Goal: Task Accomplishment & Management: Manage account settings

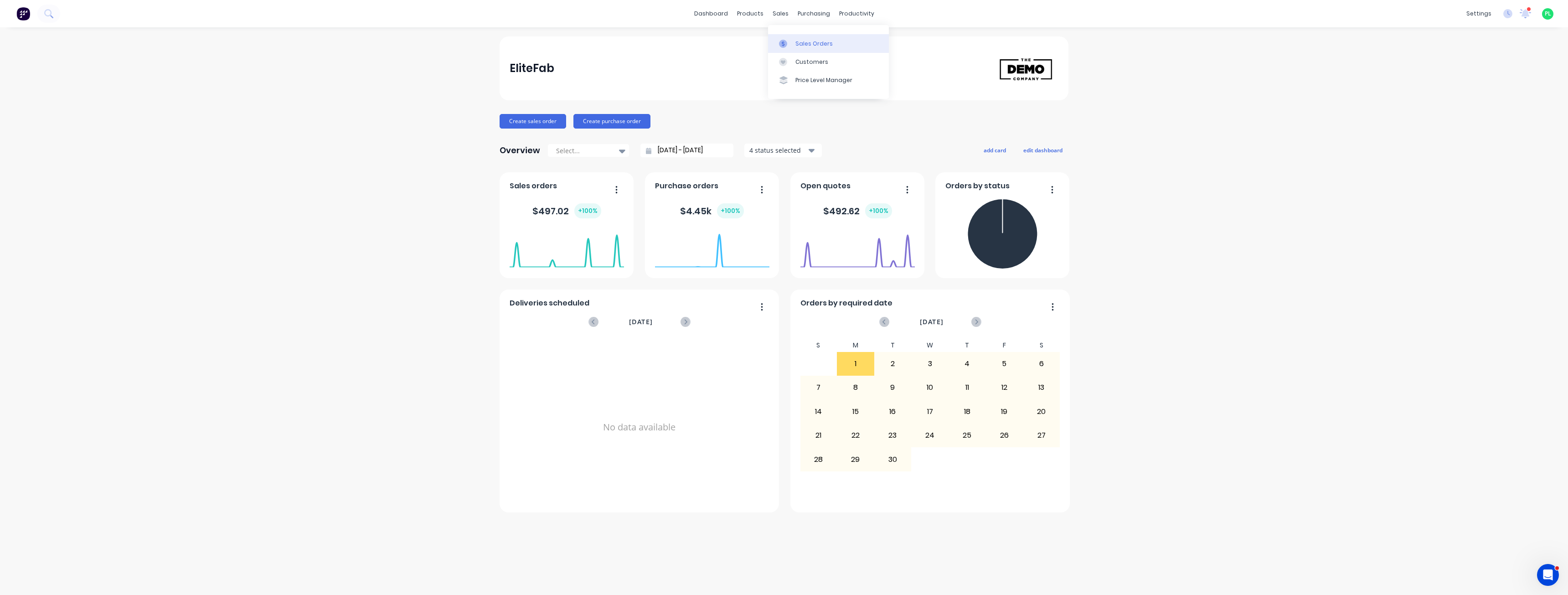
click at [800, 44] on div "Sales Orders" at bounding box center [814, 43] width 37 height 8
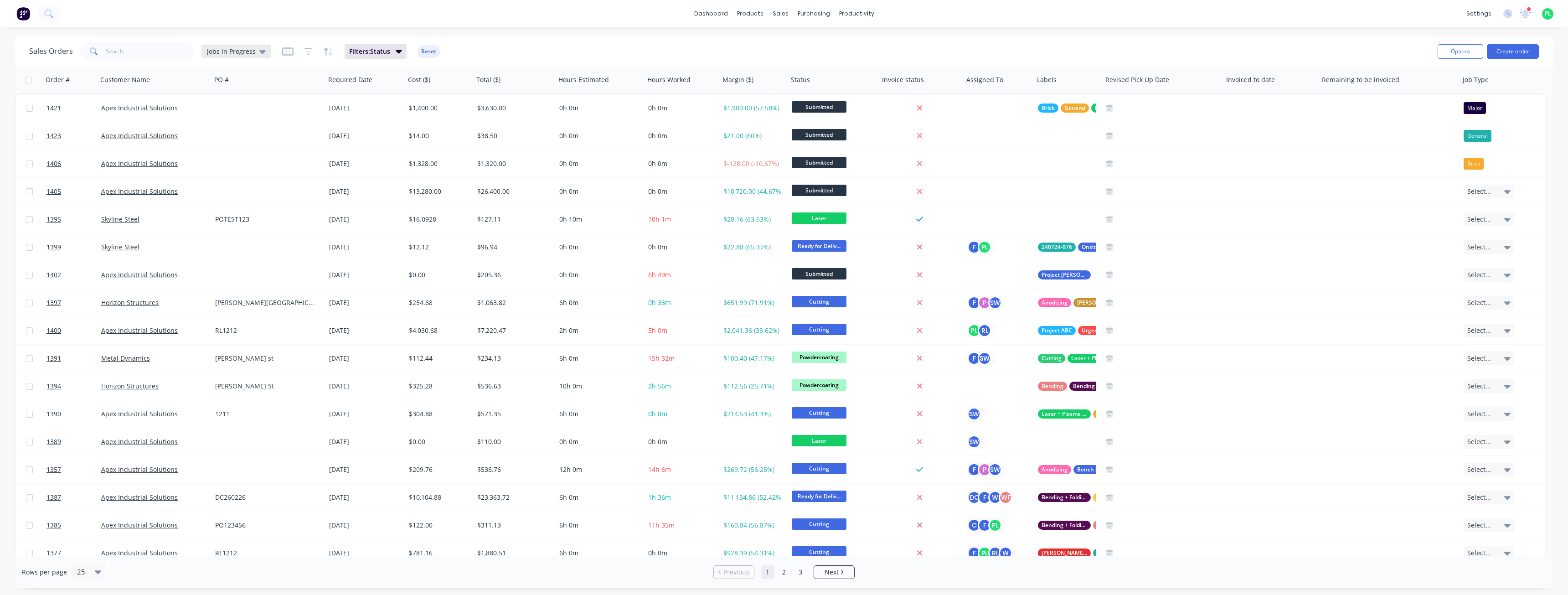
click at [254, 54] on div "Jobs in Progress" at bounding box center [236, 51] width 59 height 8
click at [242, 166] on button "All Columns" at bounding box center [256, 166] width 104 height 10
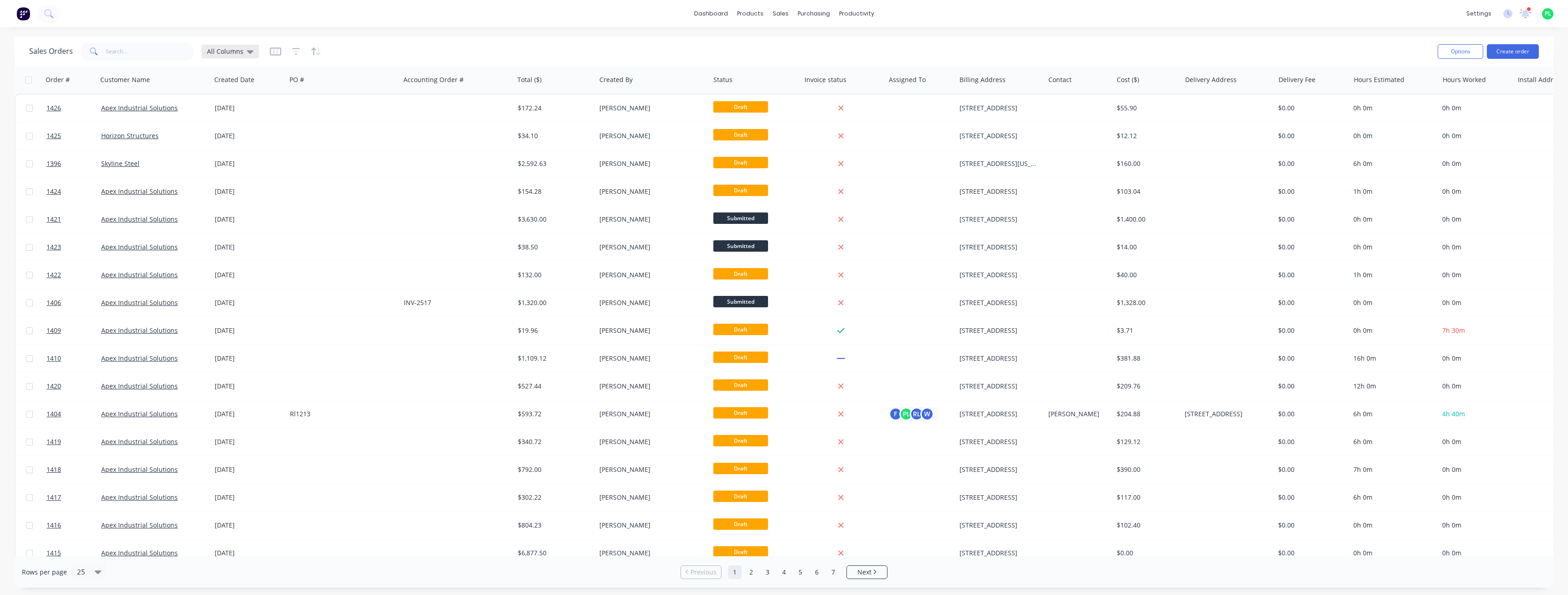
click at [245, 57] on div "All Columns" at bounding box center [230, 51] width 57 height 13
click at [240, 127] on button "None" at bounding box center [256, 129] width 104 height 10
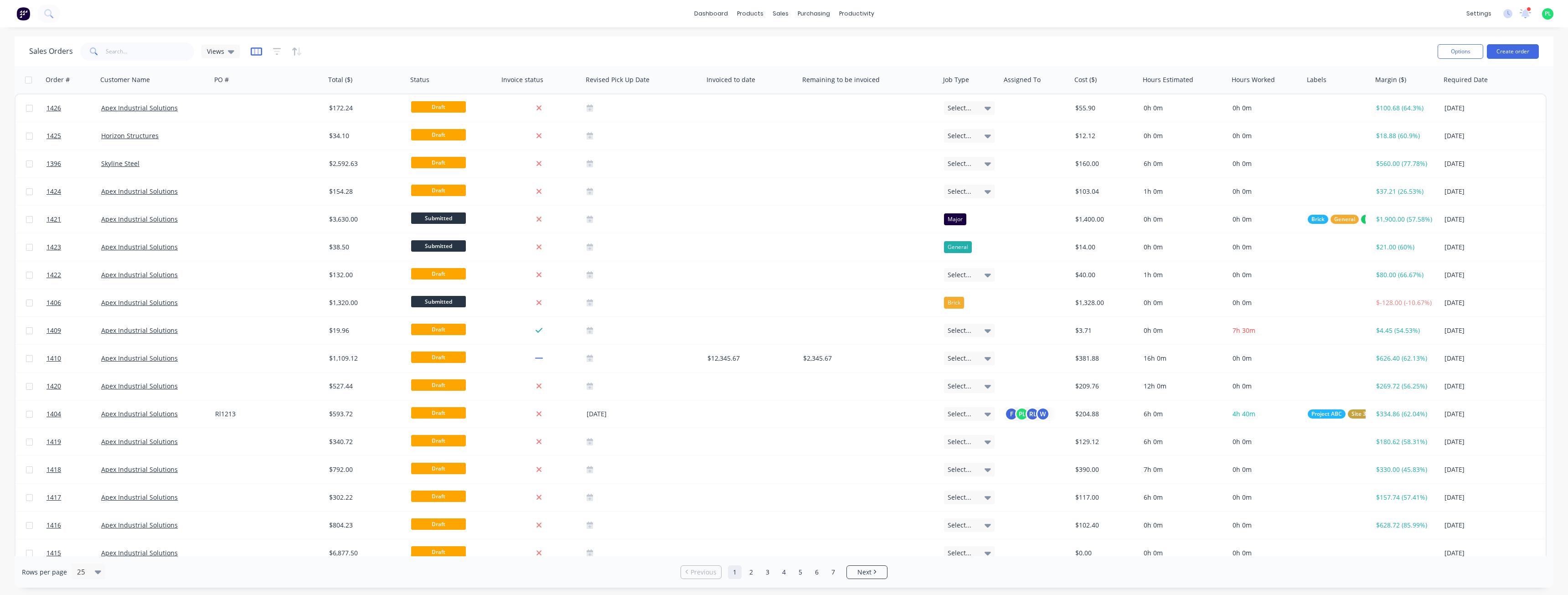
click at [256, 55] on icon "button" at bounding box center [256, 51] width 12 height 8
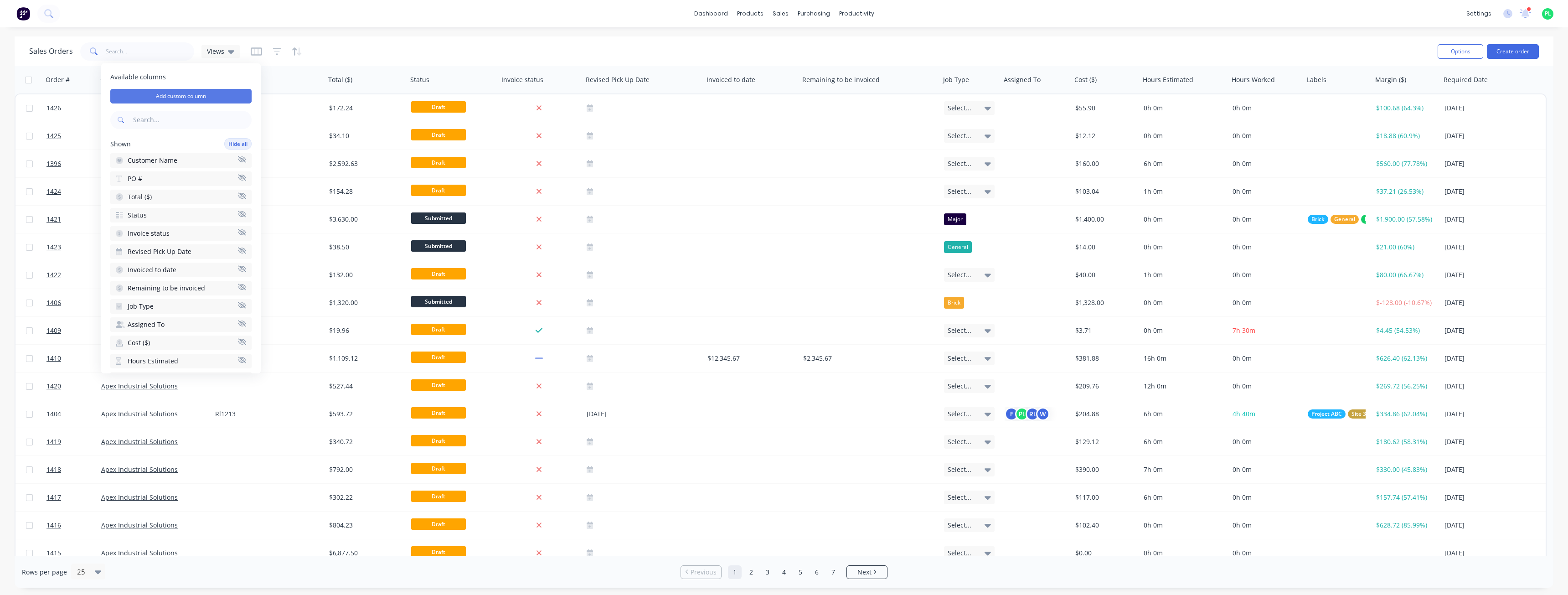
click at [223, 96] on button "Add custom column" at bounding box center [181, 96] width 141 height 15
type input "V6 Quote ID"
click at [304, 102] on div at bounding box center [331, 99] width 131 height 12
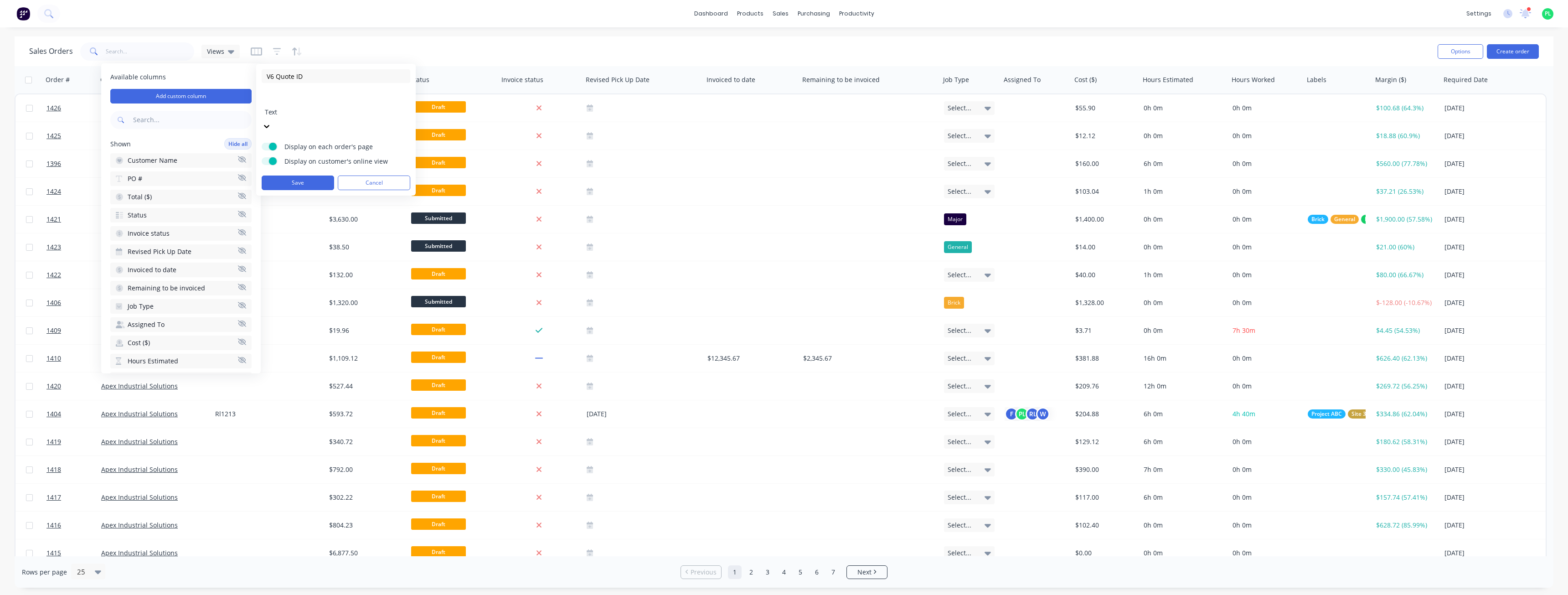
click at [273, 157] on span at bounding box center [273, 161] width 8 height 8
click at [262, 157] on input "Display on customer's online view" at bounding box center [262, 157] width 0 height 0
click at [296, 175] on button "Save" at bounding box center [298, 183] width 72 height 15
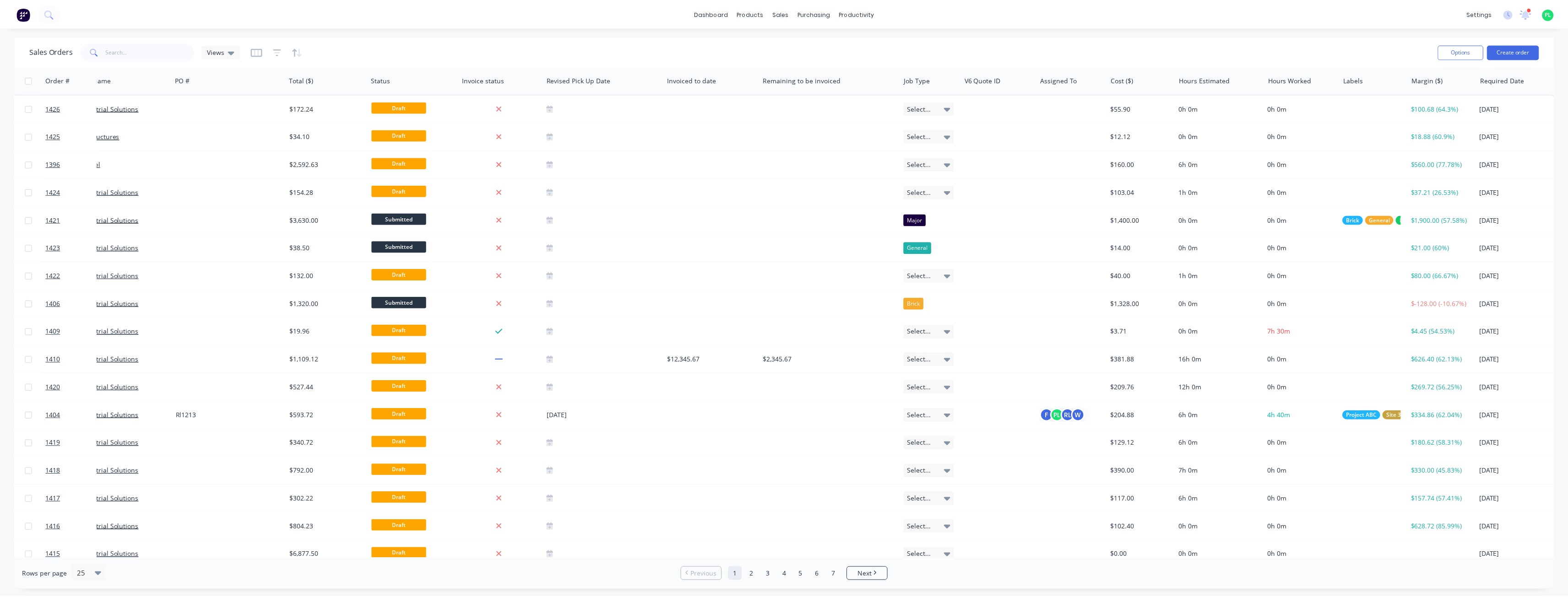
scroll to position [0, 48]
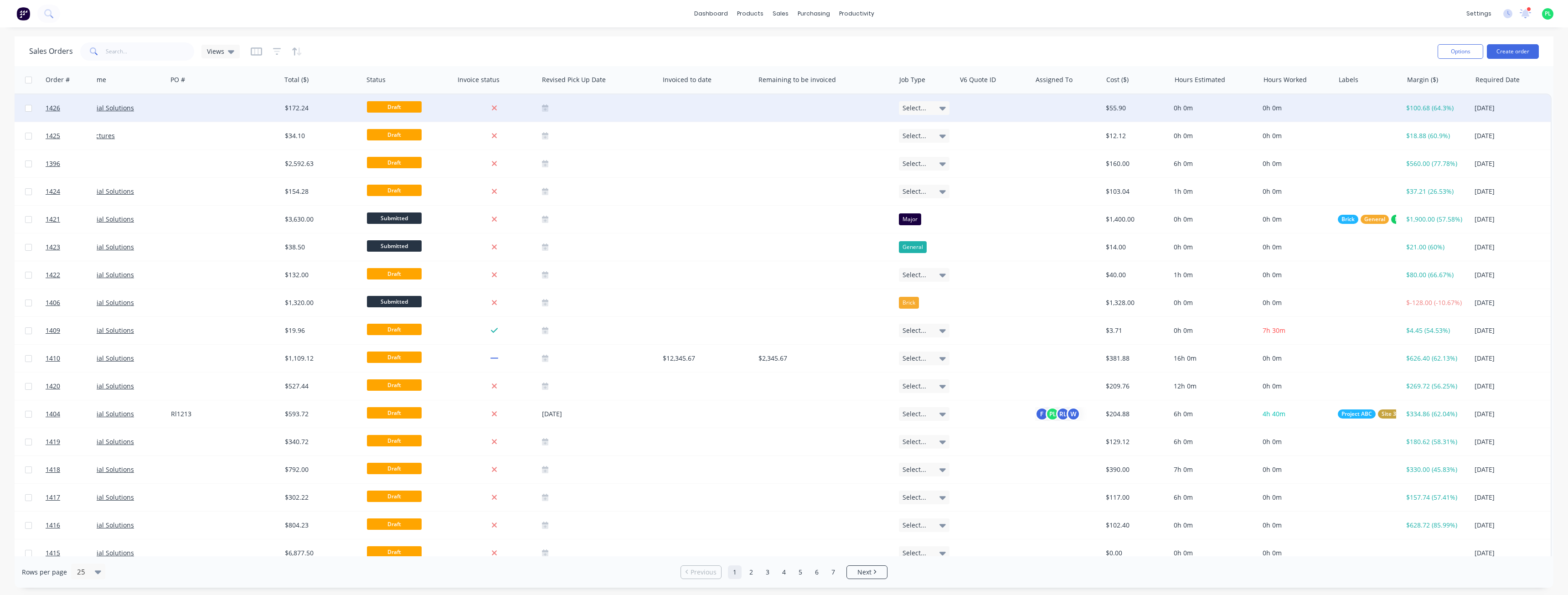
click at [989, 108] on div at bounding box center [993, 108] width 75 height 27
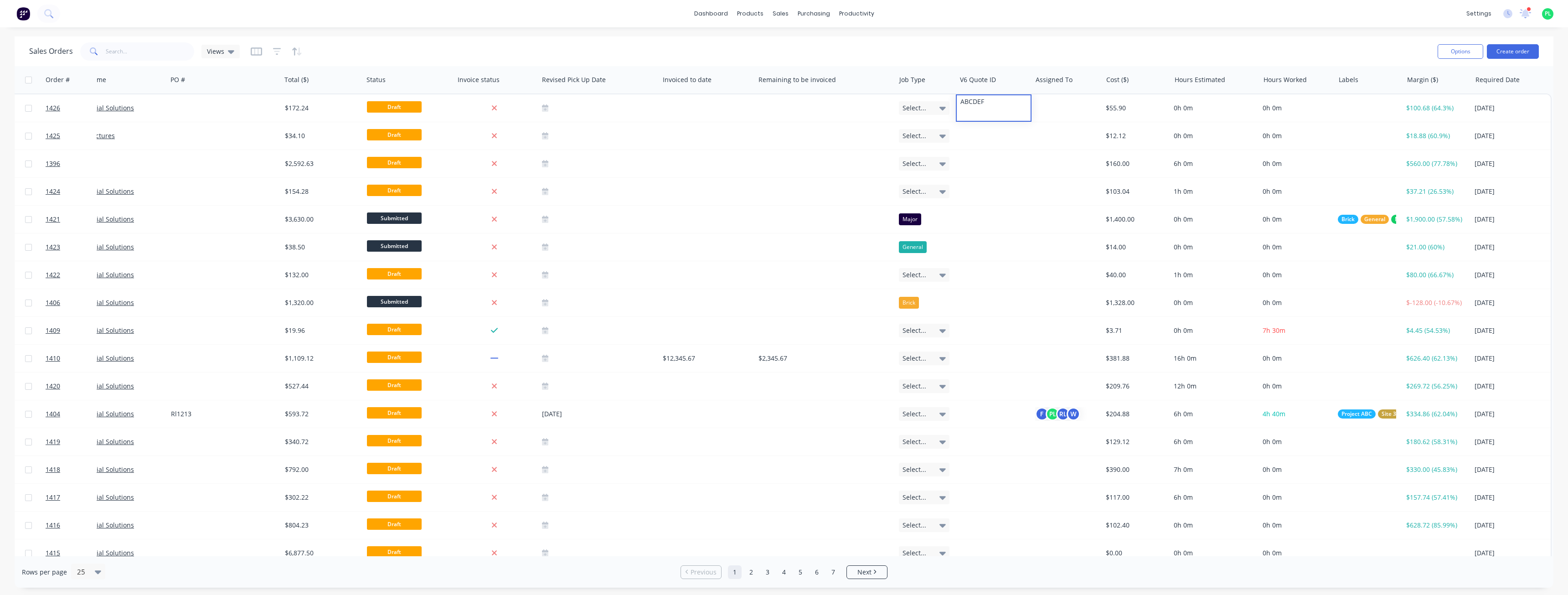
click at [980, 35] on div "dashboard products sales purchasing productivity dashboard products Product Cat…" at bounding box center [784, 297] width 1568 height 595
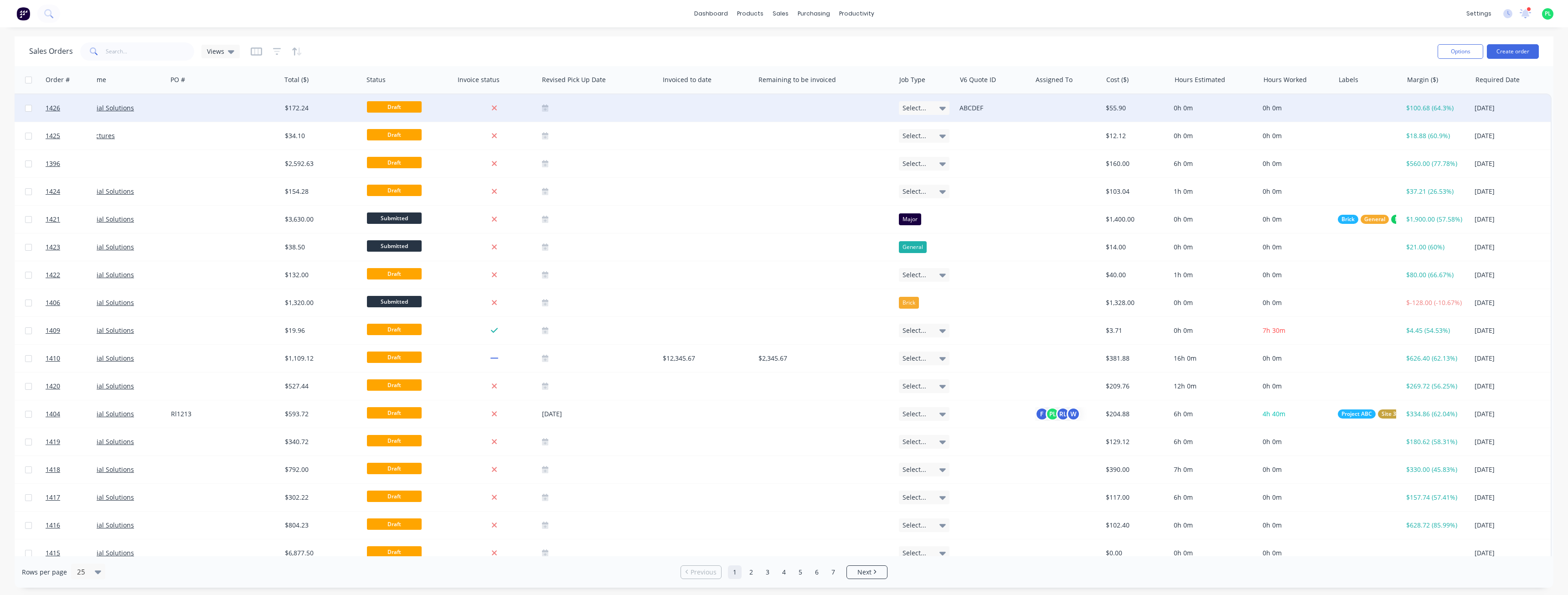
click at [225, 111] on div at bounding box center [224, 108] width 114 height 27
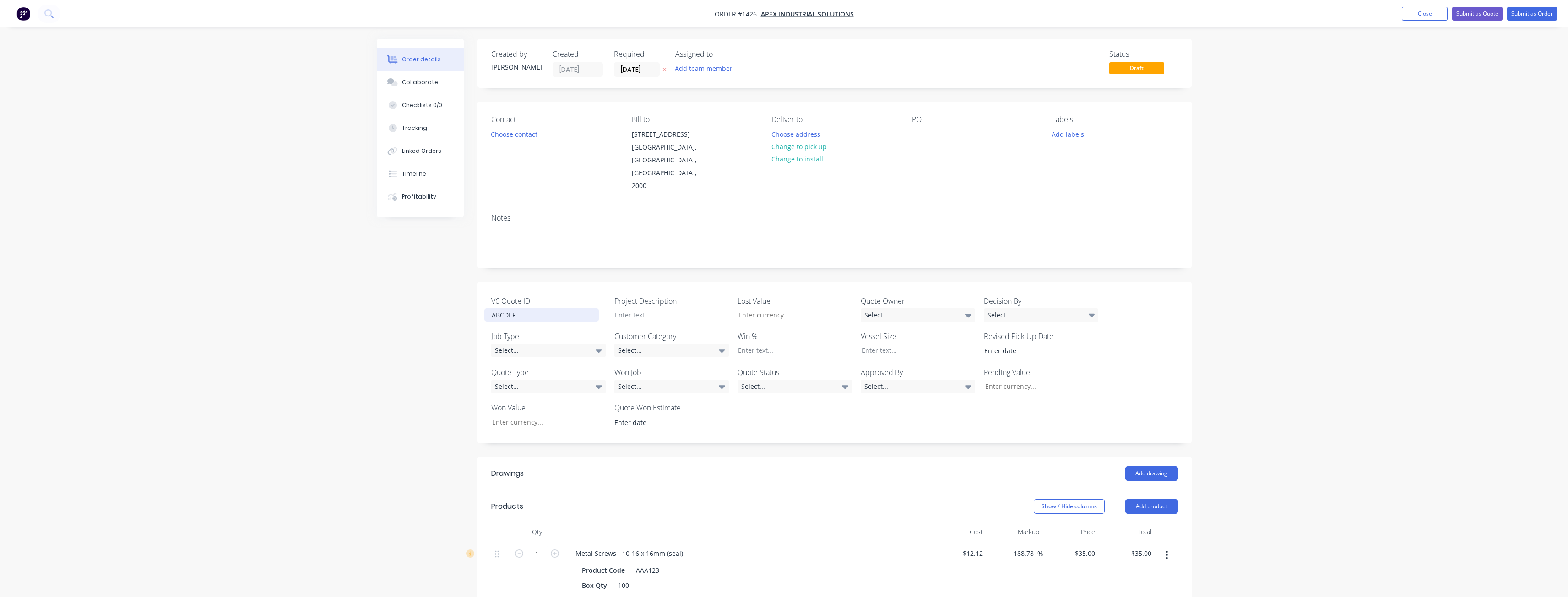
click at [518, 309] on div "ABCDEF" at bounding box center [541, 315] width 114 height 13
click at [936, 309] on div "Select..." at bounding box center [918, 315] width 114 height 13
click at [889, 329] on button "John" at bounding box center [929, 327] width 138 height 18
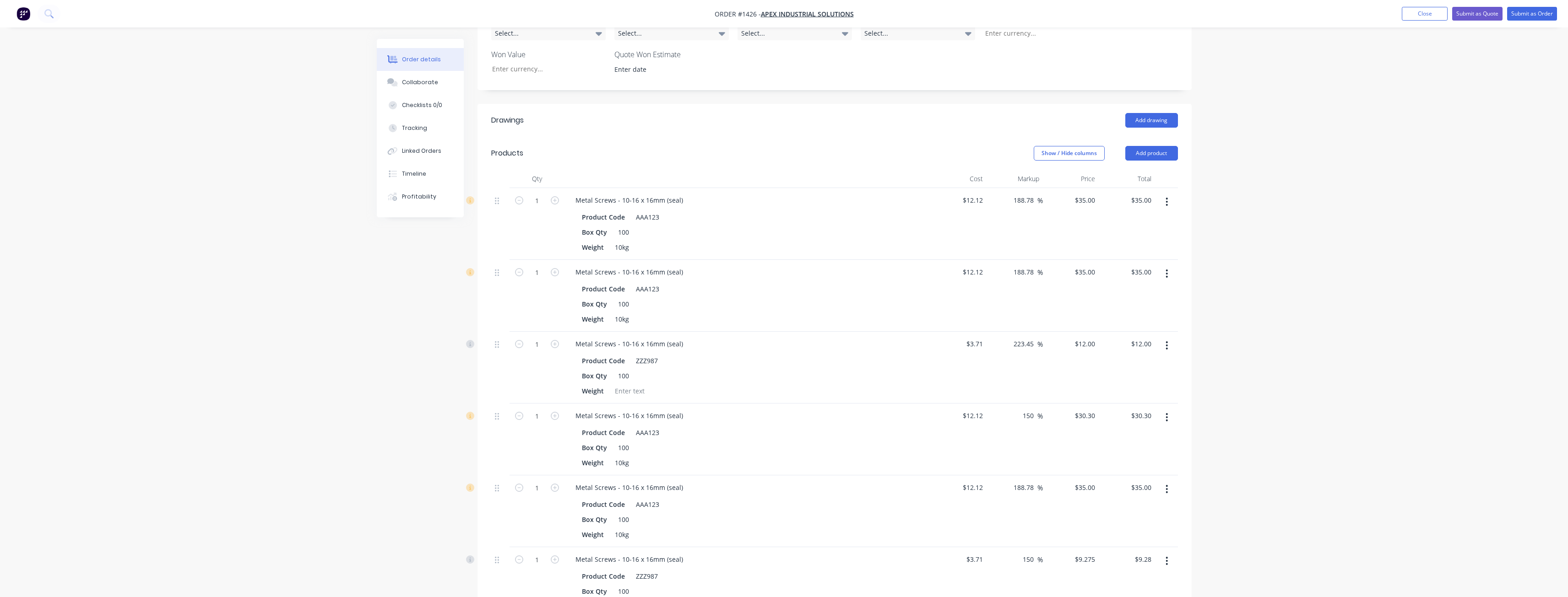
scroll to position [366, 0]
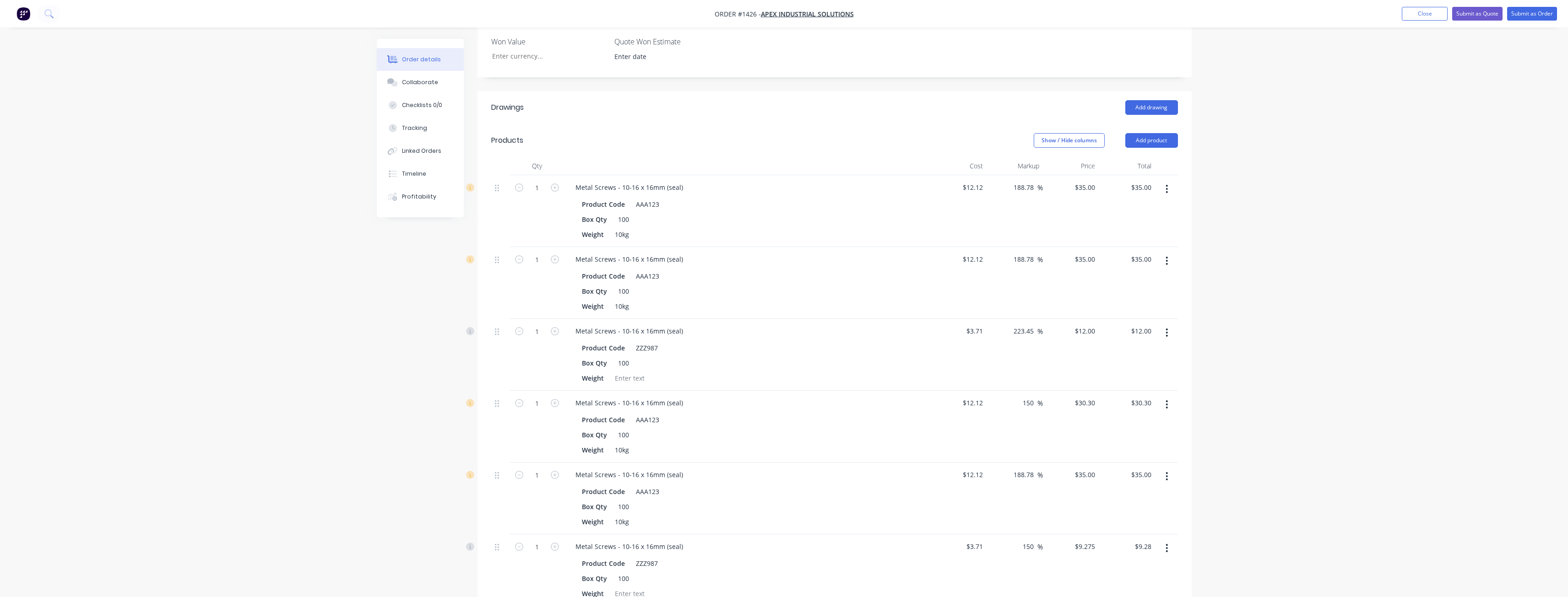
click at [424, 367] on div "Created by Paul Created 01/09/25 Required 01/09/25 Assigned to Add team member …" at bounding box center [784, 271] width 815 height 1196
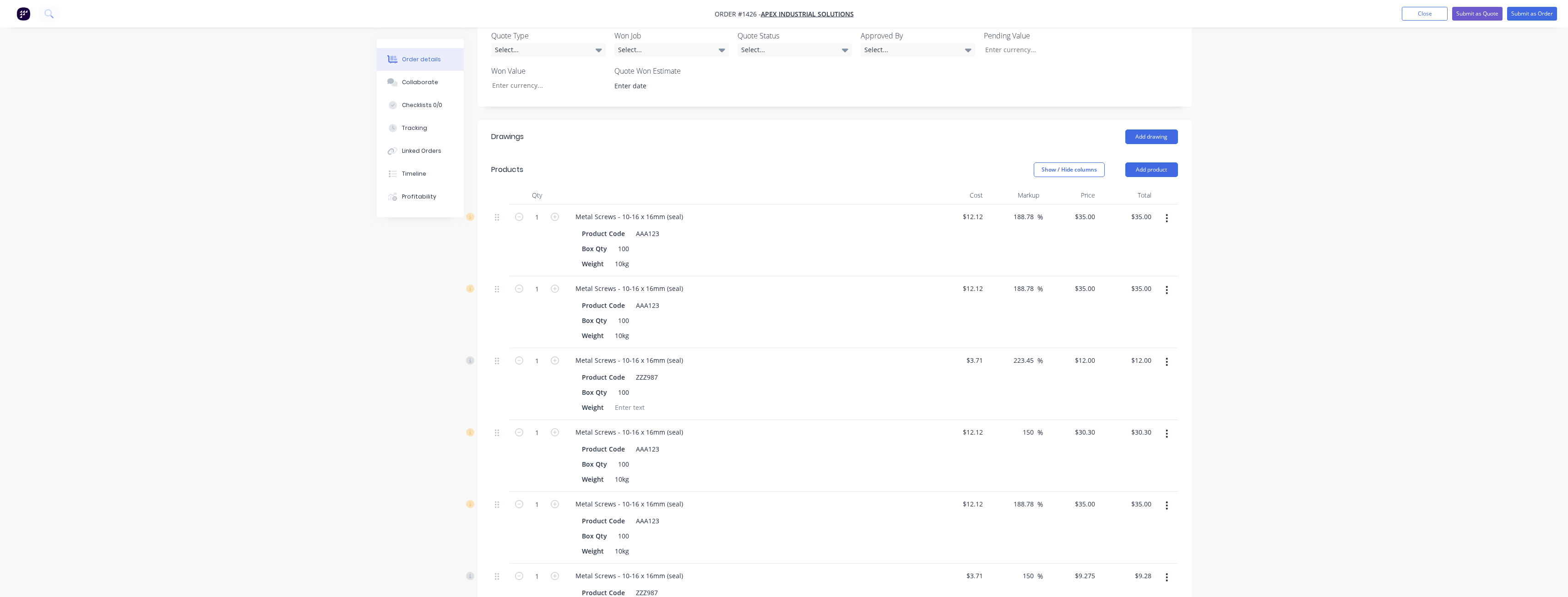
scroll to position [229, 0]
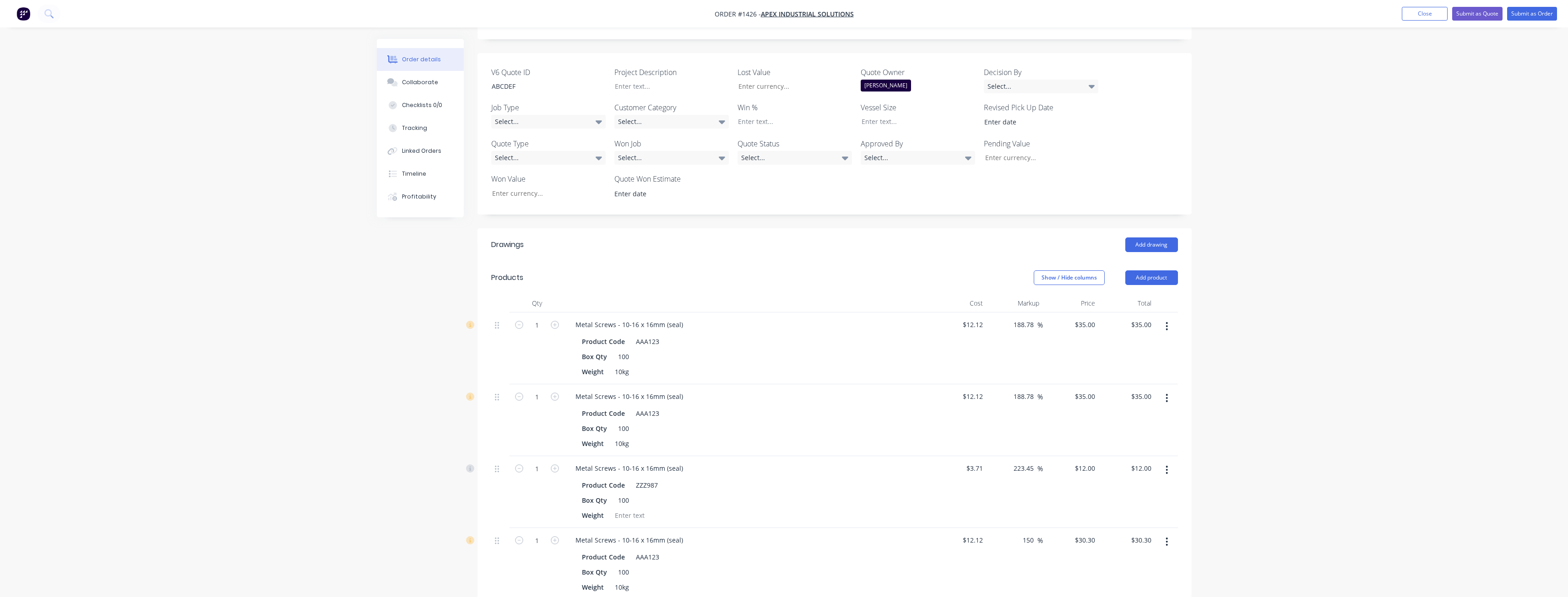
click at [379, 321] on div "Created by Paul Created 01/09/25 Required 01/09/25 Assigned to Add team member …" at bounding box center [784, 408] width 815 height 1196
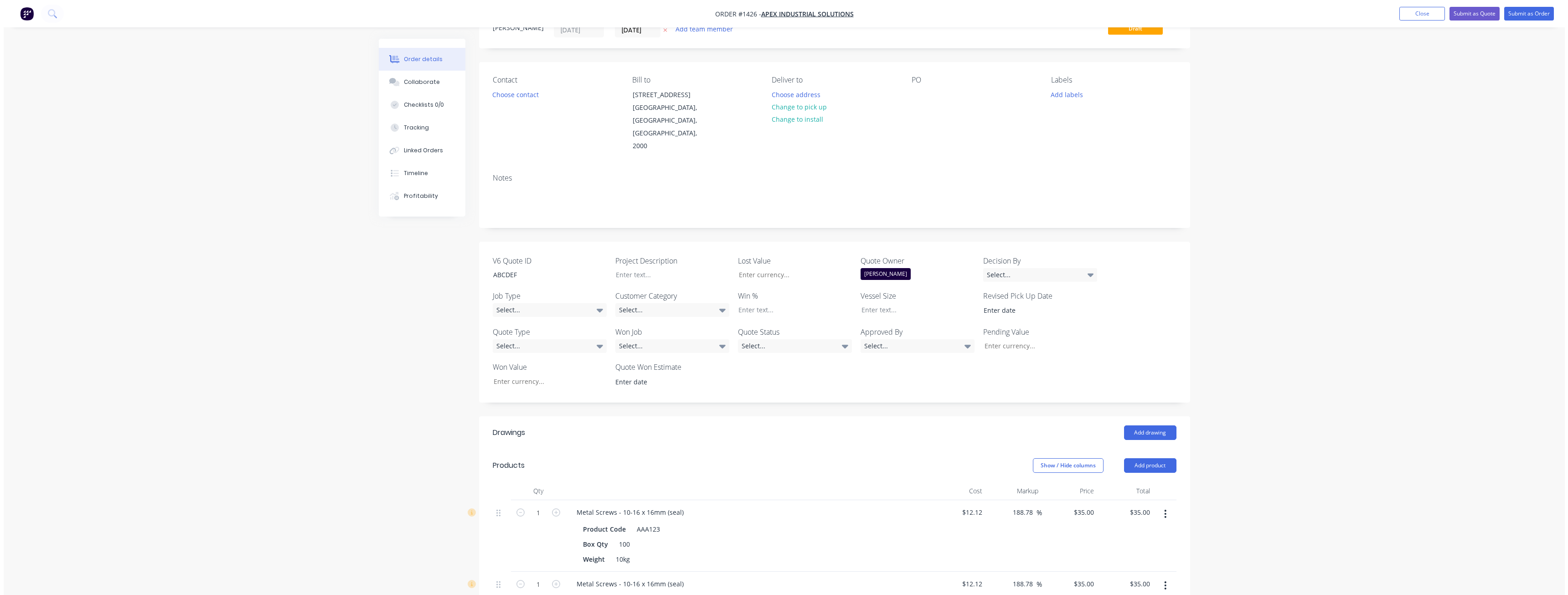
scroll to position [0, 0]
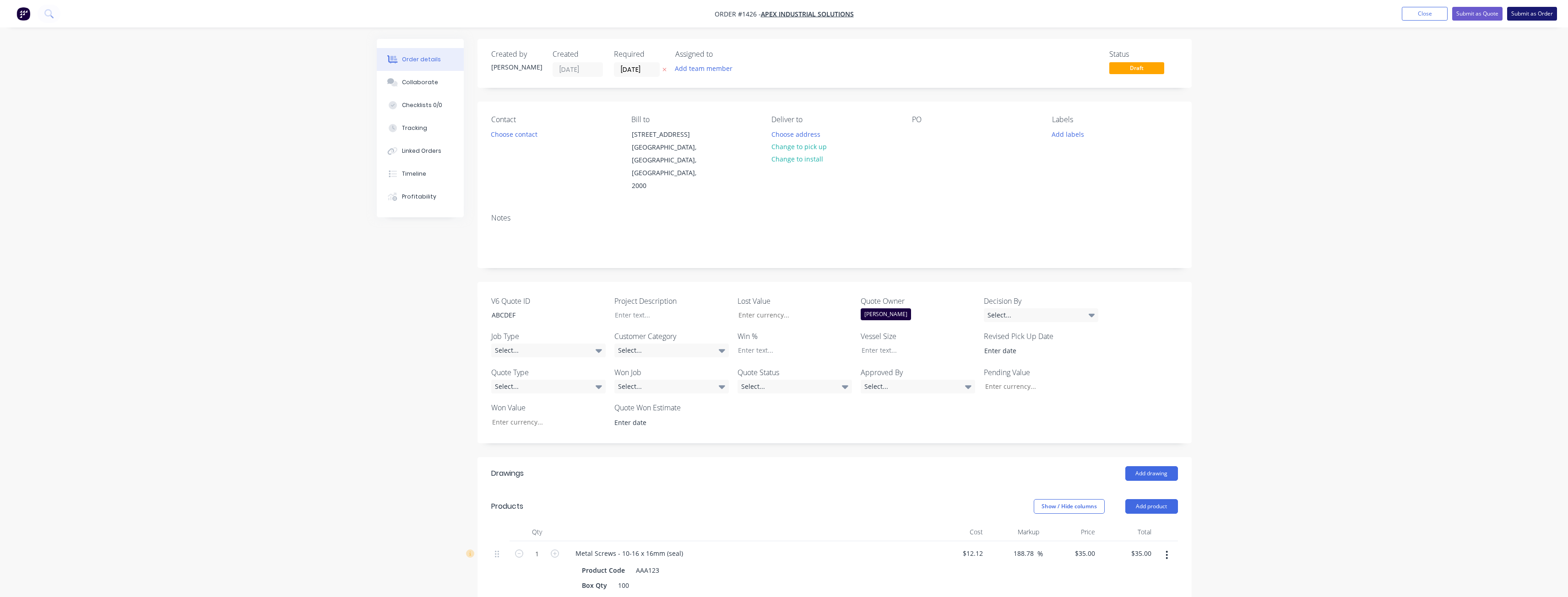
click at [1530, 15] on button "Submit as Order" at bounding box center [1532, 13] width 50 height 13
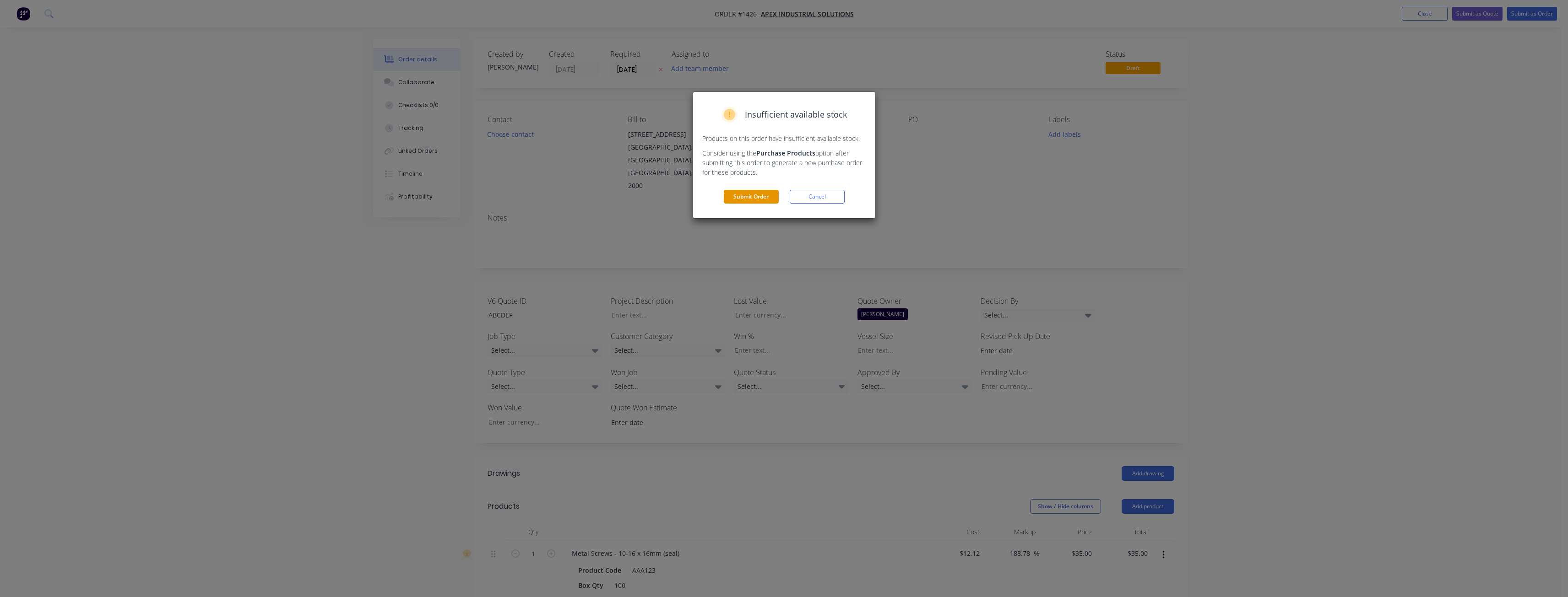
click at [762, 200] on button "Submit Order" at bounding box center [751, 197] width 55 height 13
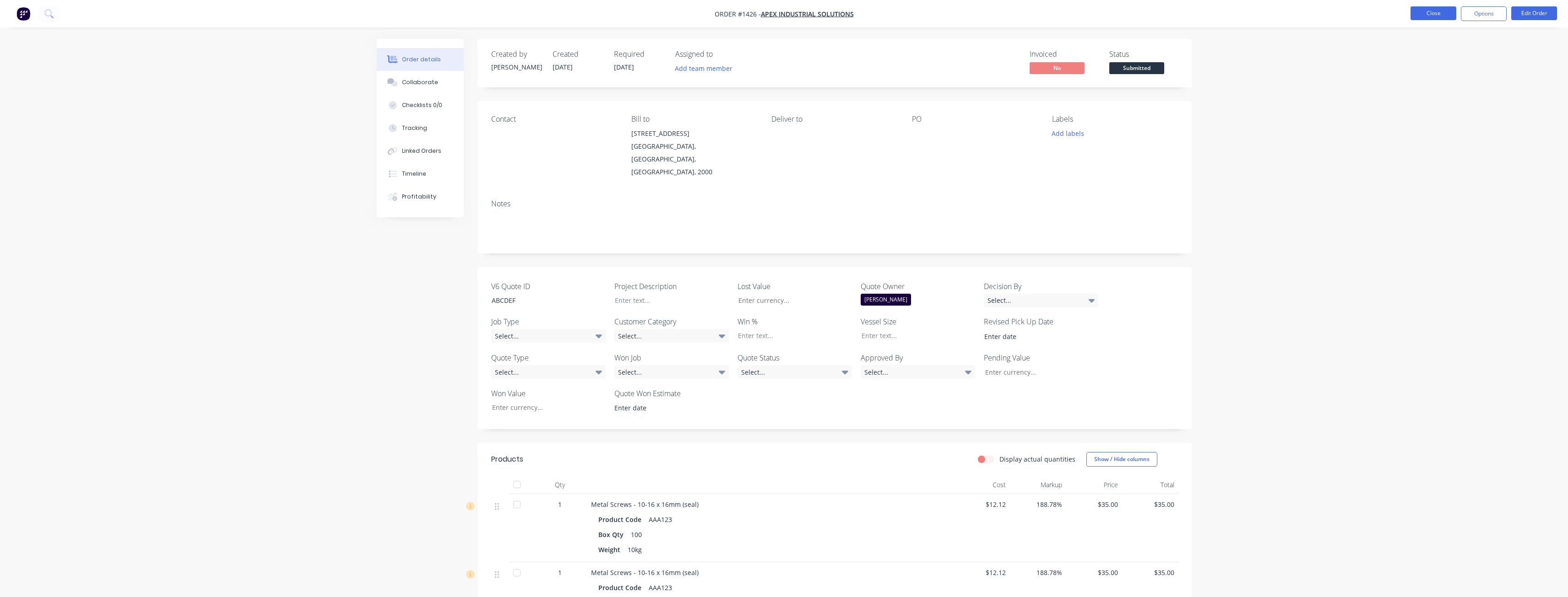
click at [1435, 16] on button "Close" at bounding box center [1433, 13] width 46 height 13
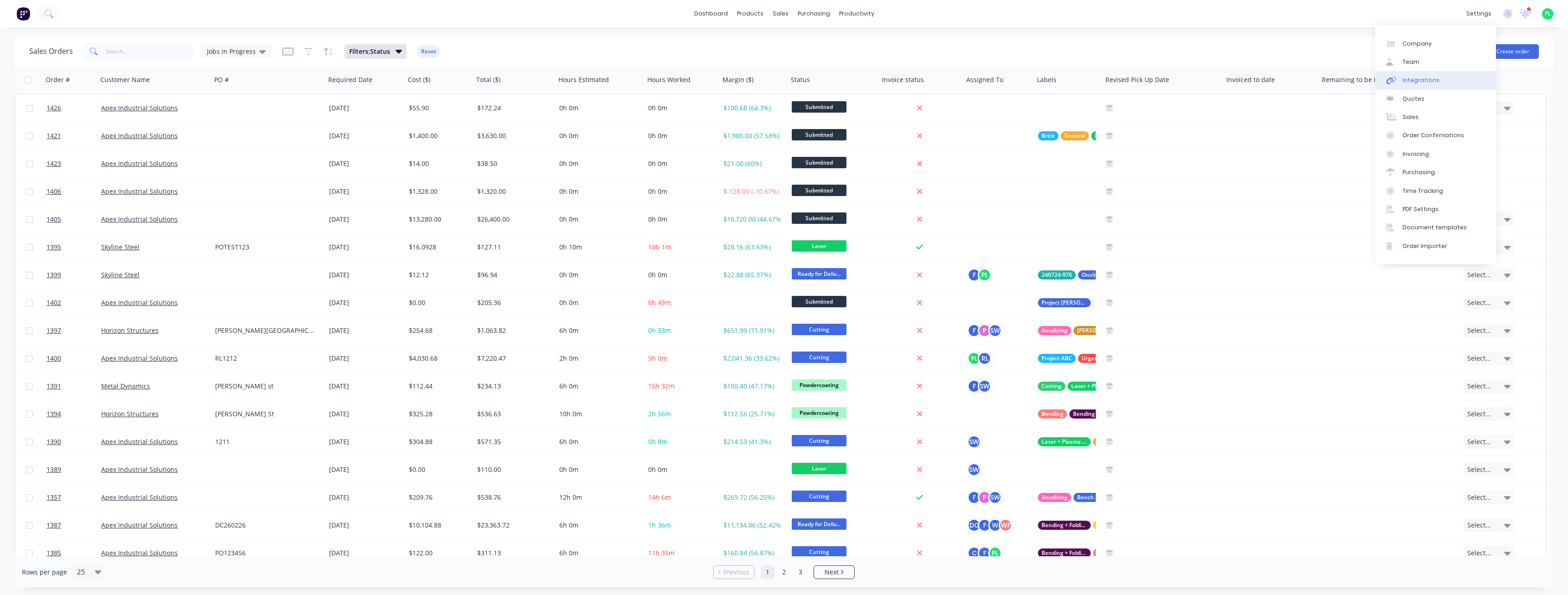
click at [1426, 80] on div "Integrations" at bounding box center [1421, 80] width 37 height 8
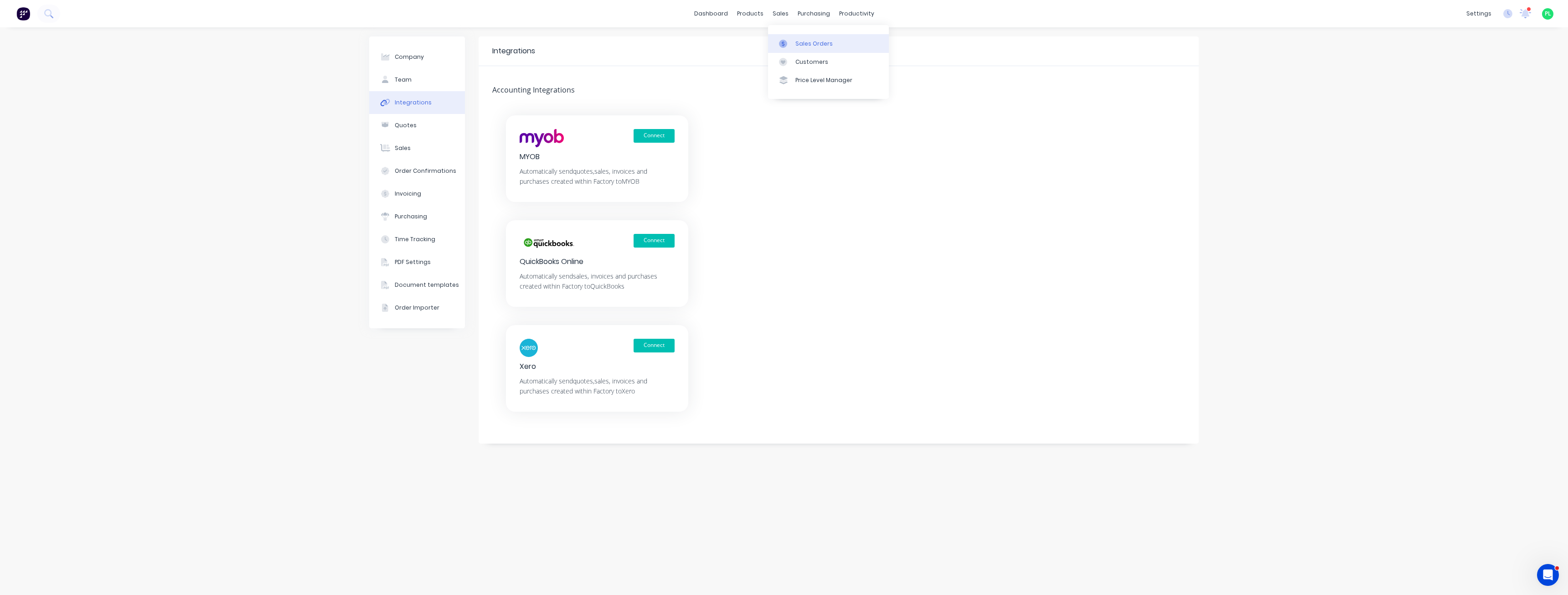
click at [786, 44] on icon at bounding box center [783, 43] width 8 height 8
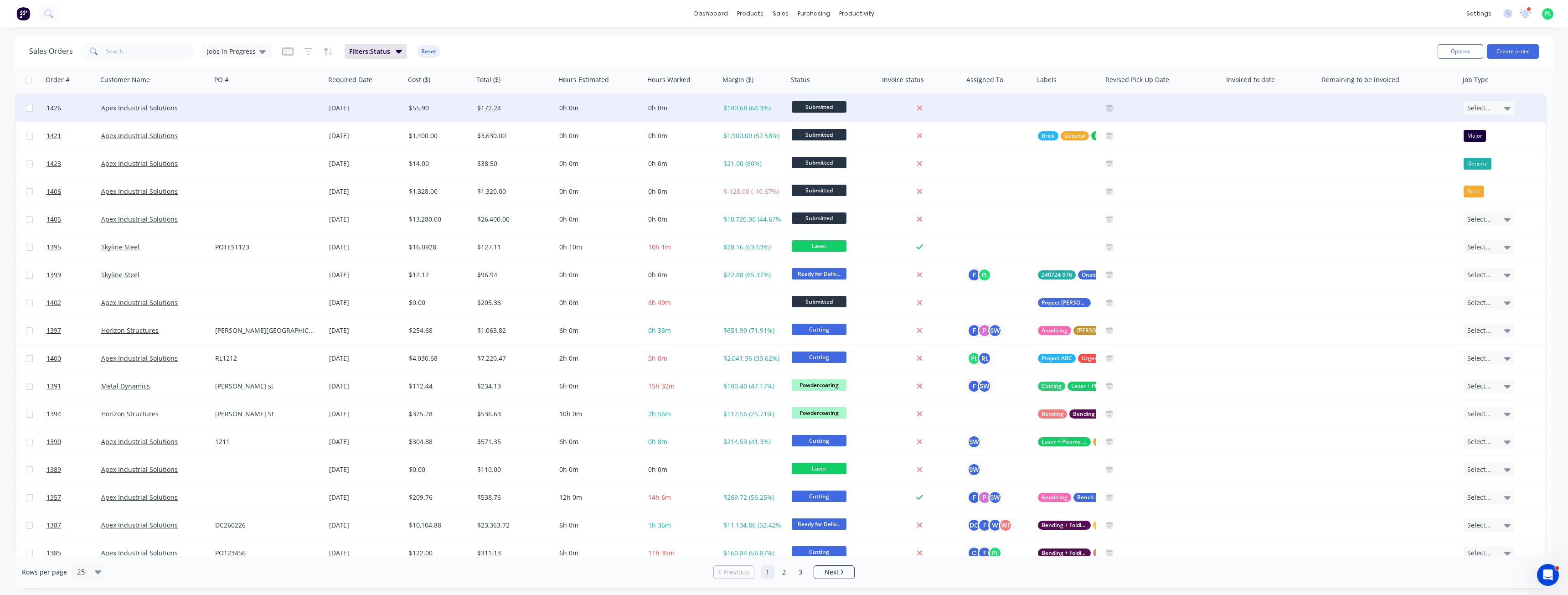
click at [690, 110] on div "0h 0m" at bounding box center [681, 108] width 65 height 9
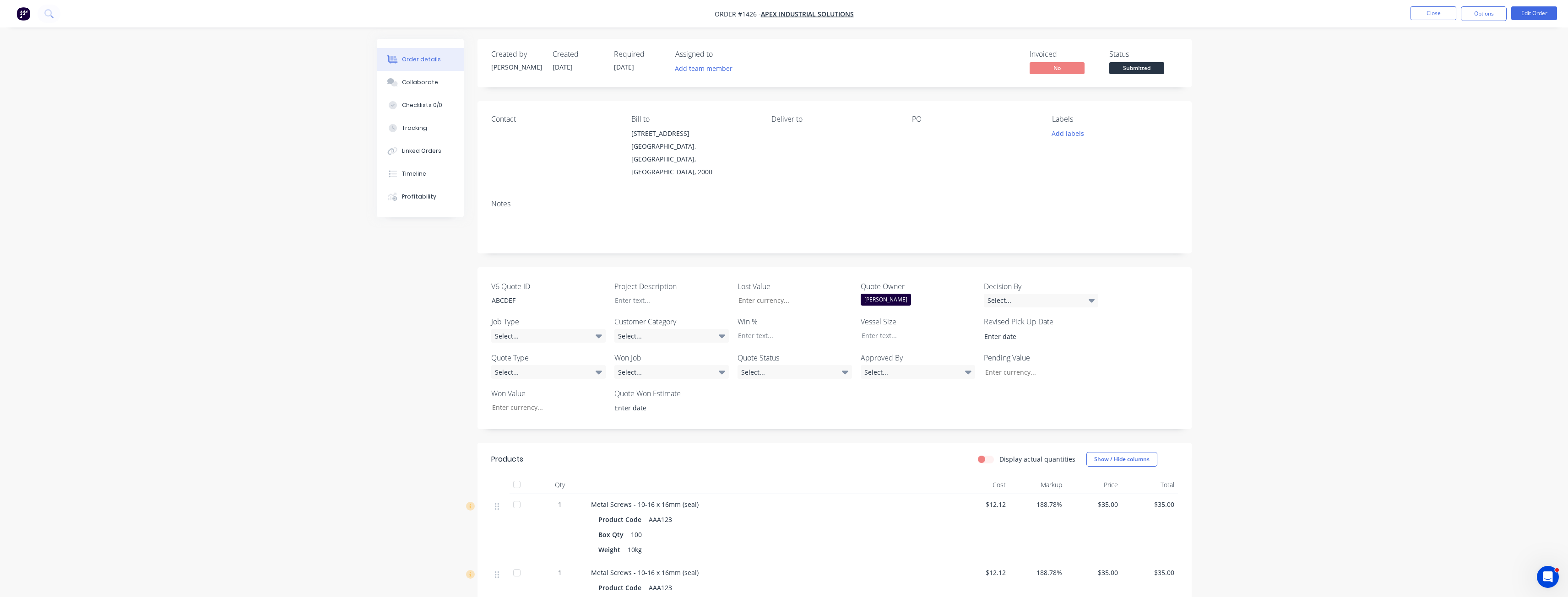
click at [817, 234] on div "Created by Paul Created 01/09/25 Required 01/09/25 Assigned to Add team member …" at bounding box center [834, 546] width 714 height 1014
click at [351, 281] on div "Order details Collaborate Checklists 0/0 Tracking Linked Orders Timeline Profit…" at bounding box center [784, 533] width 1568 height 1066
click at [792, 233] on div "Created by Paul Created 01/09/25 Required 01/09/25 Assigned to Add team member …" at bounding box center [834, 546] width 714 height 1014
click at [790, 233] on div "Created by Paul Created 01/09/25 Required 01/09/25 Assigned to Add team member …" at bounding box center [834, 546] width 714 height 1014
click at [1436, 10] on button "Close" at bounding box center [1433, 13] width 46 height 13
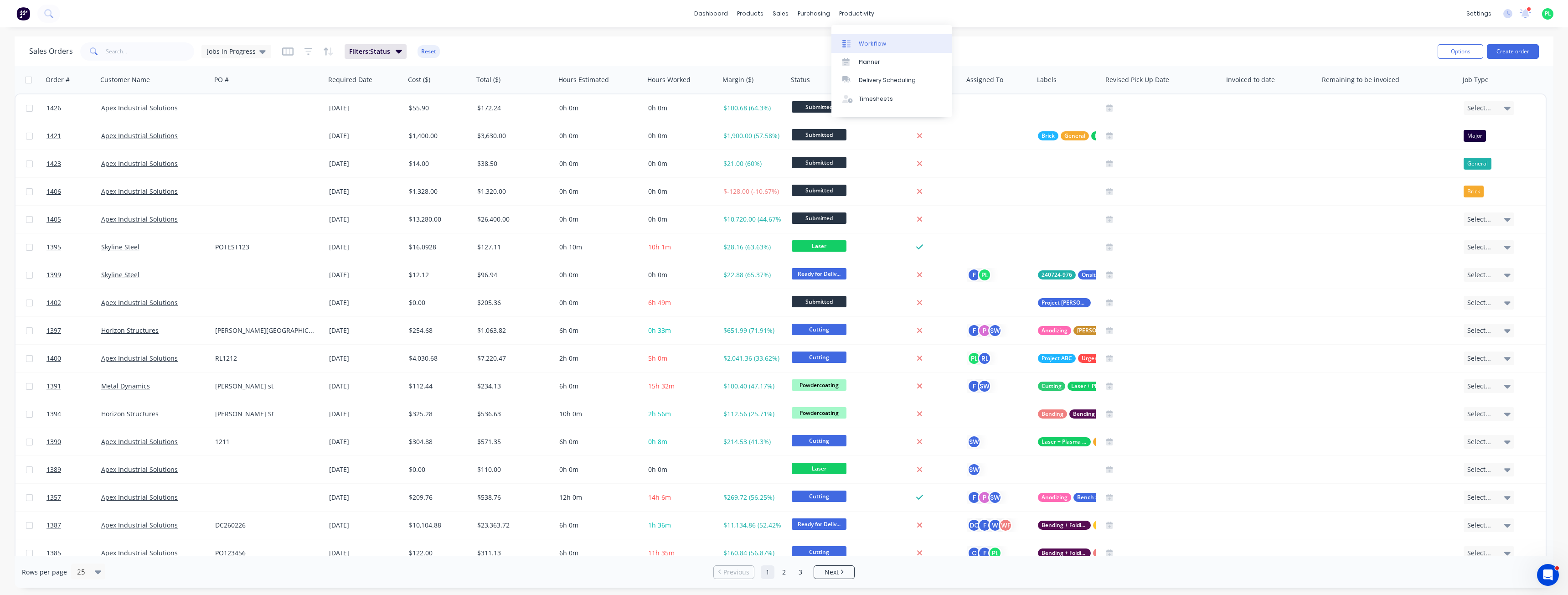
click at [864, 38] on link "Workflow" at bounding box center [892, 43] width 121 height 18
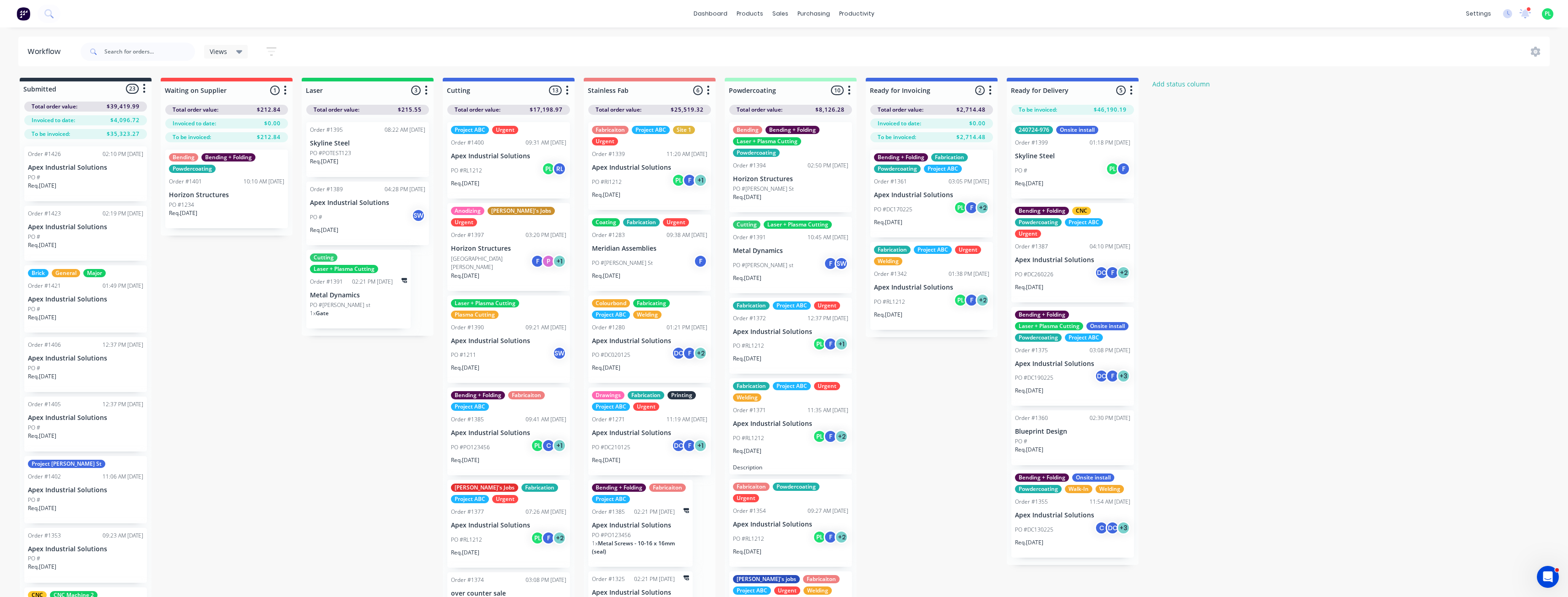
click at [370, 438] on div "Submitted 23 Status colour #273444 hex #273444 Save Cancel Summaries Total orde…" at bounding box center [690, 352] width 1394 height 549
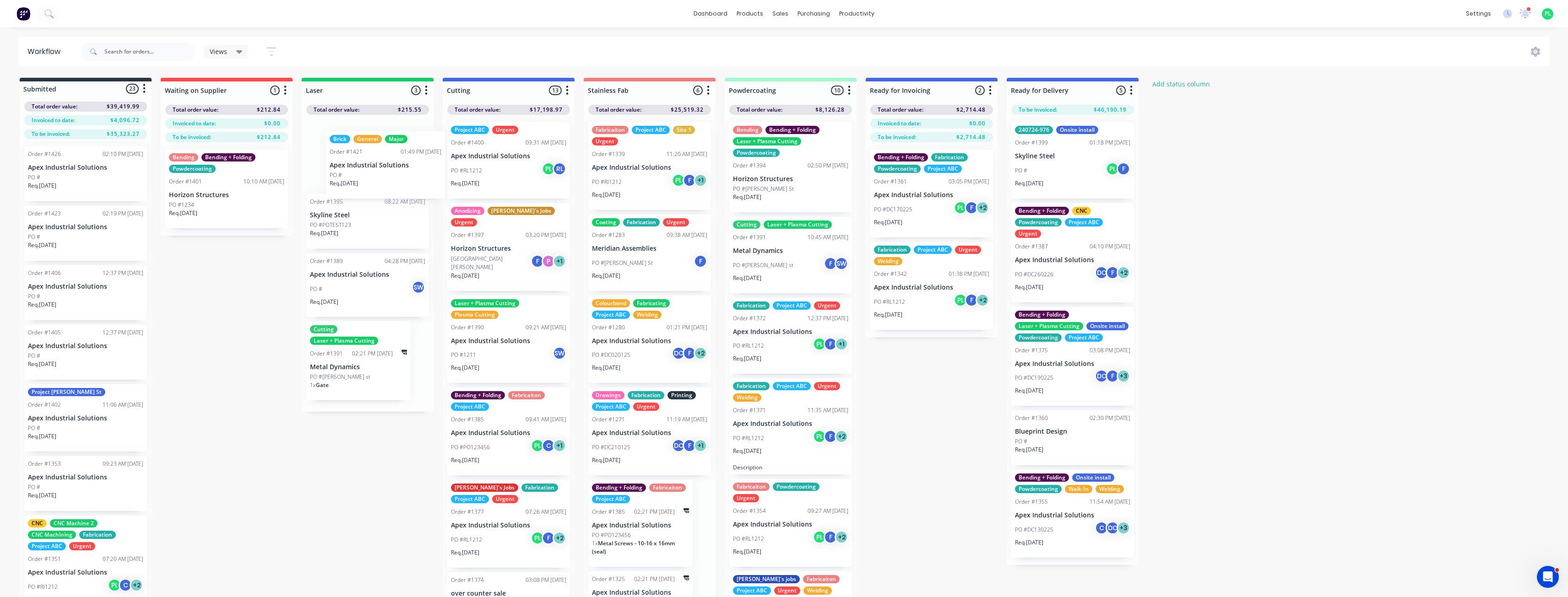
drag, startPoint x: 116, startPoint y: 284, endPoint x: 376, endPoint y: 159, distance: 288.5
click at [377, 159] on div "Submitted 23 Status colour #273444 hex #273444 Save Cancel Summaries Total orde…" at bounding box center [690, 352] width 1394 height 549
click at [427, 92] on icon "button" at bounding box center [426, 90] width 2 height 12
click at [402, 126] on button "Notifications" at bounding box center [386, 125] width 92 height 15
click at [438, 360] on div "Submitted 22 Status colour #273444 hex #273444 Save Cancel Summaries Total orde…" at bounding box center [690, 352] width 1394 height 549
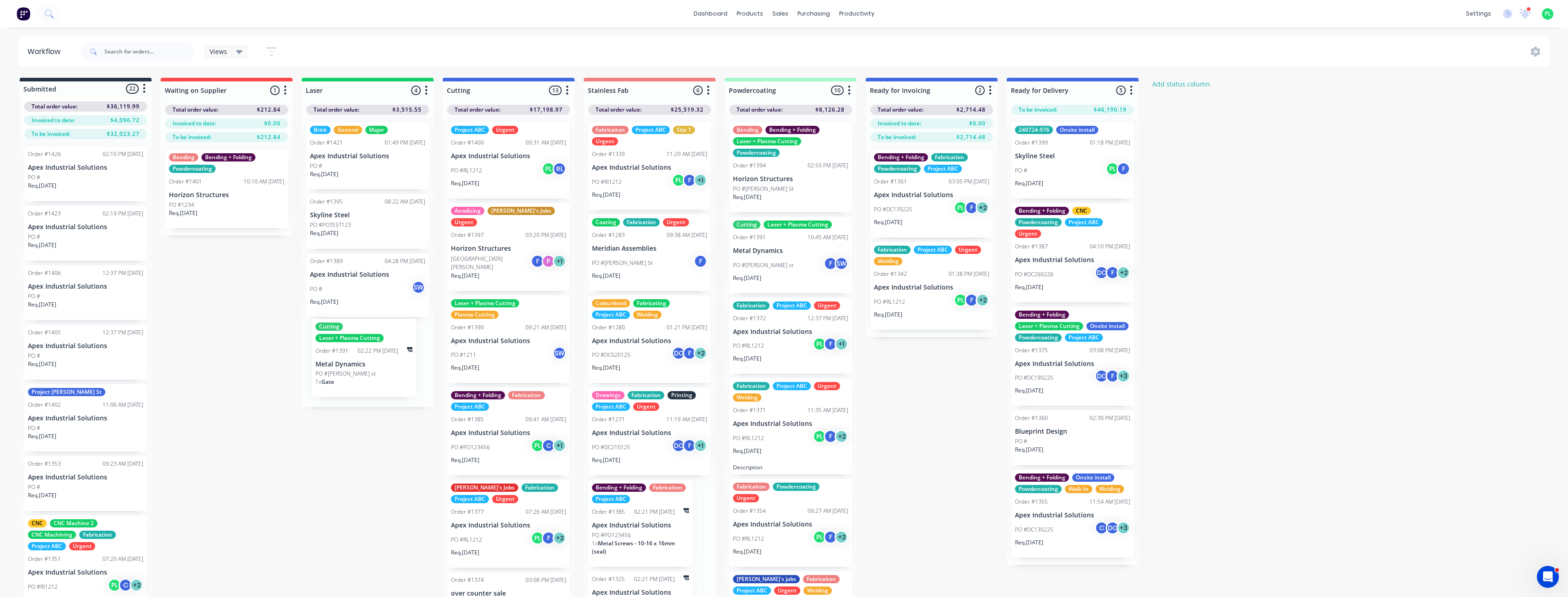
drag, startPoint x: 380, startPoint y: 358, endPoint x: 375, endPoint y: 369, distance: 12.1
click at [375, 369] on div "Brick General Major Order #1421 01:49 PM 30/07/25 Apex Industrial Solutions PO …" at bounding box center [367, 261] width 132 height 293
click at [162, 49] on input "text" at bounding box center [150, 52] width 90 height 18
type input "1391"
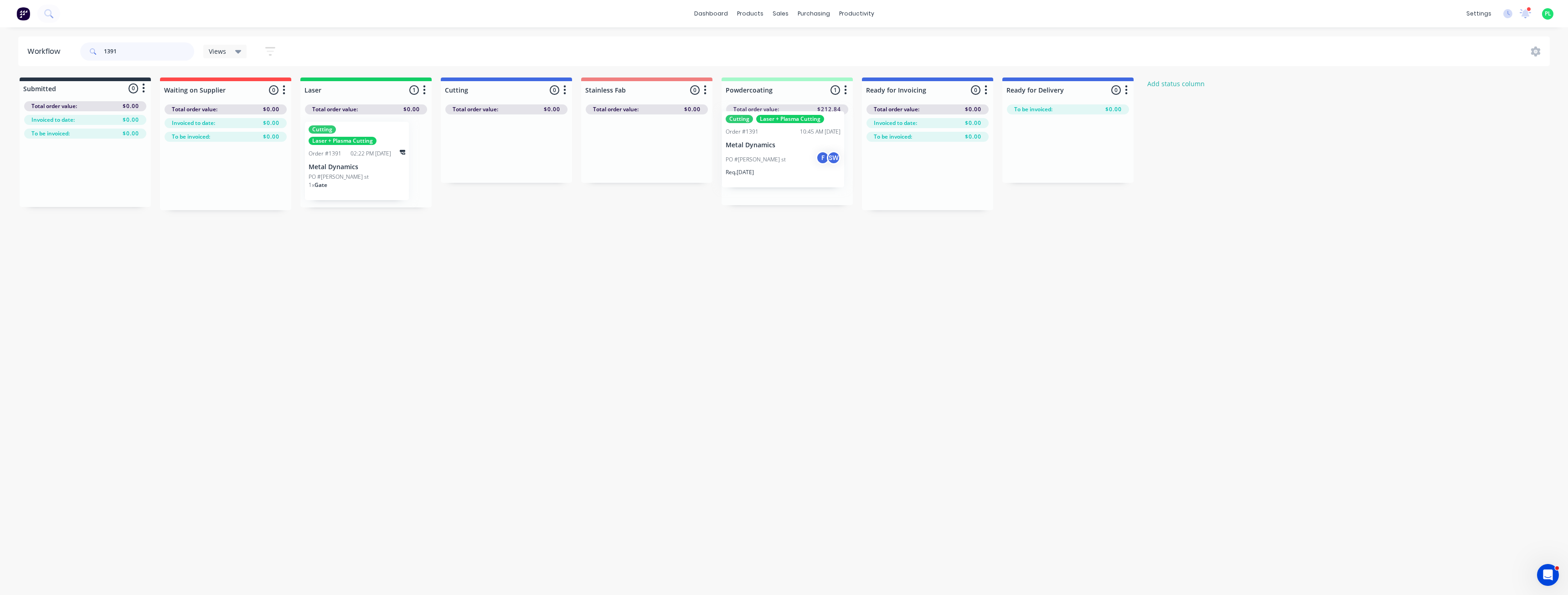
drag, startPoint x: 790, startPoint y: 160, endPoint x: 748, endPoint y: 160, distance: 42.0
click at [777, 168] on div "Cutting Laser + Plasma Cutting Order #1391 10:45 AM 11/03/25 Metal Dynamics PO …" at bounding box center [787, 160] width 131 height 91
drag, startPoint x: 345, startPoint y: 178, endPoint x: 363, endPoint y: 184, distance: 19.0
click at [362, 175] on div "Cutting Laser + Plasma Cutting Order #1391 02:22 PM 03/09/25 Metal Dynamics PO …" at bounding box center [366, 161] width 131 height 93
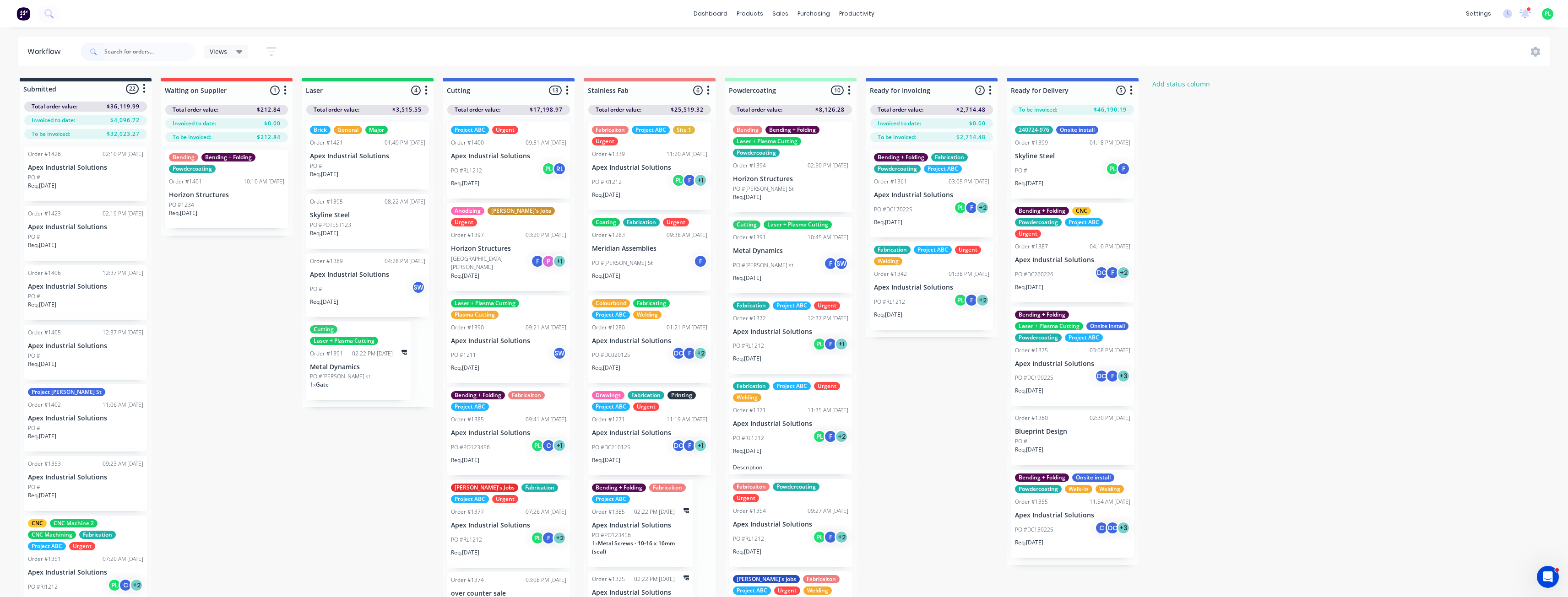
click at [226, 51] on span "Views" at bounding box center [218, 51] width 17 height 10
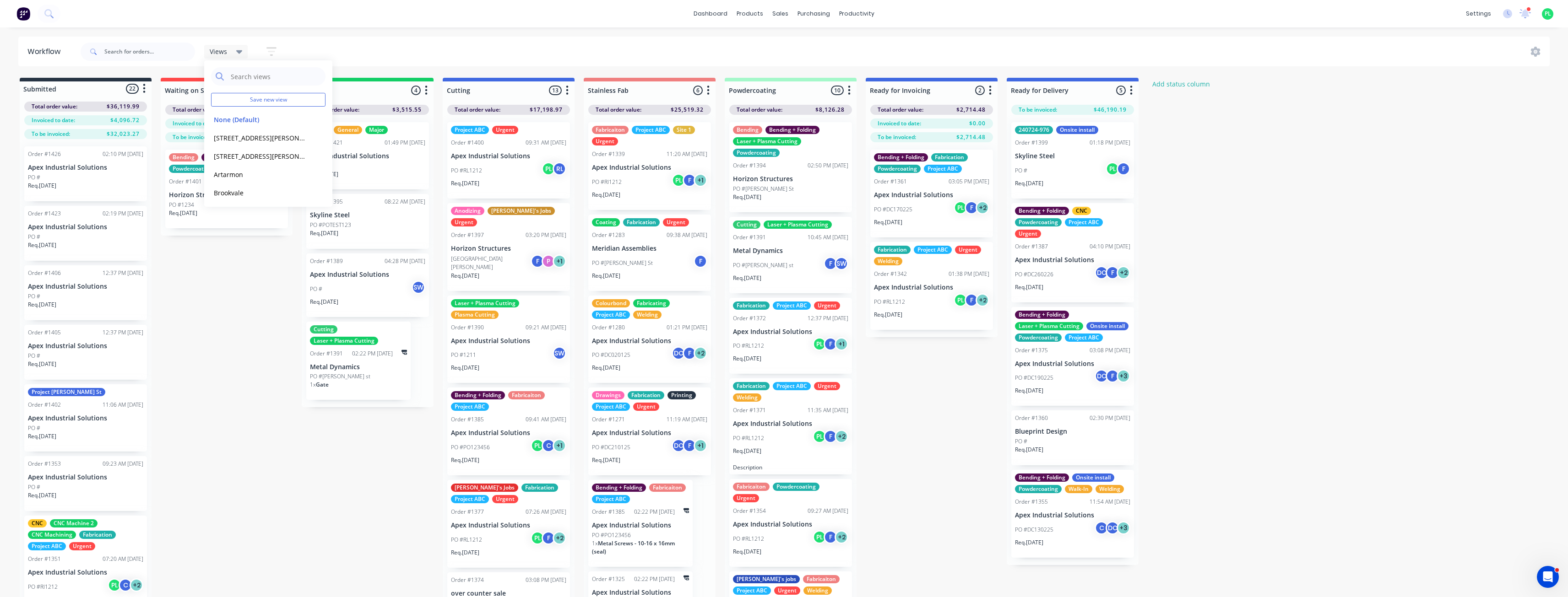
click at [401, 48] on div "Views Save new view None (Default) edit 12 Smith St edit 12 SMITH ST EXAMPLE ed…" at bounding box center [814, 51] width 1471 height 27
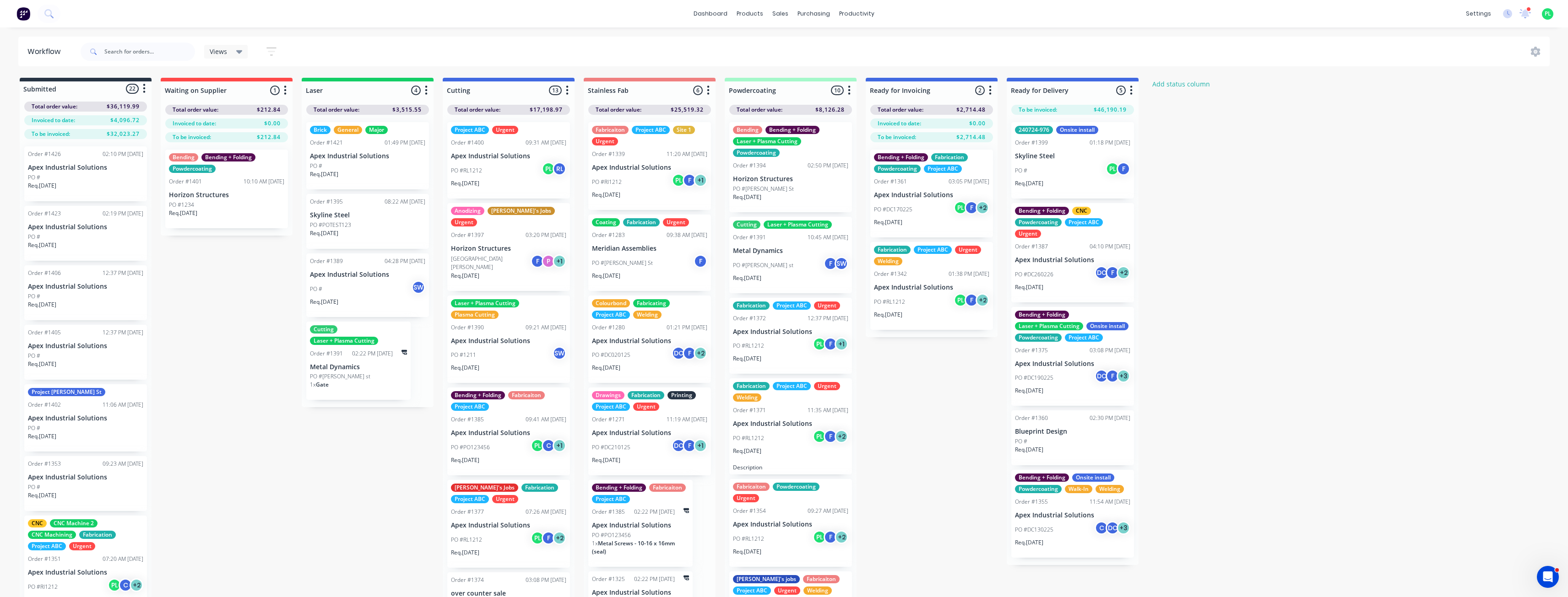
click at [272, 50] on icon "button" at bounding box center [271, 51] width 10 height 12
click at [254, 84] on div "Show/Hide statuses" at bounding box center [221, 81] width 69 height 10
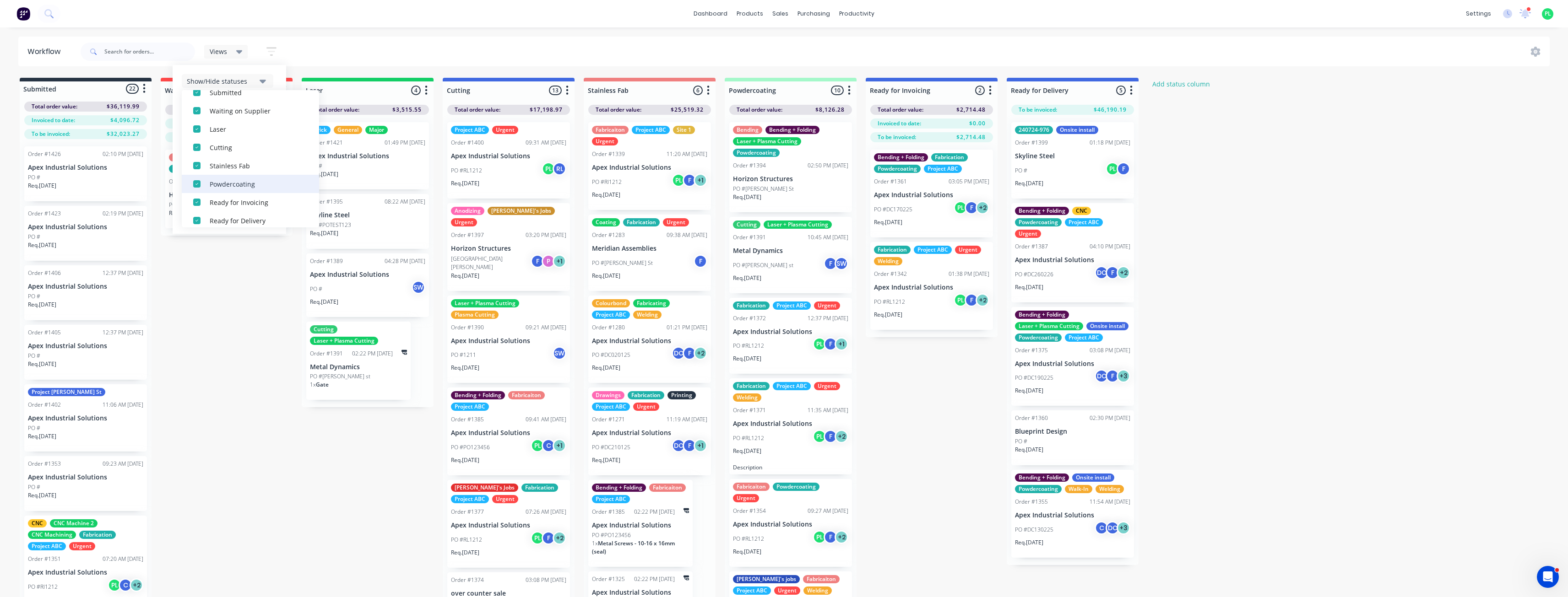
scroll to position [64, 0]
click at [234, 196] on div "Ready for Invoicing" at bounding box center [256, 196] width 92 height 10
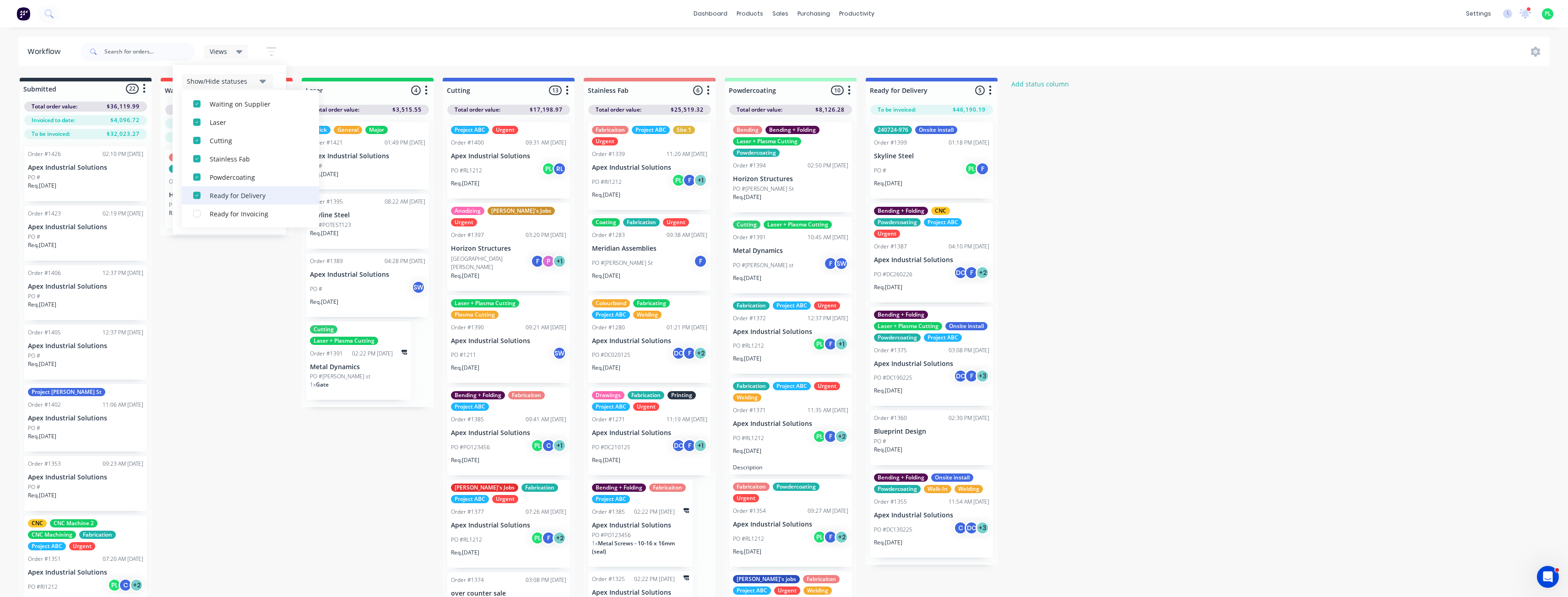
click at [230, 197] on div "Ready for Delivery" at bounding box center [256, 196] width 92 height 10
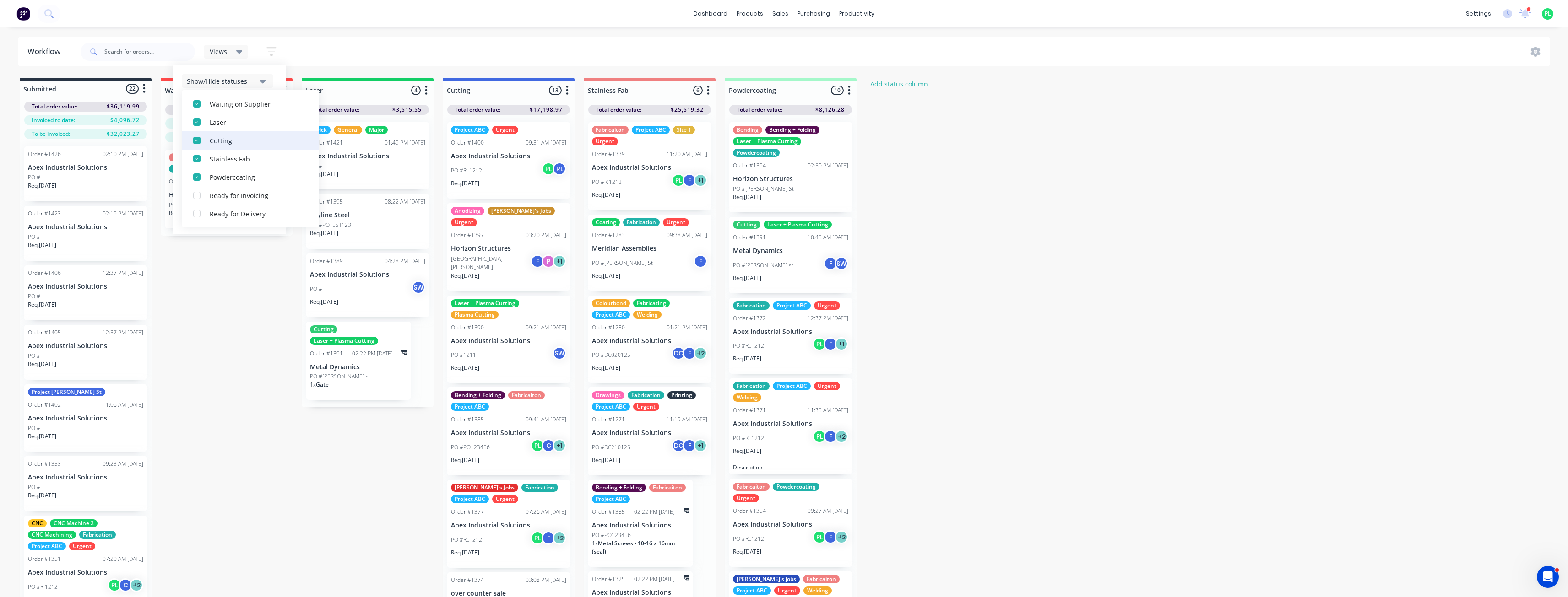
scroll to position [48, 0]
click at [224, 165] on div "Waiting on Supplier" at bounding box center [256, 168] width 92 height 10
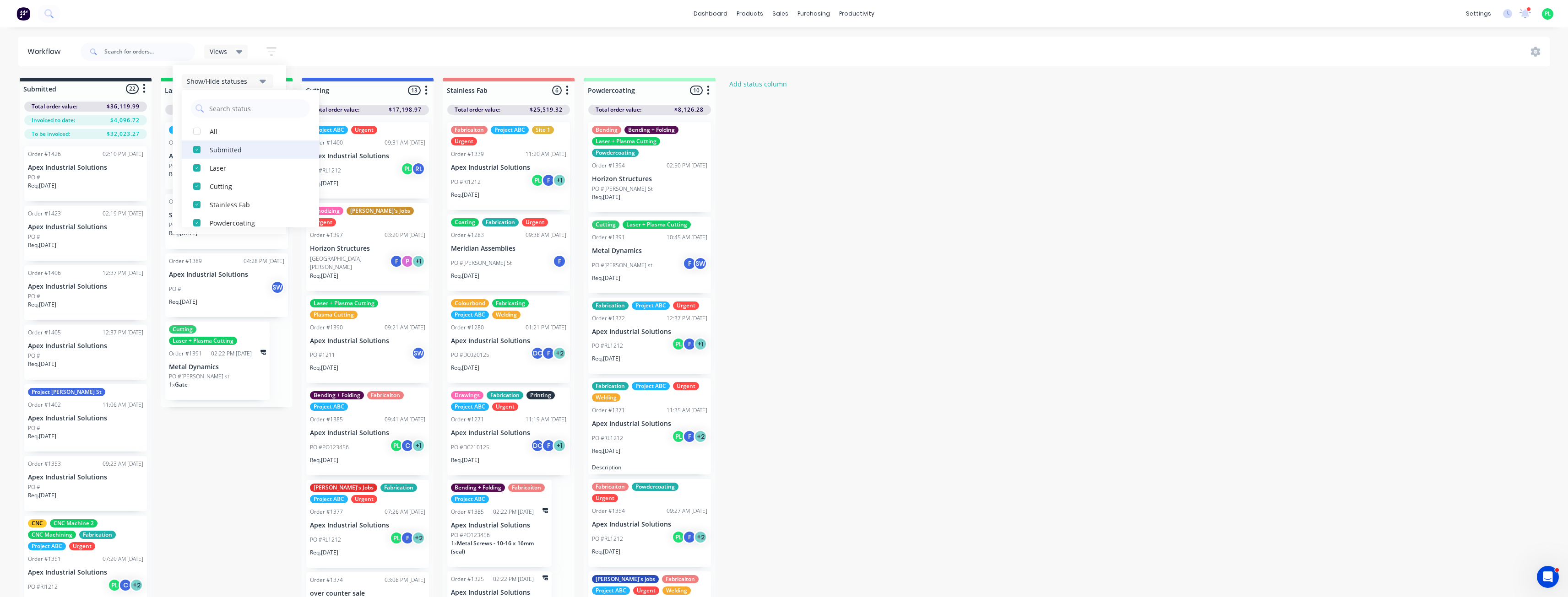
click at [220, 151] on div "Submitted" at bounding box center [256, 150] width 92 height 10
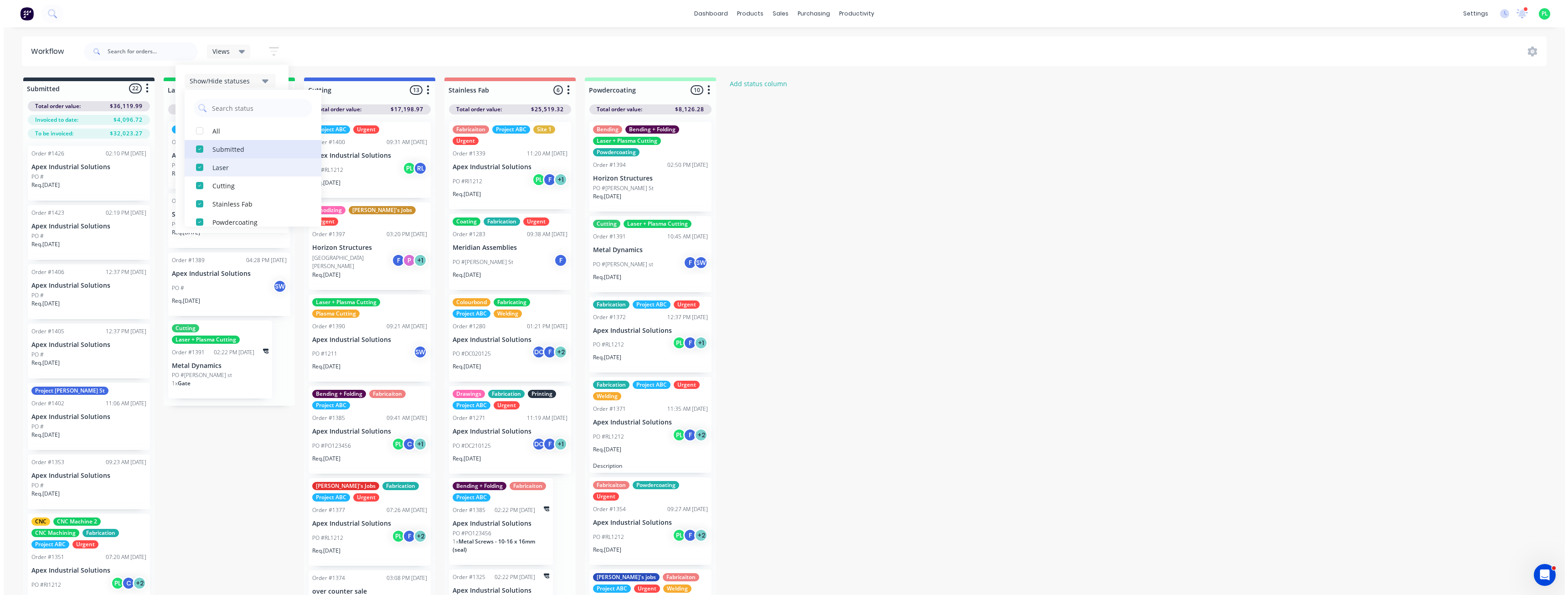
scroll to position [0, 0]
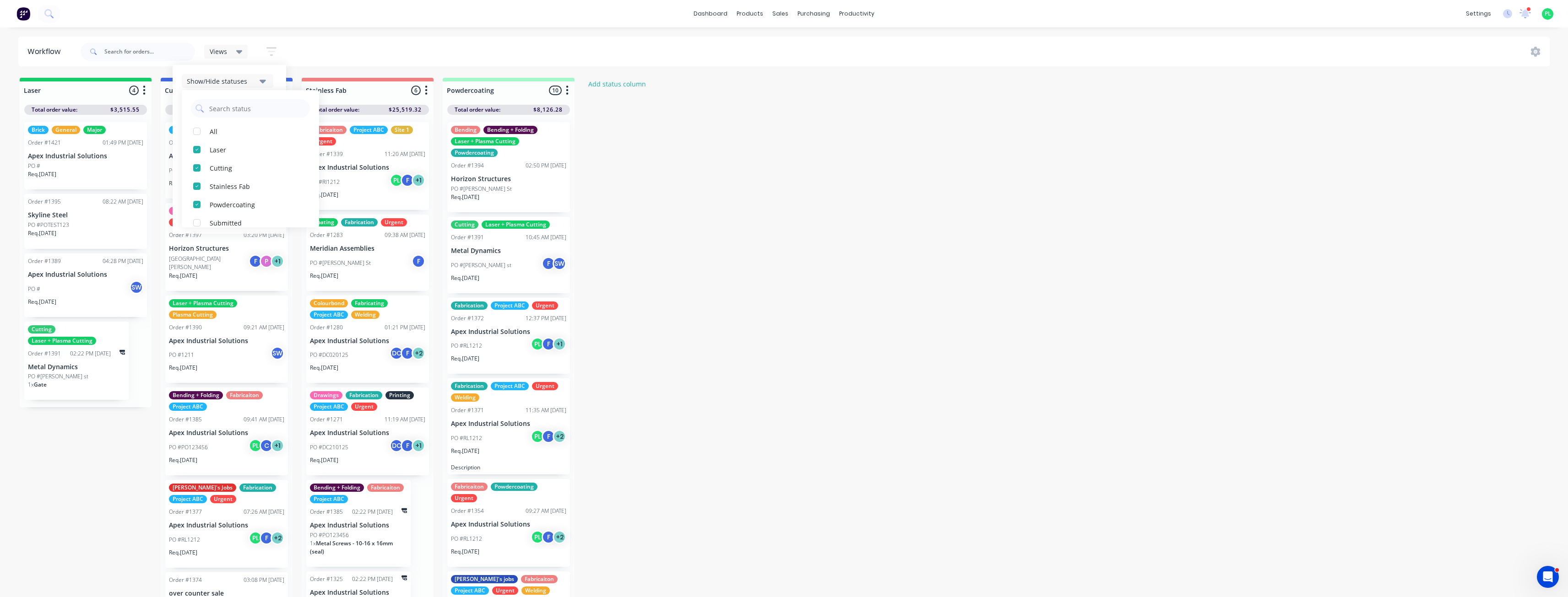
click at [273, 83] on button "Show/Hide statuses" at bounding box center [227, 81] width 92 height 13
click at [238, 191] on div "Filter by labels" at bounding box center [221, 191] width 69 height 10
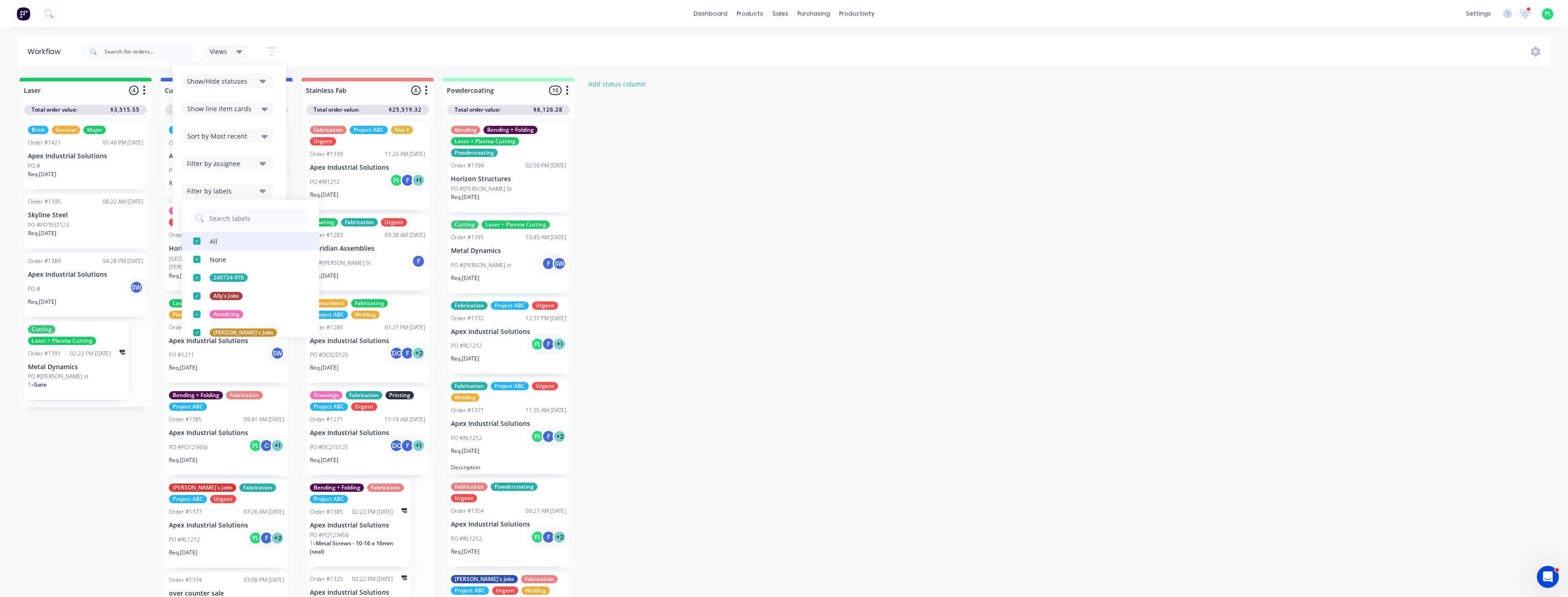
click at [210, 241] on div "All" at bounding box center [213, 241] width 8 height 10
click at [232, 221] on input "text" at bounding box center [257, 218] width 97 height 18
type input "fabri"
click at [229, 280] on div "Fabricating" at bounding box center [228, 277] width 37 height 8
click at [282, 90] on div "Show/Hide statuses Show line item cards Show line item cards Hide line item car…" at bounding box center [229, 149] width 114 height 169
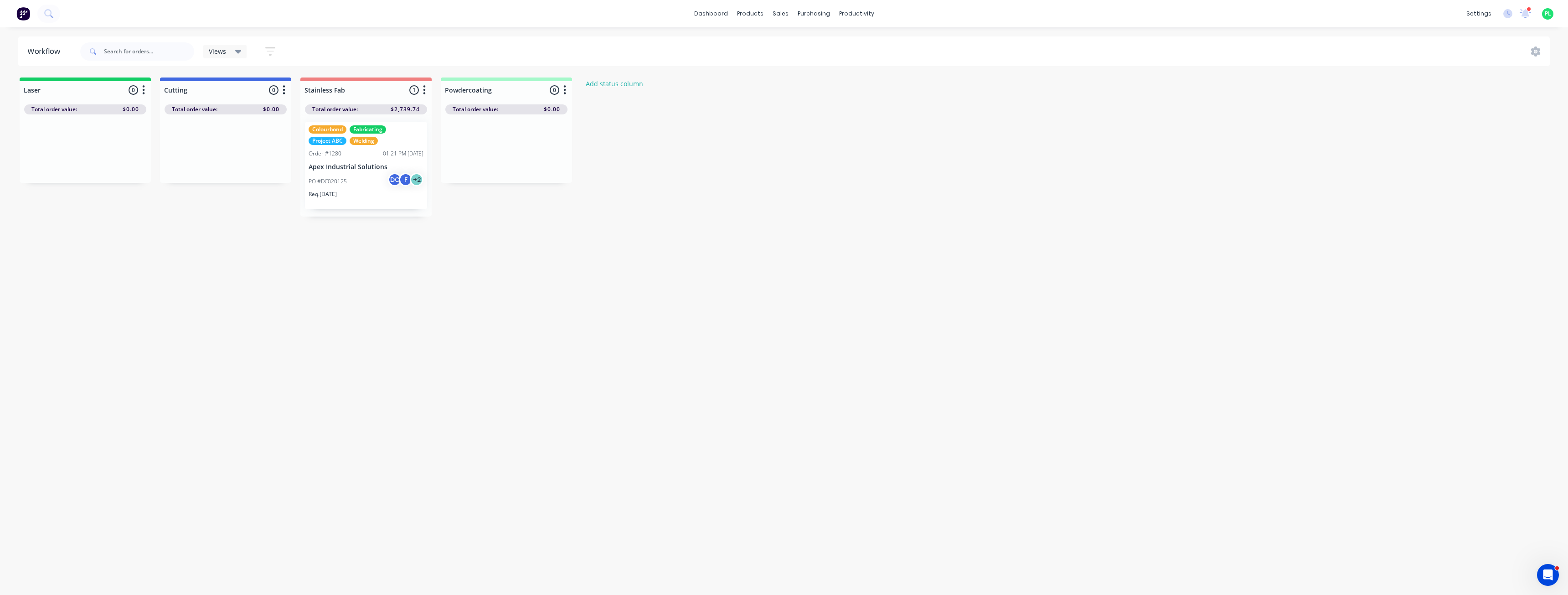
click at [327, 264] on div "Workflow Views Save new view None (Default) edit 12 Smith St edit 12 SMITH ST E…" at bounding box center [784, 306] width 1568 height 540
click at [234, 52] on div "Views" at bounding box center [225, 51] width 33 height 8
click at [259, 104] on button "Save new view" at bounding box center [267, 99] width 114 height 13
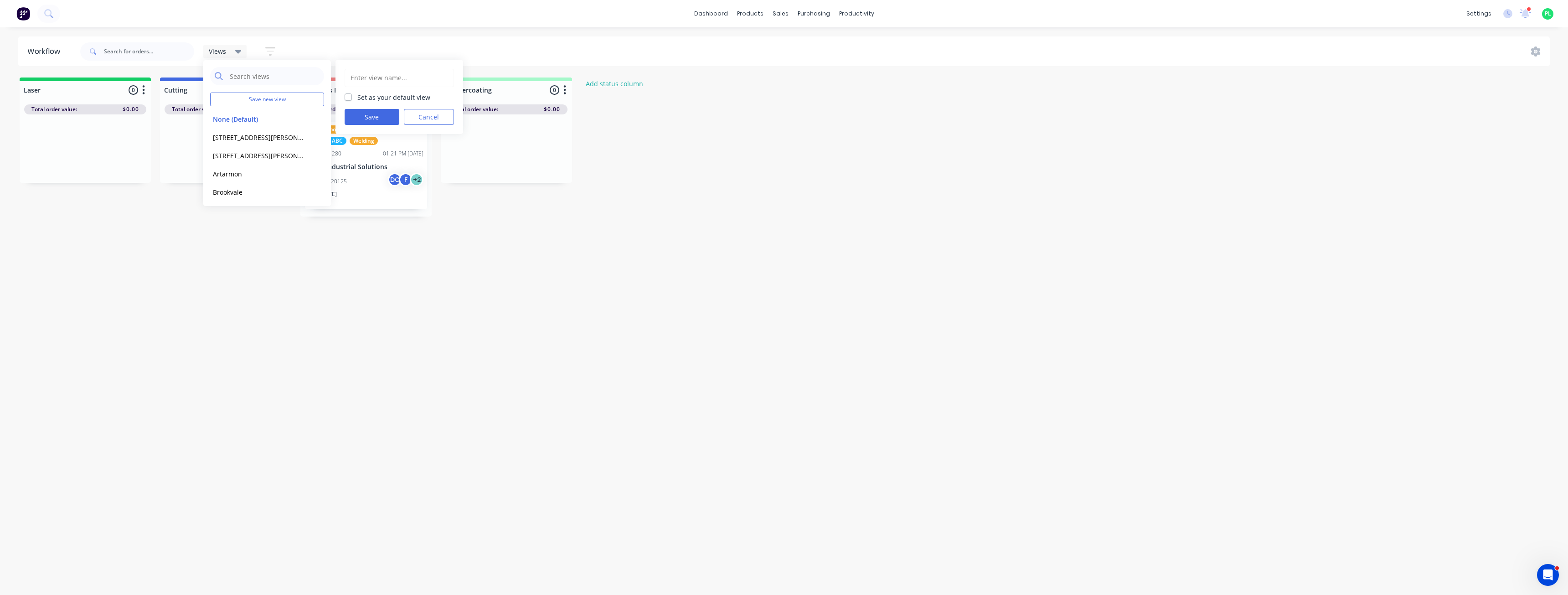
click at [396, 76] on input "text" at bounding box center [399, 78] width 99 height 17
type input "Team A"
click at [377, 116] on button "Save" at bounding box center [372, 117] width 55 height 16
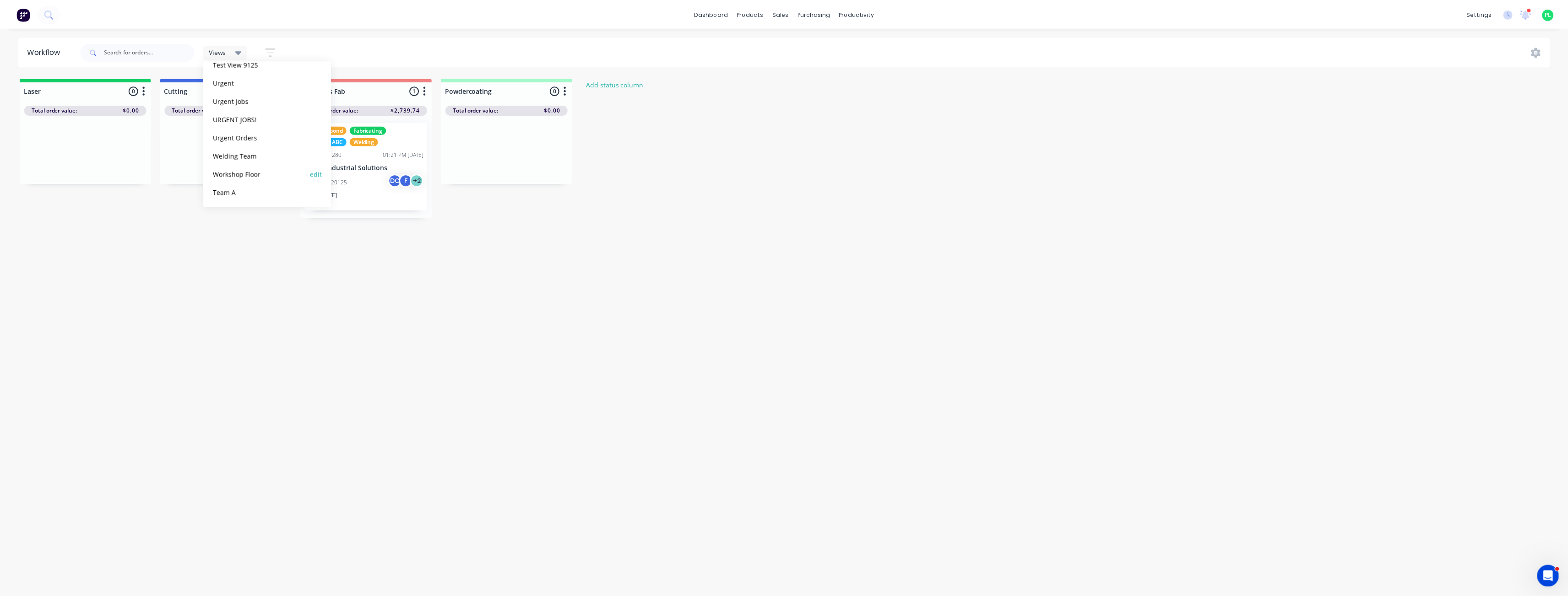
scroll to position [570, 0]
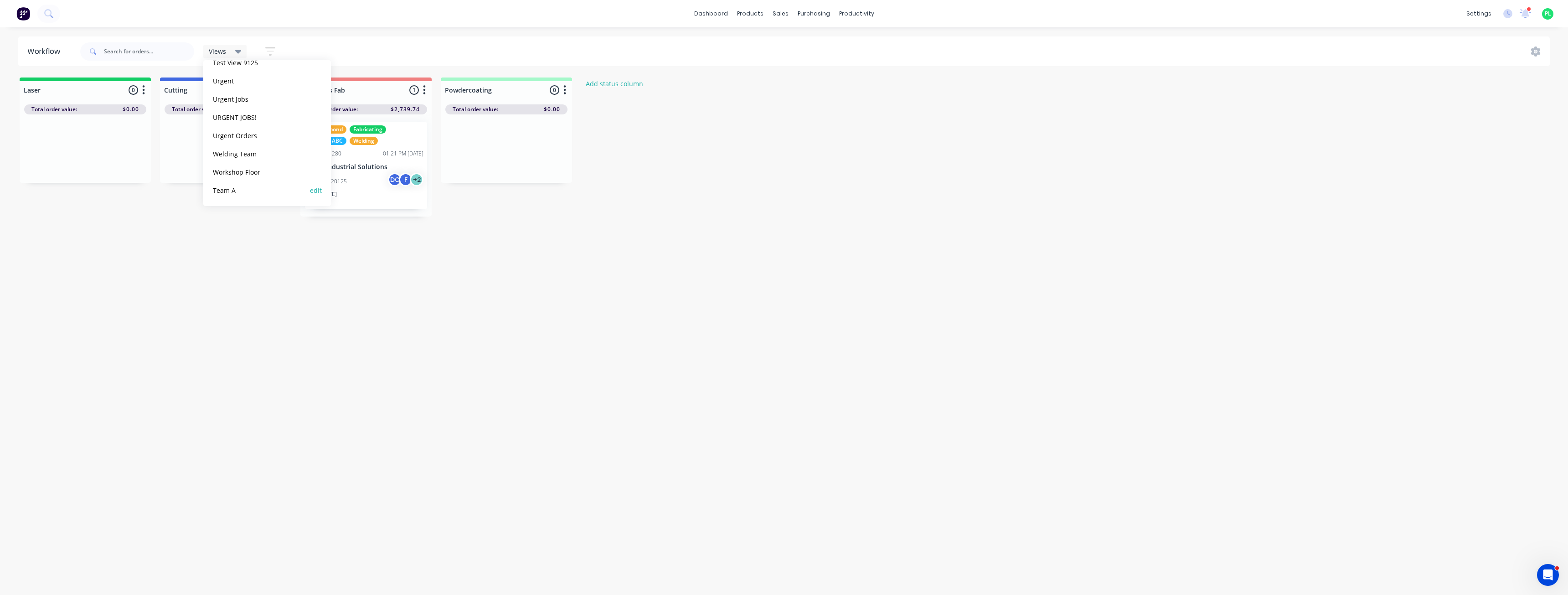
click at [229, 192] on button "Team A" at bounding box center [259, 190] width 97 height 10
click at [311, 264] on div "Workflow Team A Save new view None (Default) edit 12 Smith St edit 12 SMITH ST …" at bounding box center [784, 306] width 1568 height 540
click at [242, 44] on div "Team A" at bounding box center [228, 51] width 49 height 13
click at [247, 119] on button "None (Default)" at bounding box center [259, 119] width 97 height 10
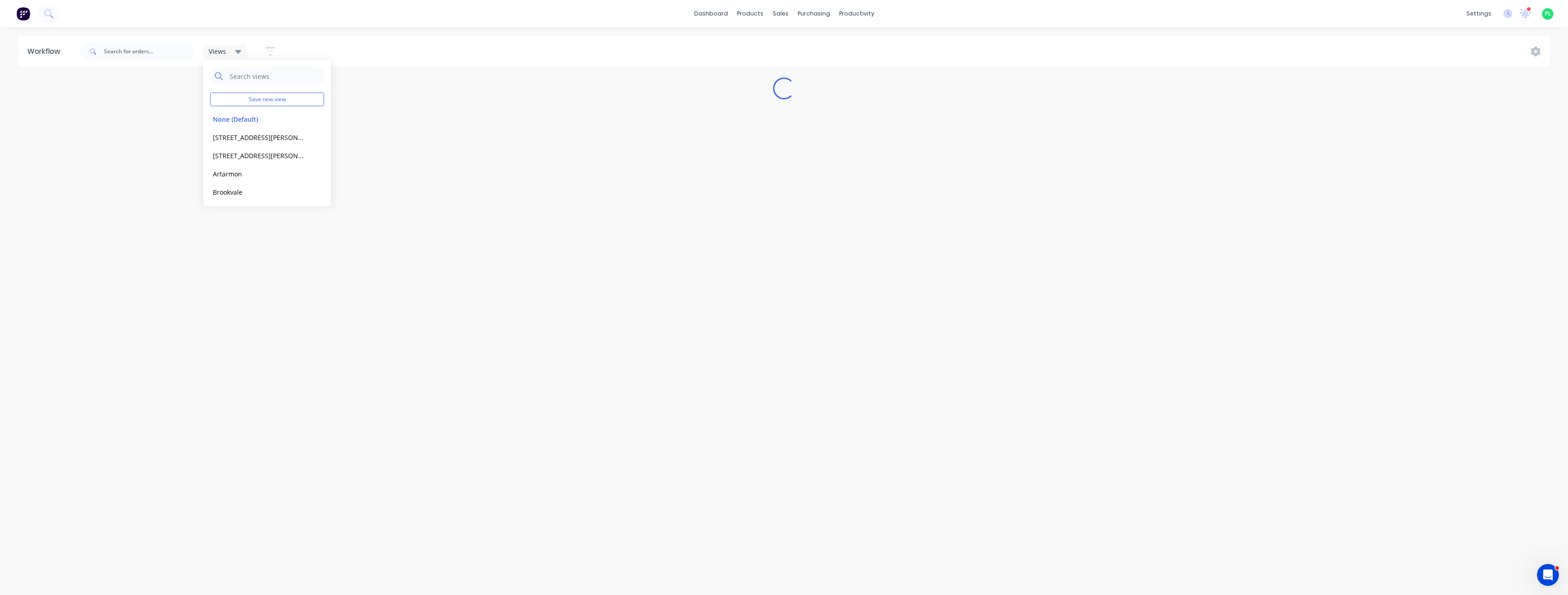
click at [391, 54] on div "Views Save new view None (Default) edit 12 Smith St edit 12 SMITH ST EXAMPLE ed…" at bounding box center [814, 51] width 1472 height 27
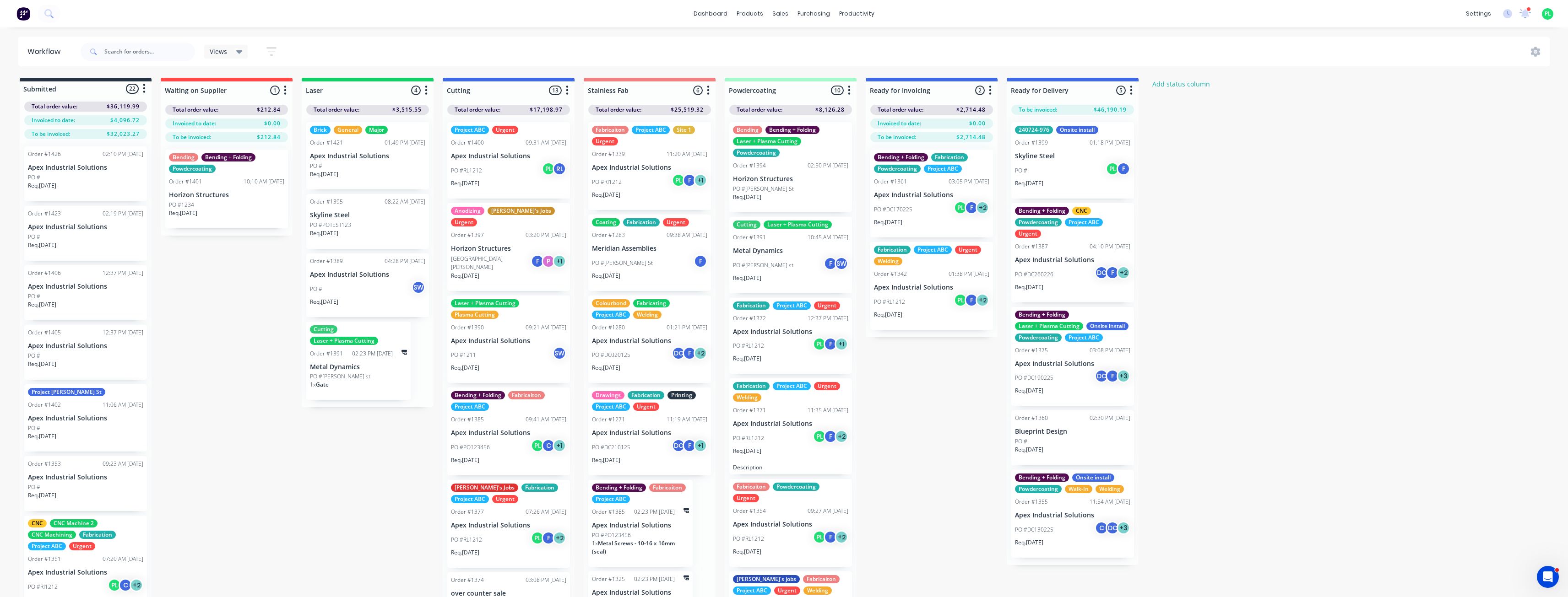
click at [198, 315] on div "Submitted 22 Status colour #273444 hex #273444 Save Cancel Summaries Total orde…" at bounding box center [690, 352] width 1394 height 549
click at [231, 298] on div "Submitted 22 Status colour #273444 hex #273444 Save Cancel Summaries Total orde…" at bounding box center [690, 352] width 1394 height 549
click at [869, 64] on div "Planner" at bounding box center [870, 62] width 21 height 8
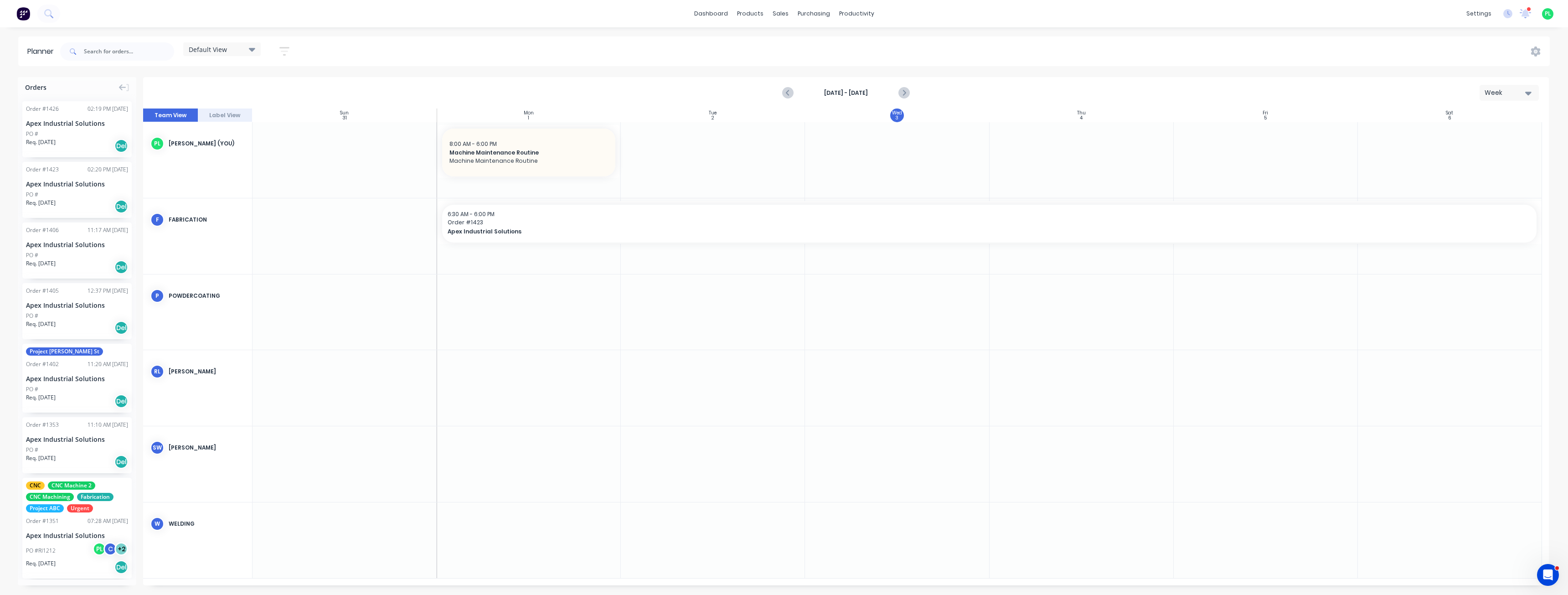
click at [606, 28] on div "dashboard products sales purchasing productivity dashboard products Product Cat…" at bounding box center [784, 297] width 1568 height 595
drag, startPoint x: 73, startPoint y: 498, endPoint x: 525, endPoint y: 300, distance: 493.5
drag, startPoint x: 620, startPoint y: 308, endPoint x: 861, endPoint y: 313, distance: 241.1
drag, startPoint x: 77, startPoint y: 370, endPoint x: 999, endPoint y: 306, distance: 924.2
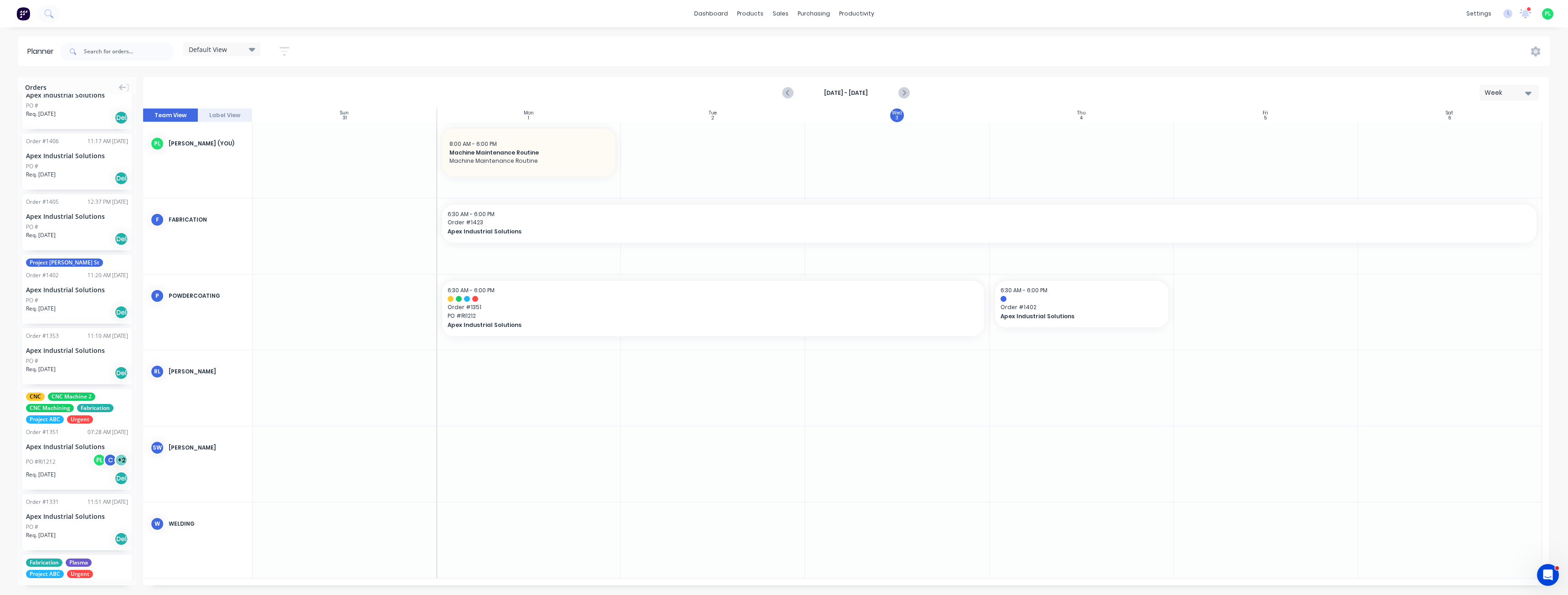
scroll to position [273, 0]
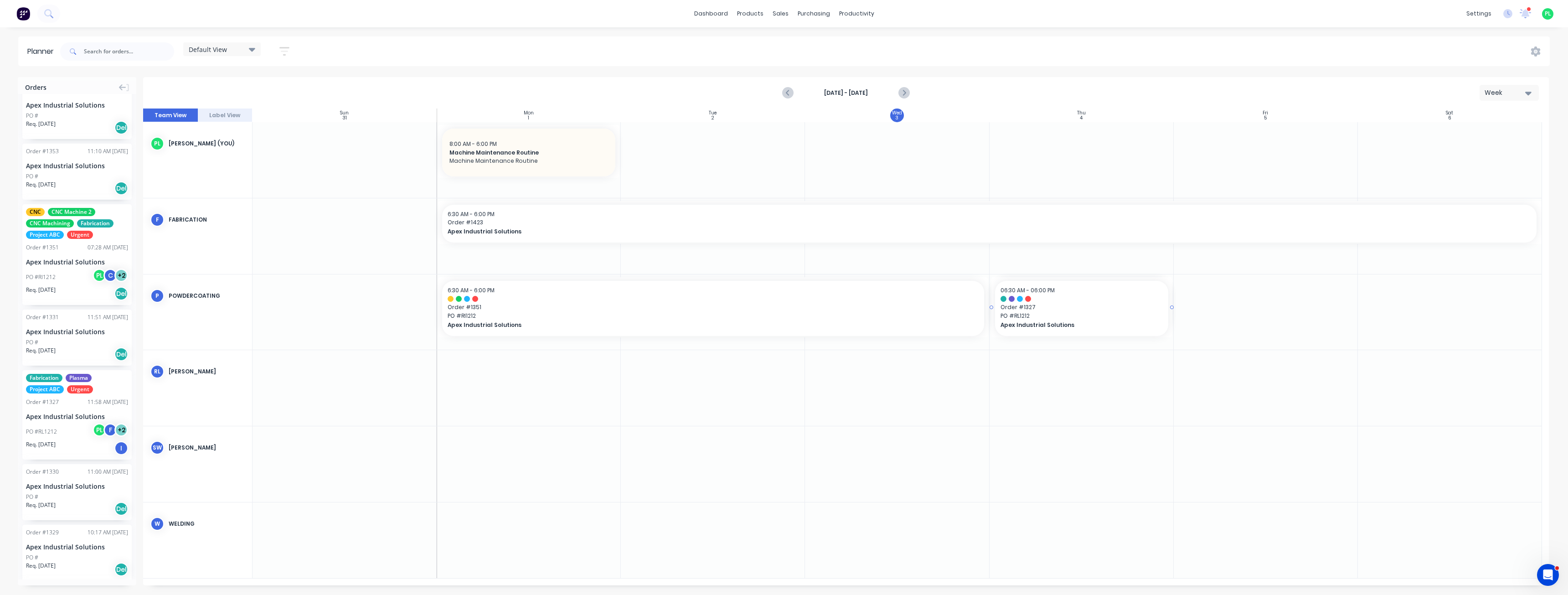
drag, startPoint x: 68, startPoint y: 424, endPoint x: 1218, endPoint y: 311, distance: 1155.5
drag, startPoint x: 79, startPoint y: 409, endPoint x: 532, endPoint y: 341, distance: 458.1
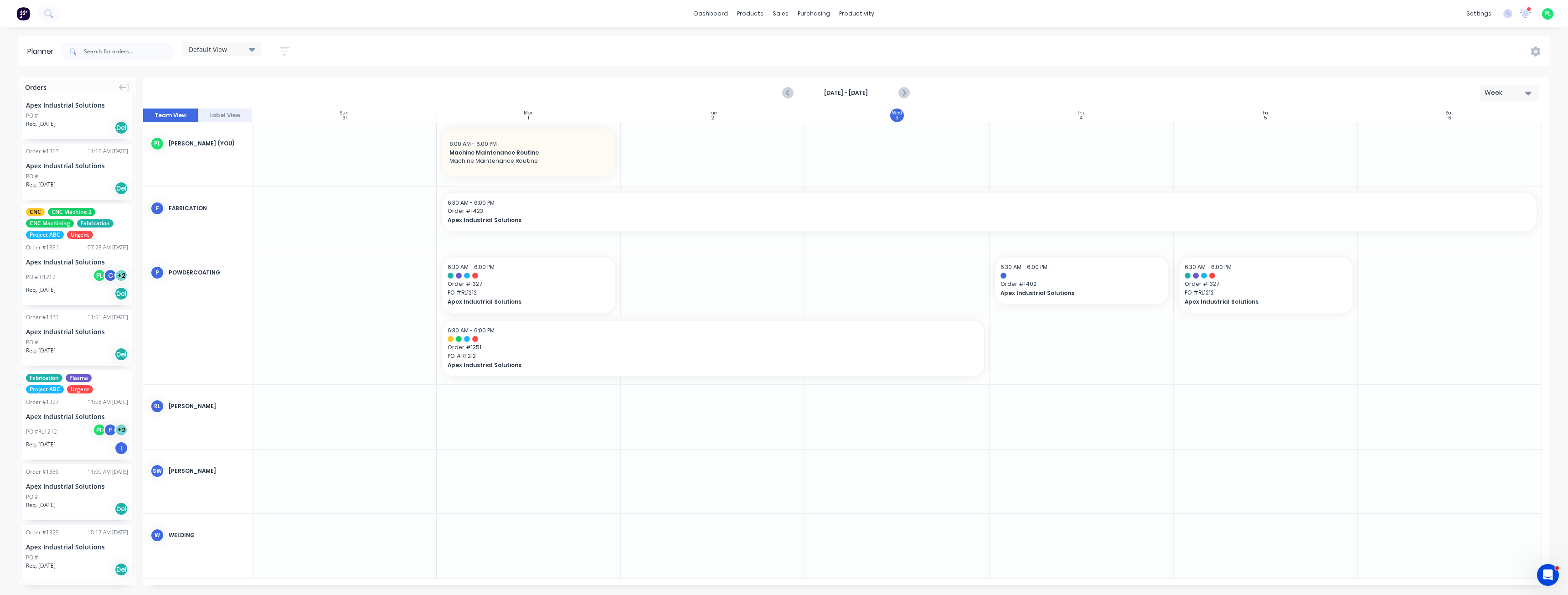
click at [694, 68] on div "Planner Default View Save new view None edit Default View (Default) edit Cost C…" at bounding box center [784, 315] width 1568 height 558
click at [575, 355] on div "Mark as done" at bounding box center [574, 356] width 97 height 19
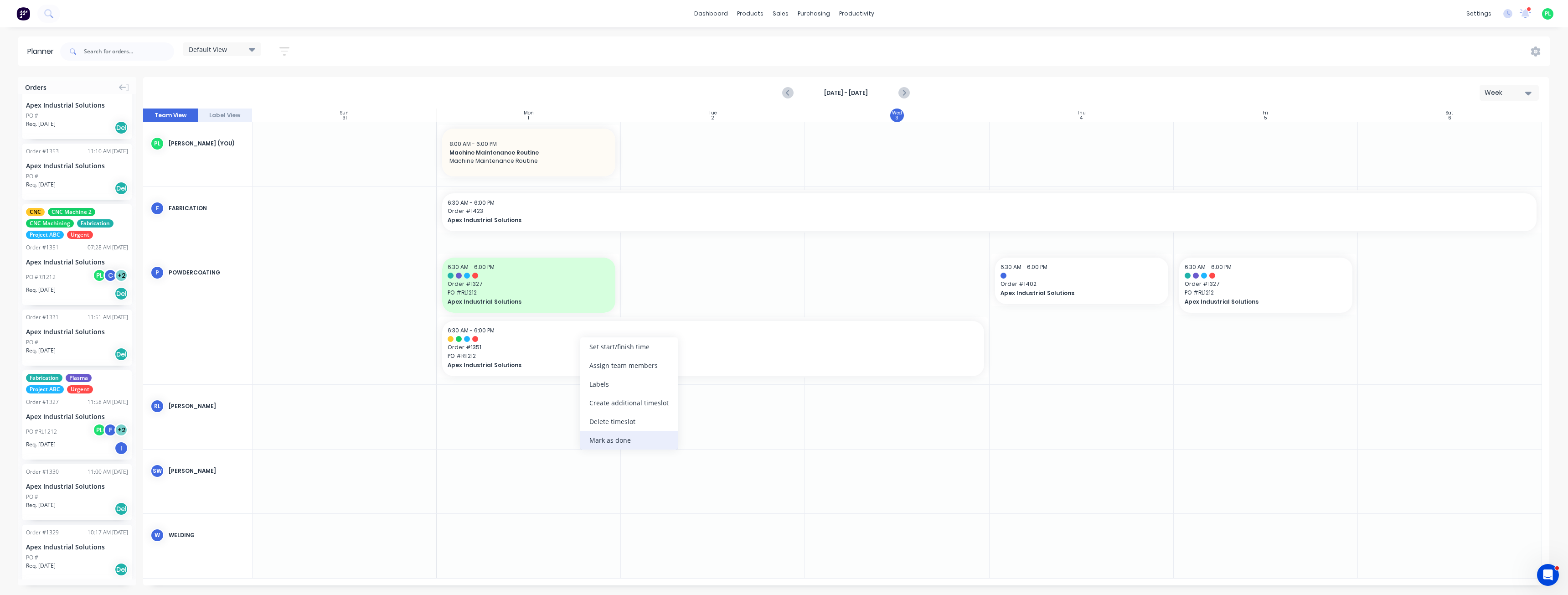
click at [622, 437] on div "Mark as done" at bounding box center [629, 440] width 97 height 19
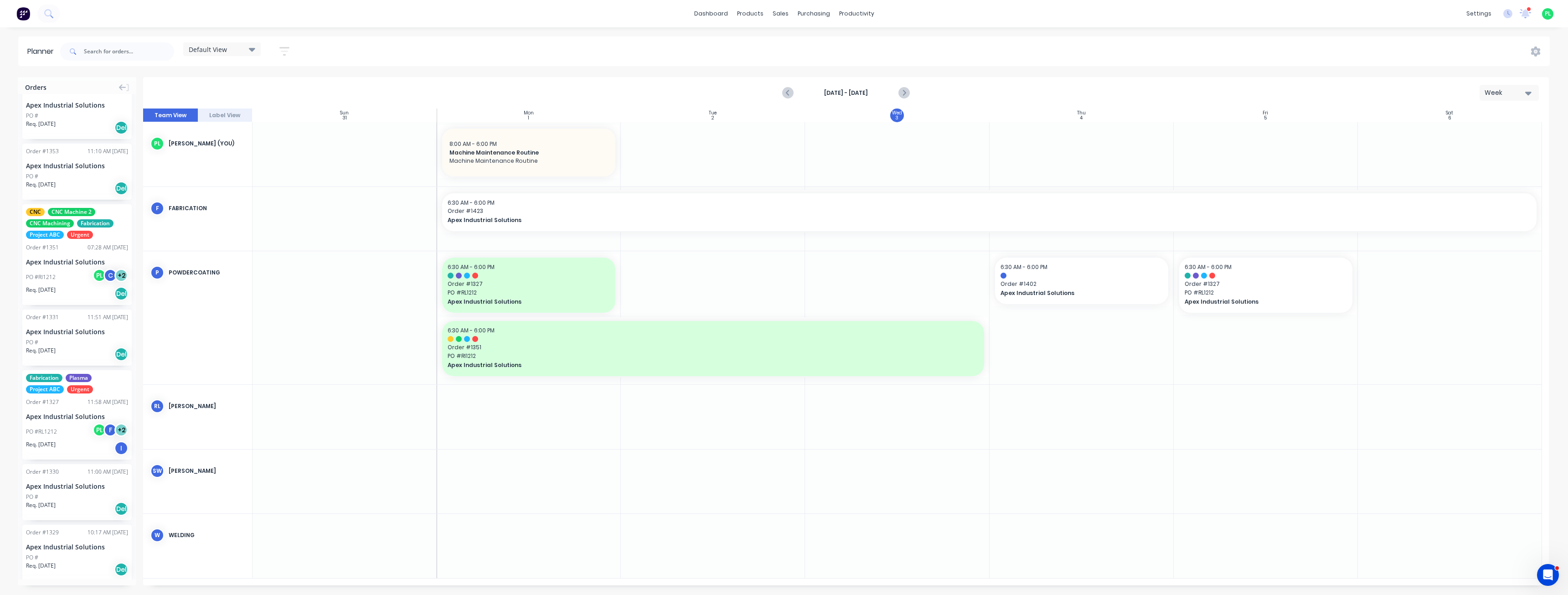
click at [1503, 97] on div "Week" at bounding box center [1505, 93] width 42 height 10
click at [1487, 156] on div "Month" at bounding box center [1493, 153] width 90 height 18
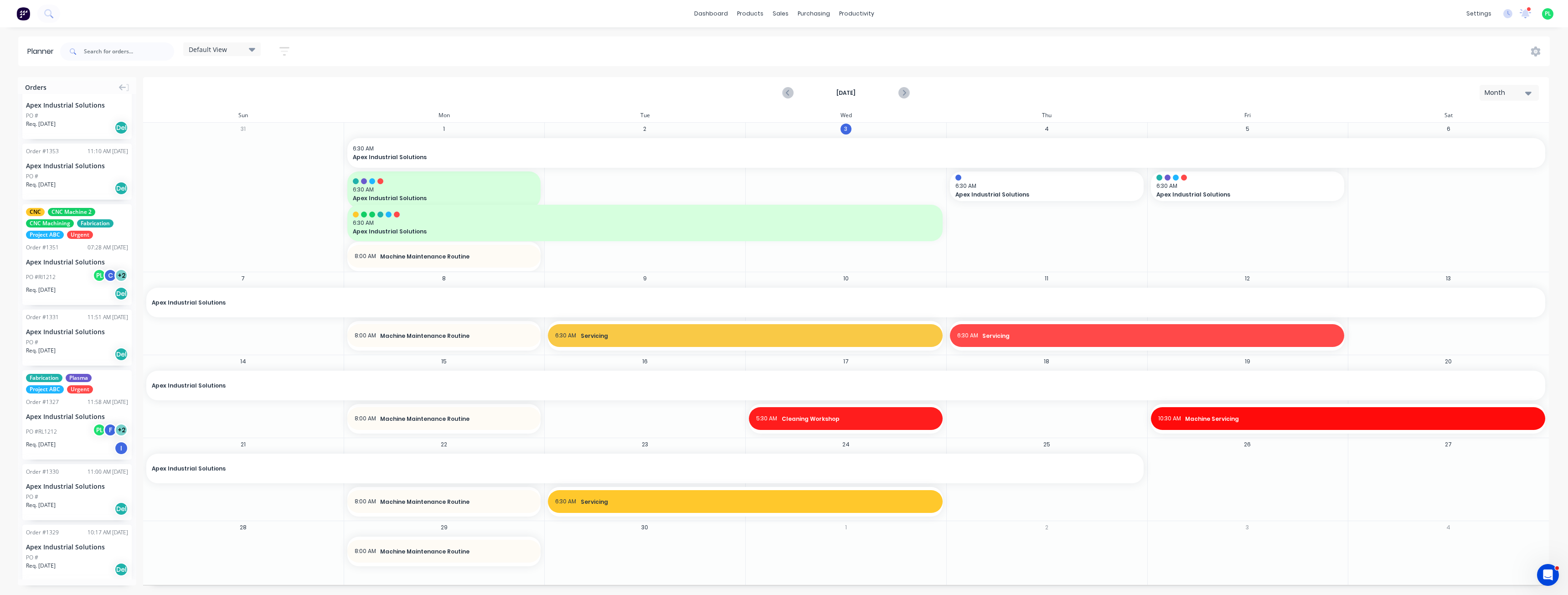
click at [1507, 94] on div "Month" at bounding box center [1505, 93] width 42 height 10
click at [1477, 133] on div "Week" at bounding box center [1493, 135] width 90 height 18
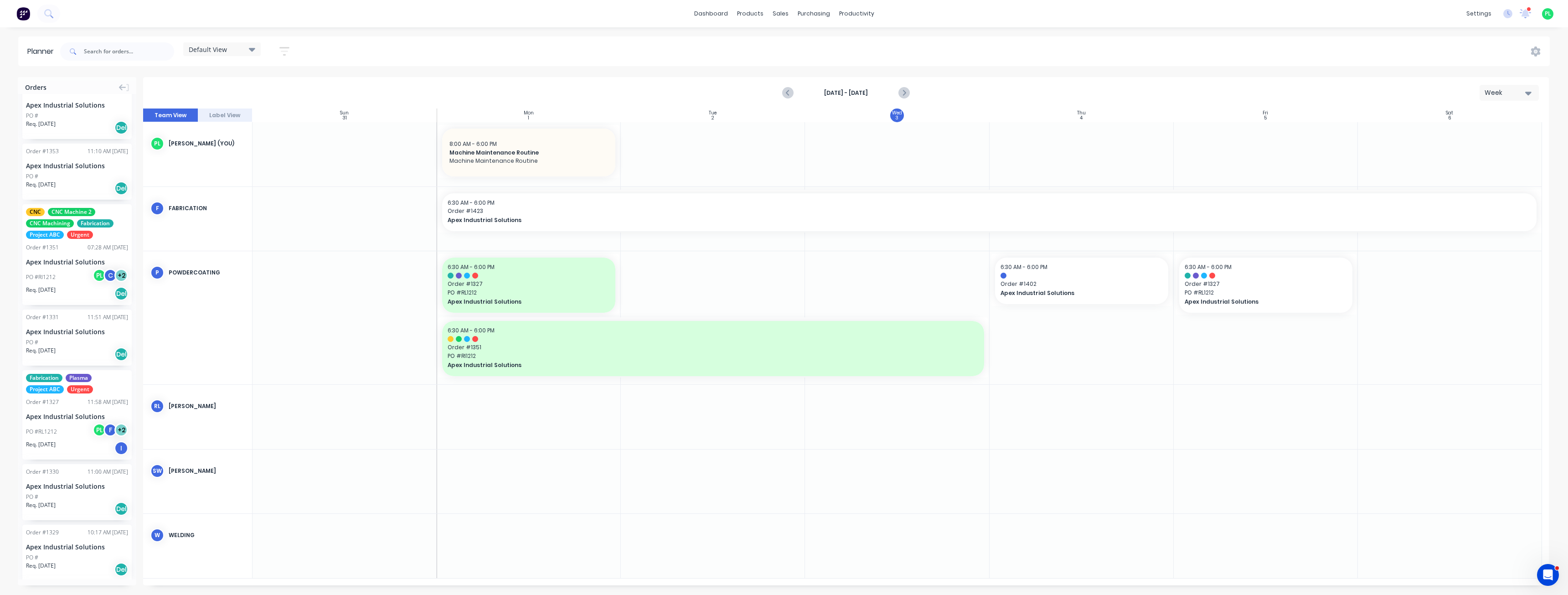
click at [764, 71] on div "Planner Default View Save new view None edit Default View (Default) edit Cost C…" at bounding box center [784, 315] width 1568 height 558
click at [694, 75] on div "Planner Default View Save new view None edit Default View (Default) edit Cost C…" at bounding box center [784, 315] width 1568 height 558
click at [792, 44] on div at bounding box center [786, 43] width 13 height 8
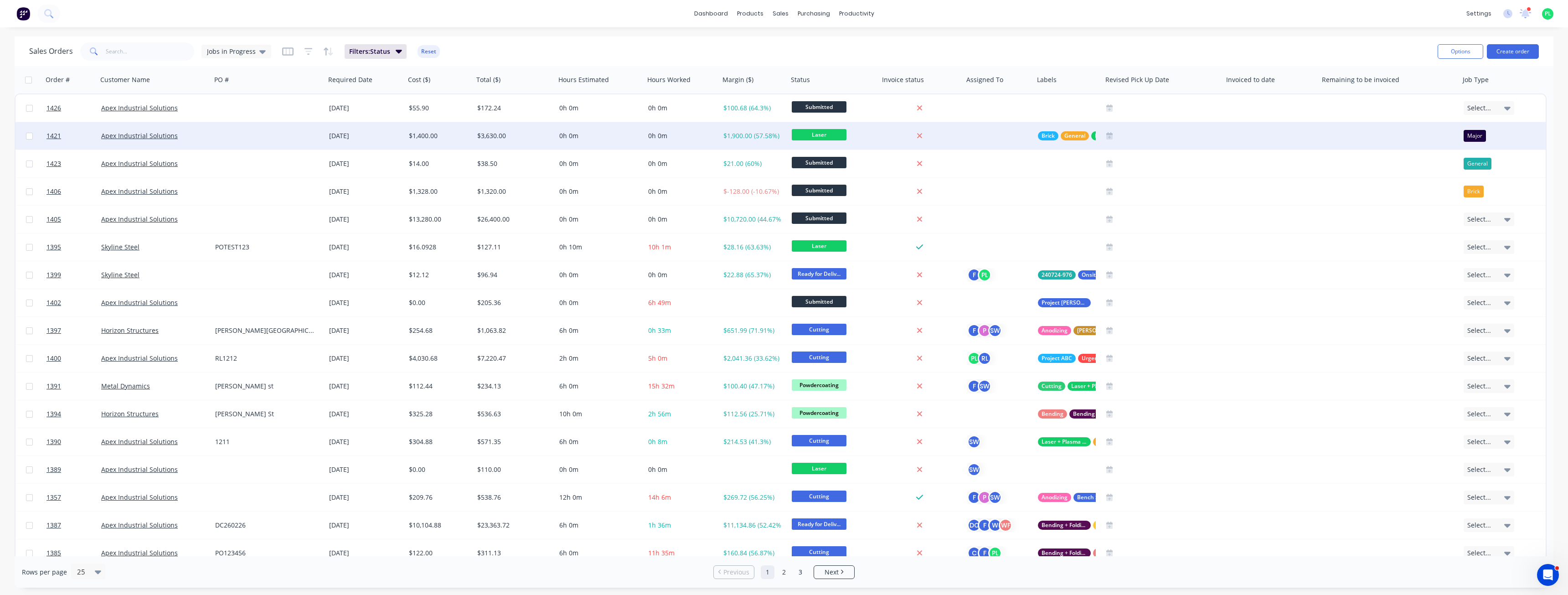
click at [545, 139] on div "$3,630.00" at bounding box center [513, 136] width 71 height 9
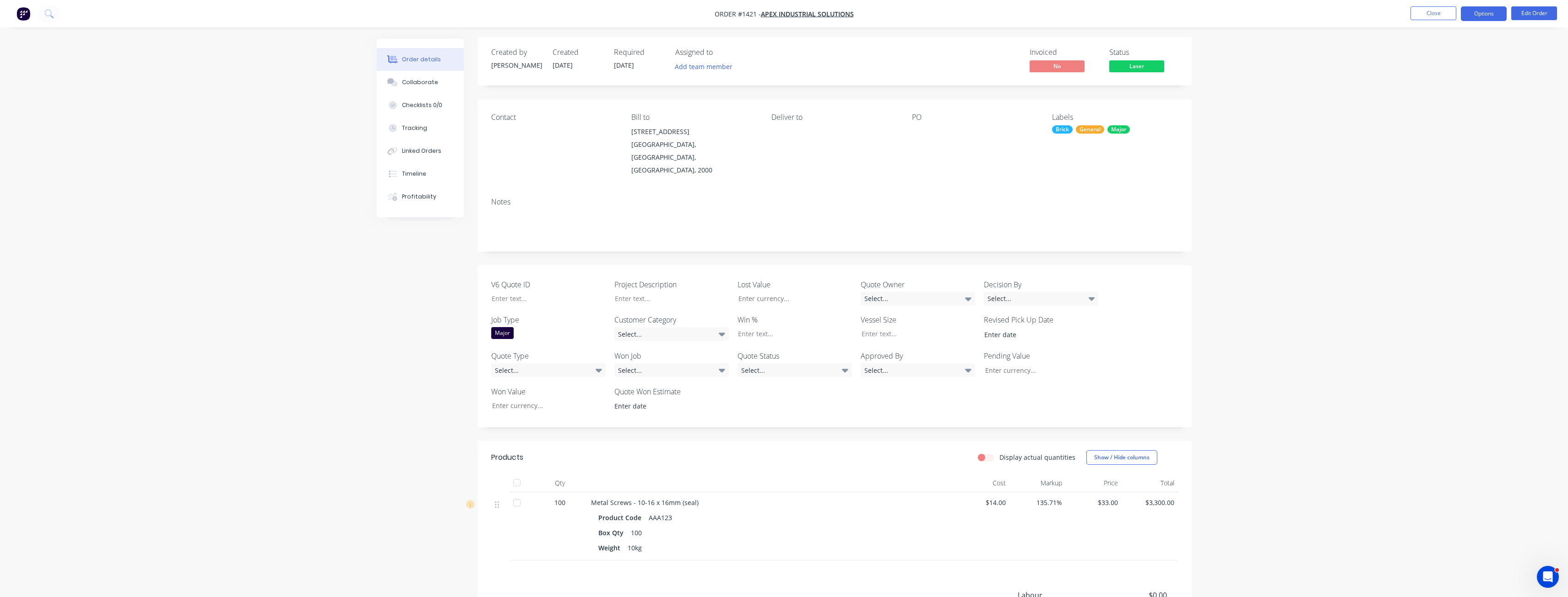
scroll to position [46, 0]
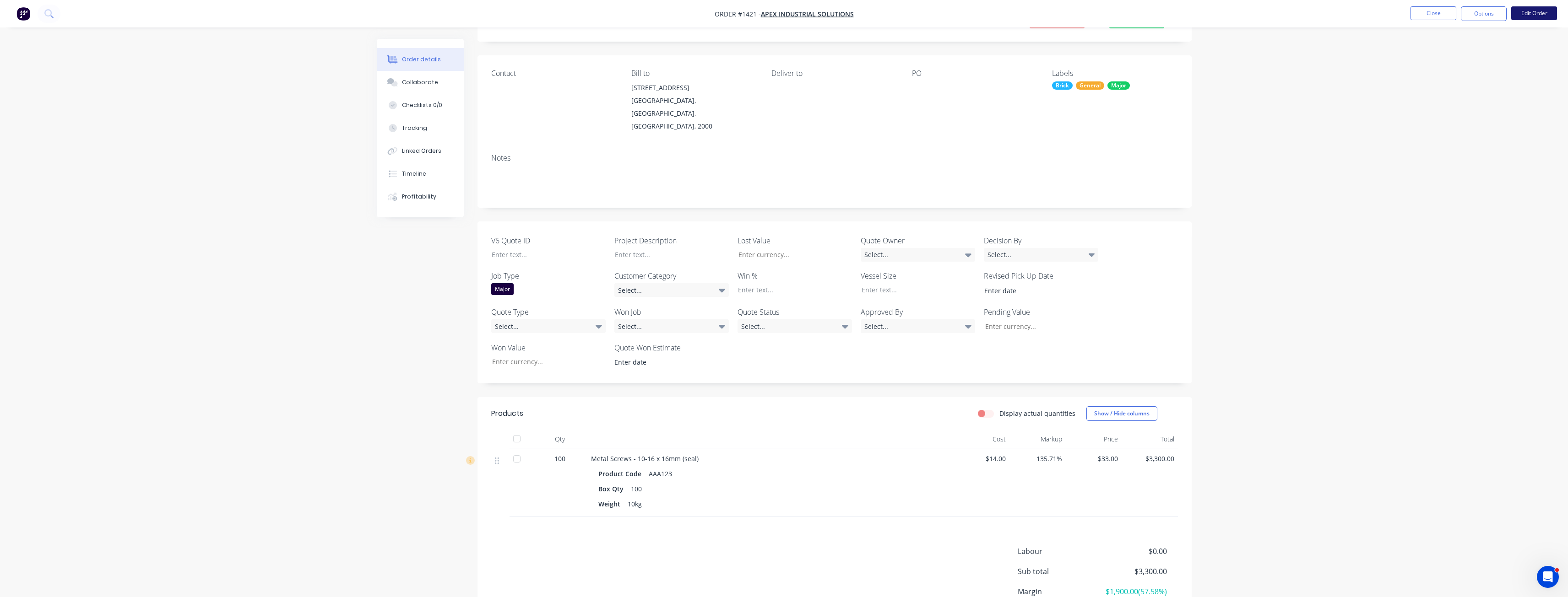
click at [1539, 10] on button "Edit Order" at bounding box center [1534, 13] width 46 height 13
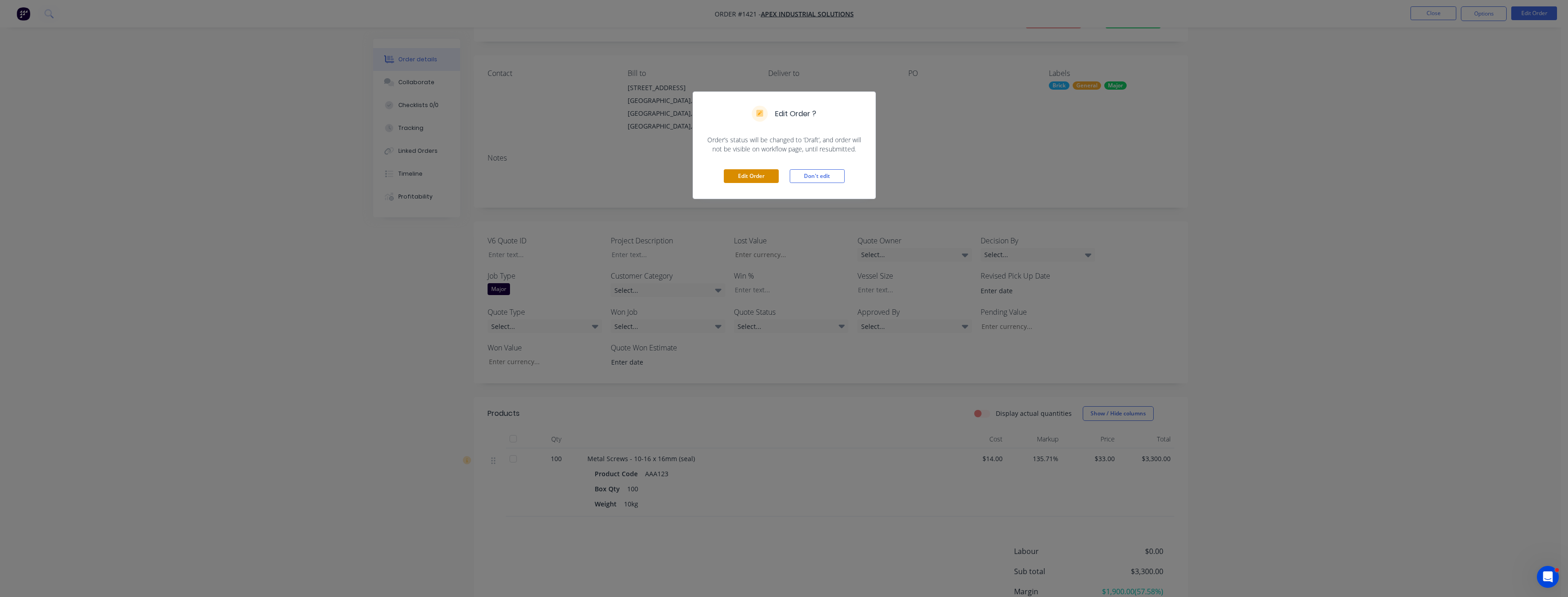
click at [748, 176] on button "Edit Order" at bounding box center [751, 176] width 55 height 13
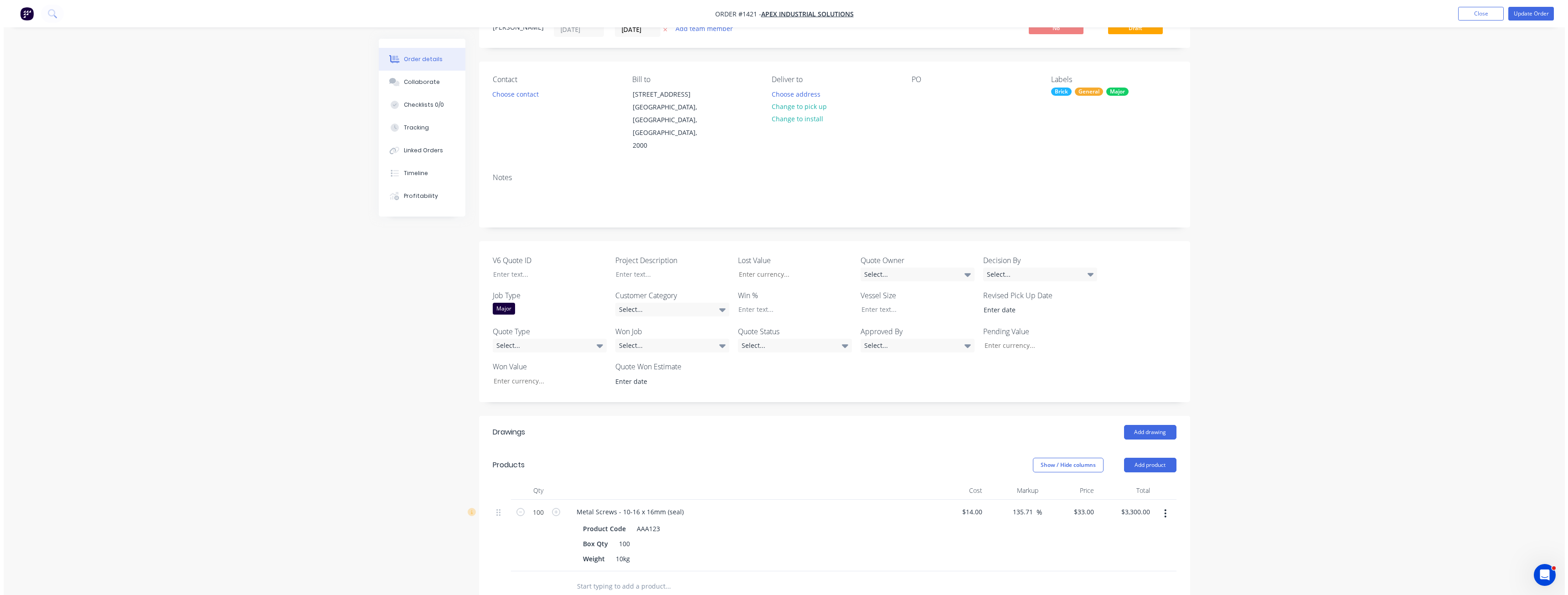
scroll to position [183, 0]
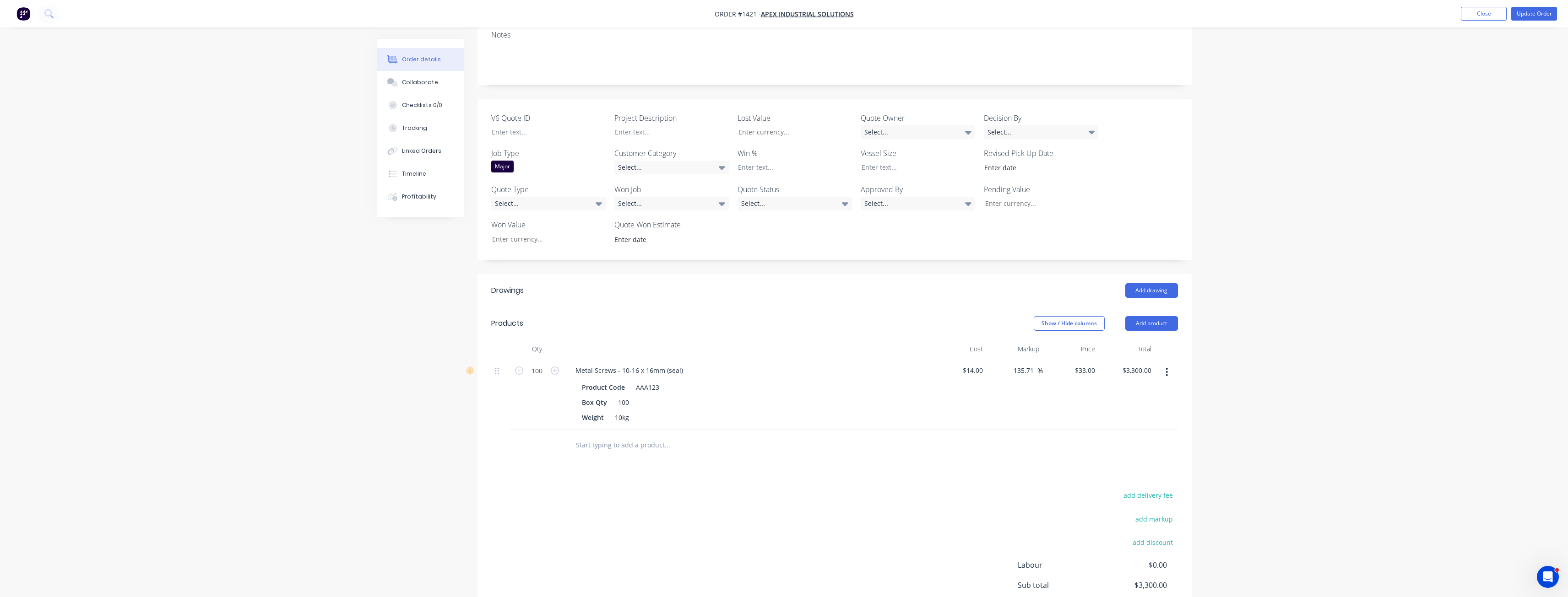
drag, startPoint x: 1157, startPoint y: 299, endPoint x: 1152, endPoint y: 309, distance: 11.2
click at [1157, 316] on button "Add product" at bounding box center [1152, 323] width 53 height 15
click at [1127, 432] on div "Labour" at bounding box center [1134, 439] width 70 height 13
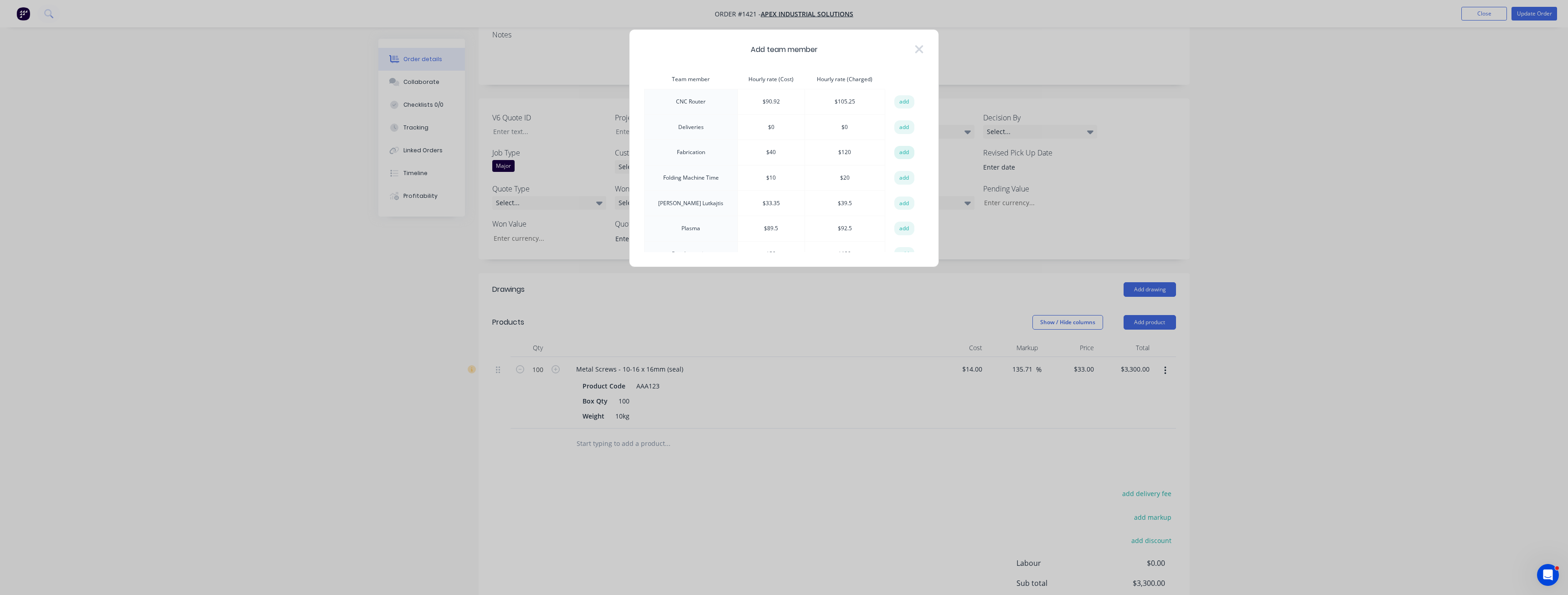
click at [901, 155] on button "add" at bounding box center [904, 153] width 20 height 13
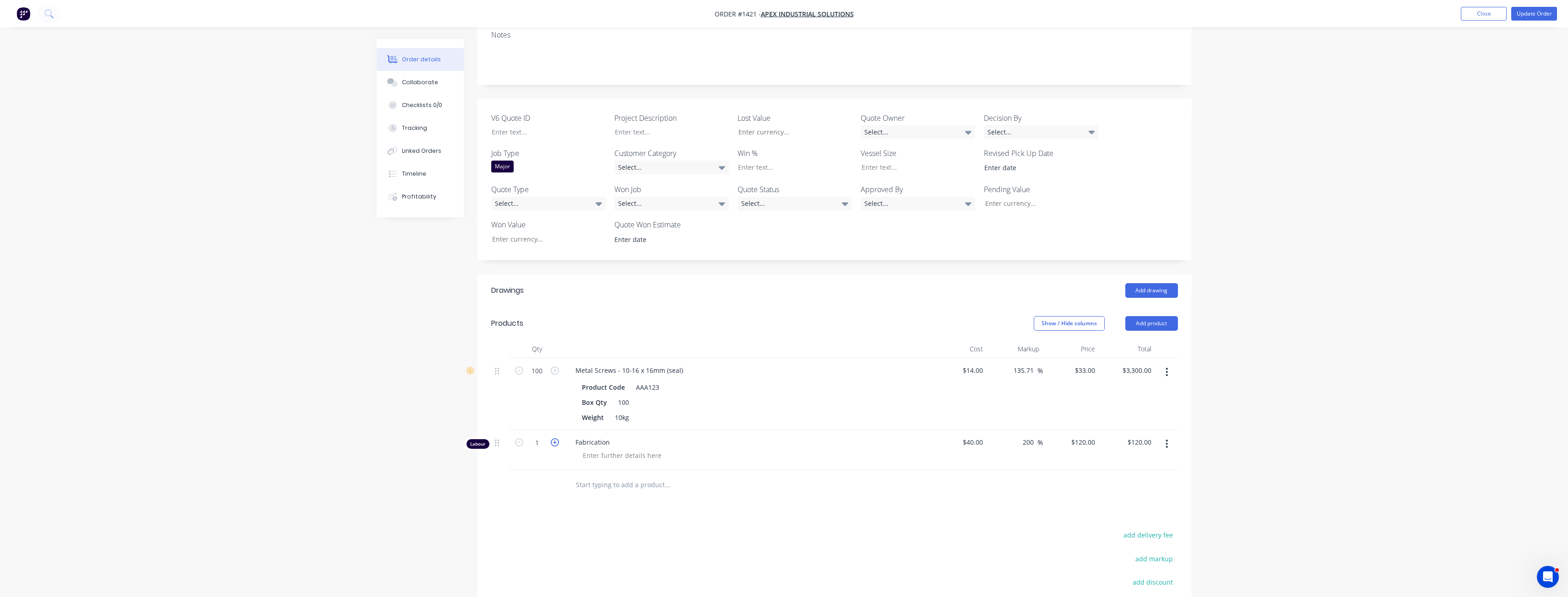
click at [556, 438] on icon "button" at bounding box center [554, 442] width 8 height 8
type input "2"
type input "$240.00"
click at [556, 438] on icon "button" at bounding box center [554, 442] width 8 height 8
type input "3"
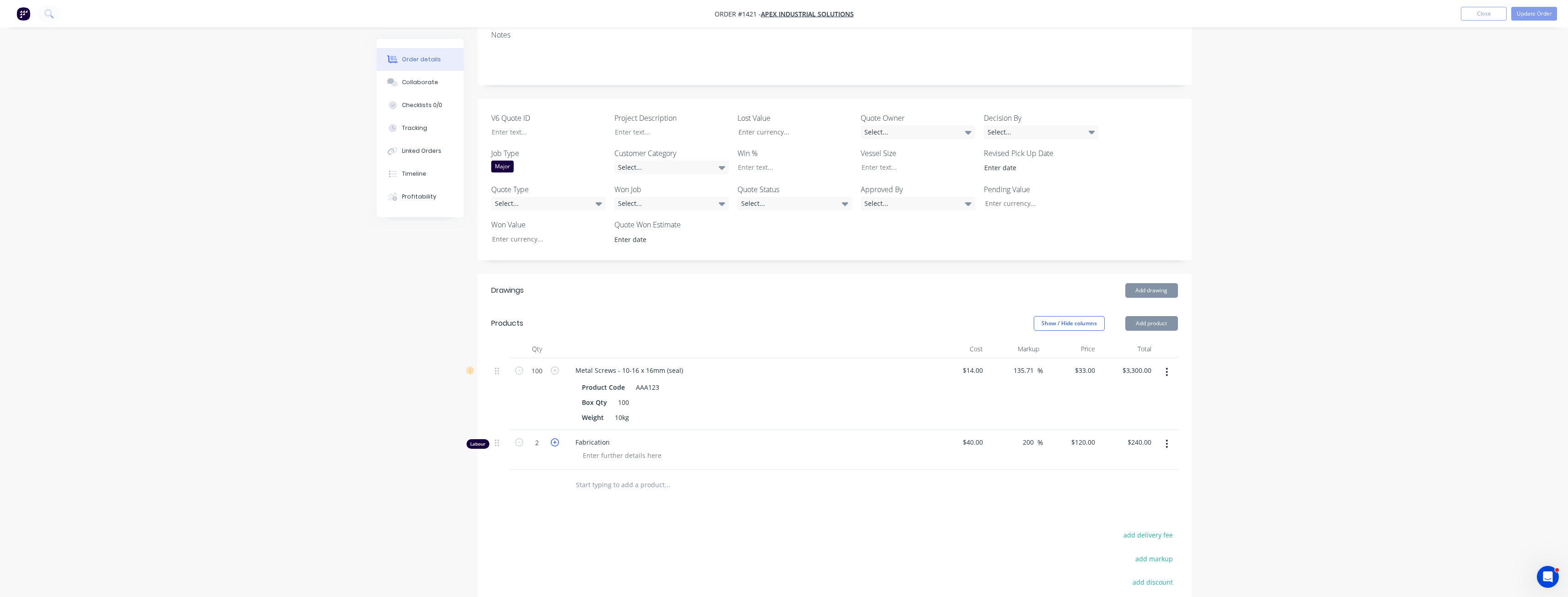
type input "$360.00"
click at [556, 438] on icon "button" at bounding box center [554, 442] width 8 height 8
type input "4"
type input "$480.00"
click at [556, 438] on icon "button" at bounding box center [554, 442] width 8 height 8
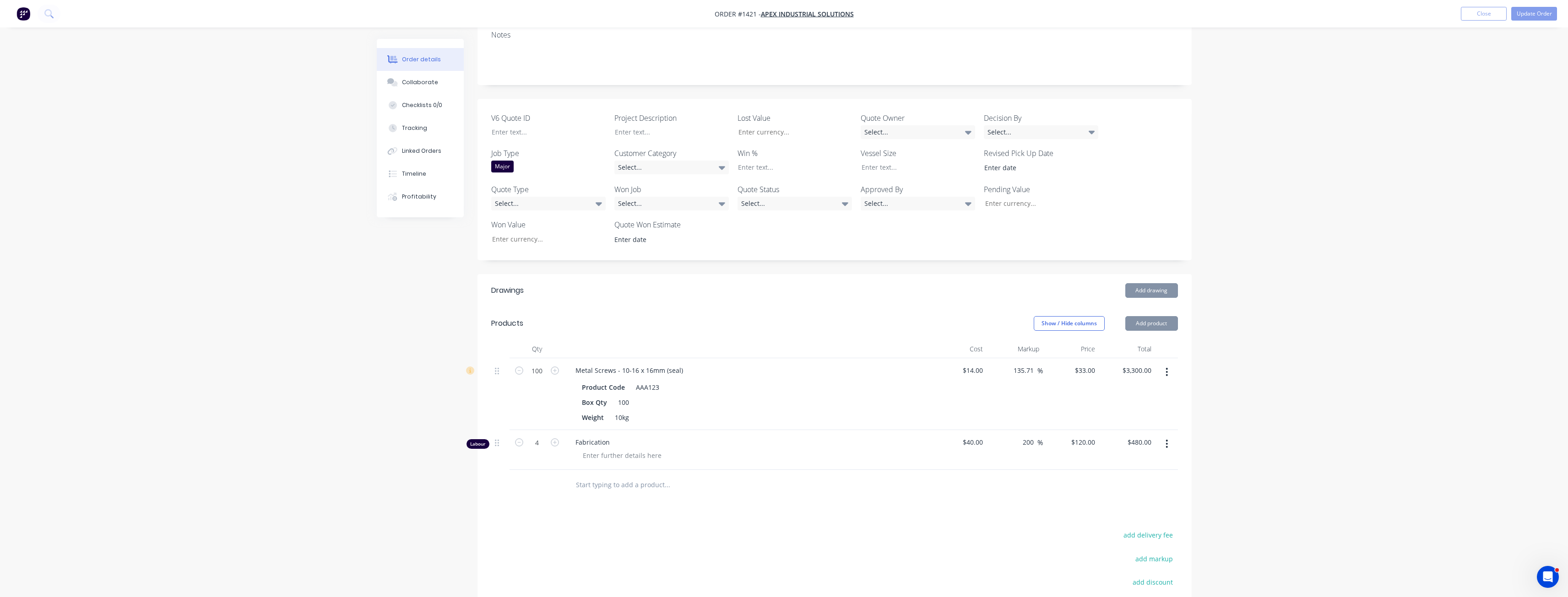
type input "5"
type input "$600.00"
click at [1155, 316] on button "Add product" at bounding box center [1152, 323] width 53 height 15
click at [1119, 432] on div "Labour" at bounding box center [1134, 439] width 70 height 13
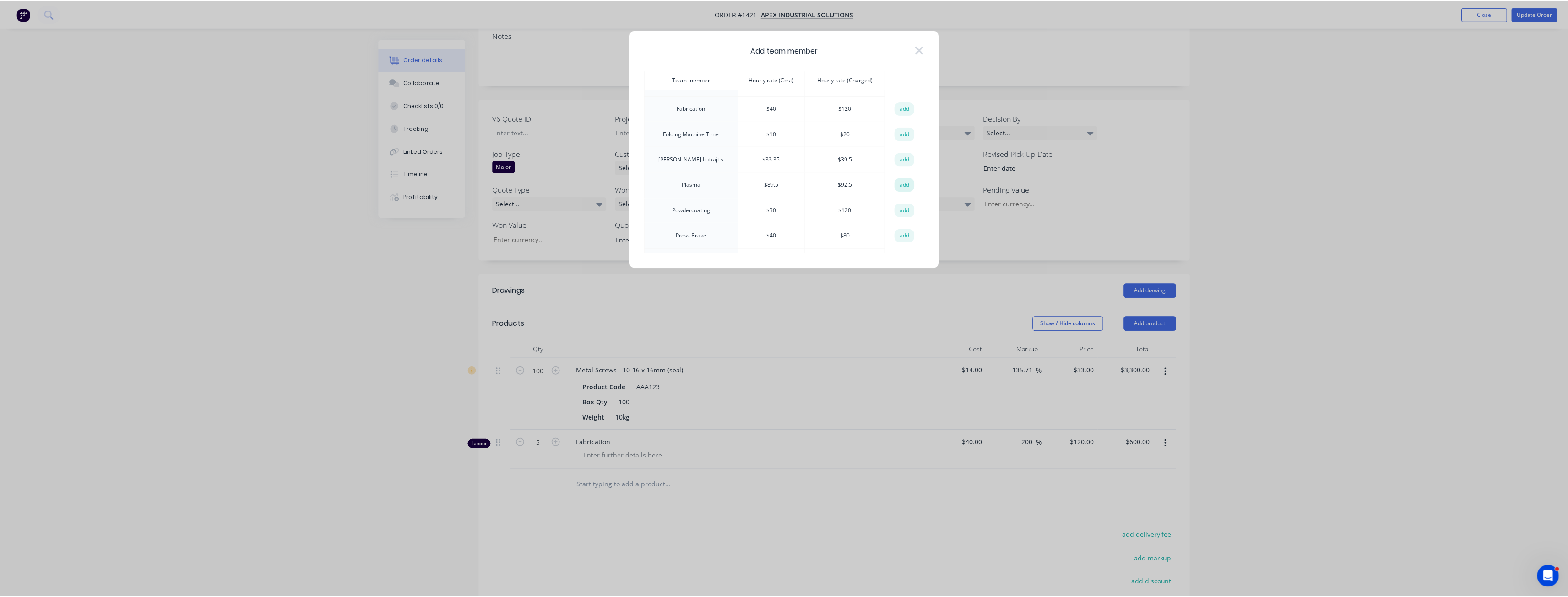
scroll to position [46, 0]
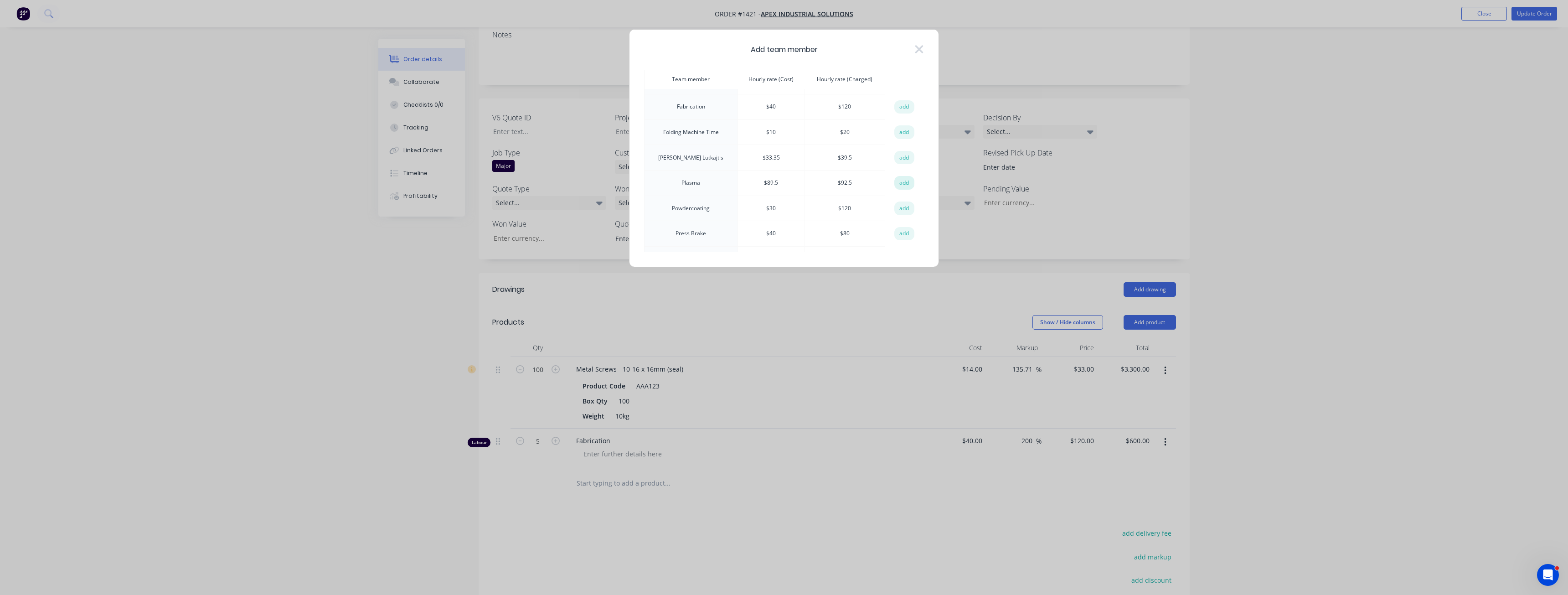
click at [905, 186] on button "add" at bounding box center [904, 183] width 20 height 13
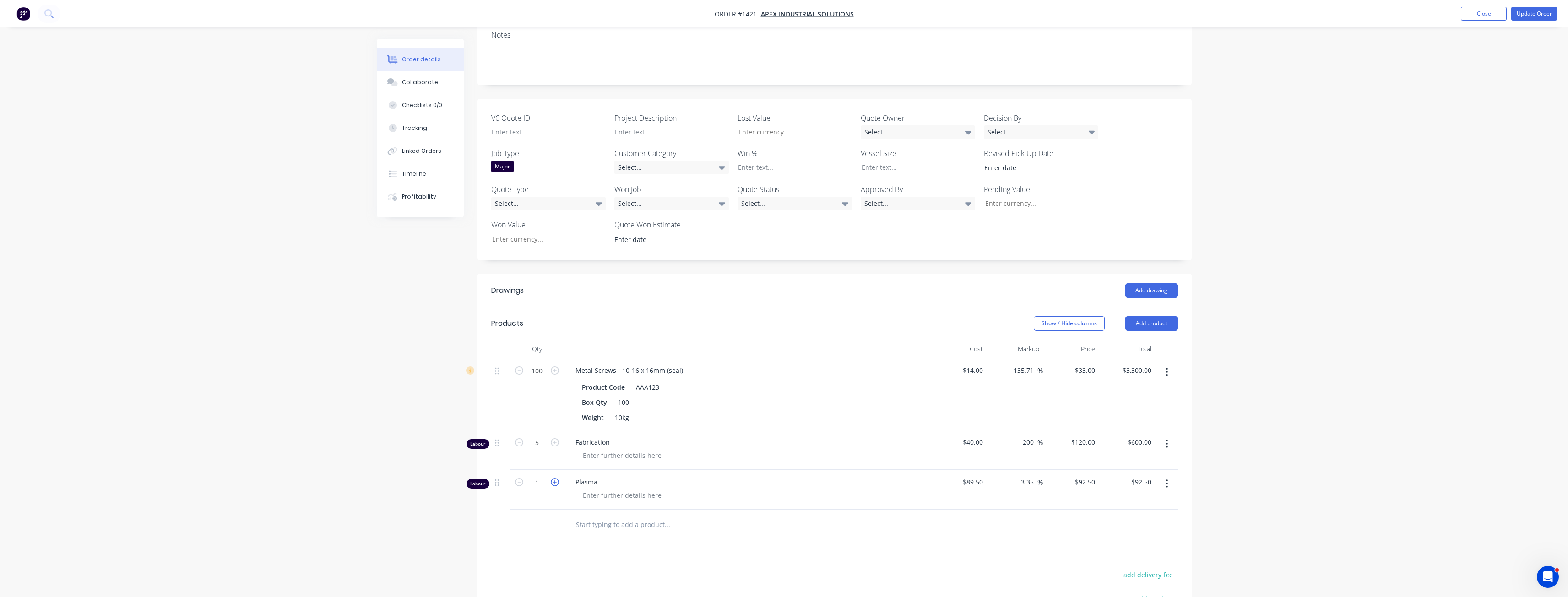
click at [555, 478] on icon "button" at bounding box center [554, 482] width 8 height 8
type input "2"
type input "$185.00"
click at [555, 478] on icon "button" at bounding box center [554, 482] width 8 height 8
type input "3"
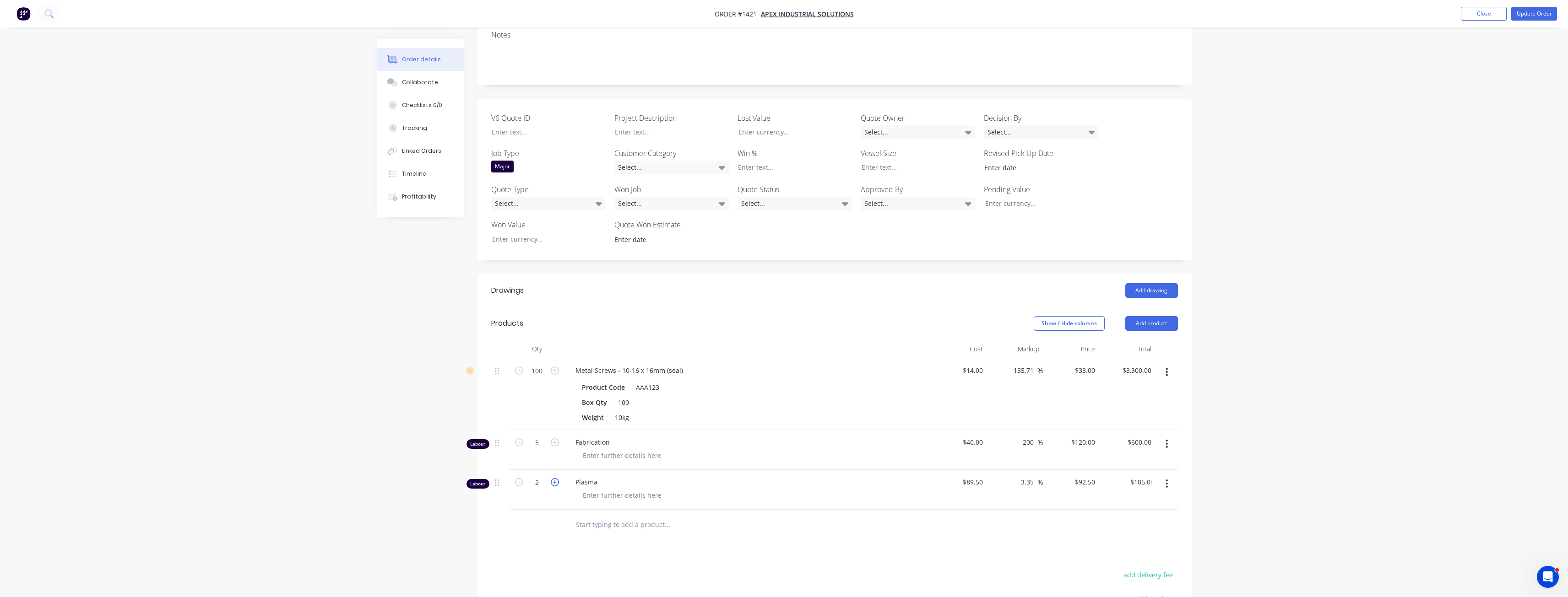
type input "$277.50"
click at [555, 478] on icon "button" at bounding box center [554, 482] width 8 height 8
type input "4"
type input "$370.00"
click at [1543, 16] on button "Update Order" at bounding box center [1534, 13] width 46 height 13
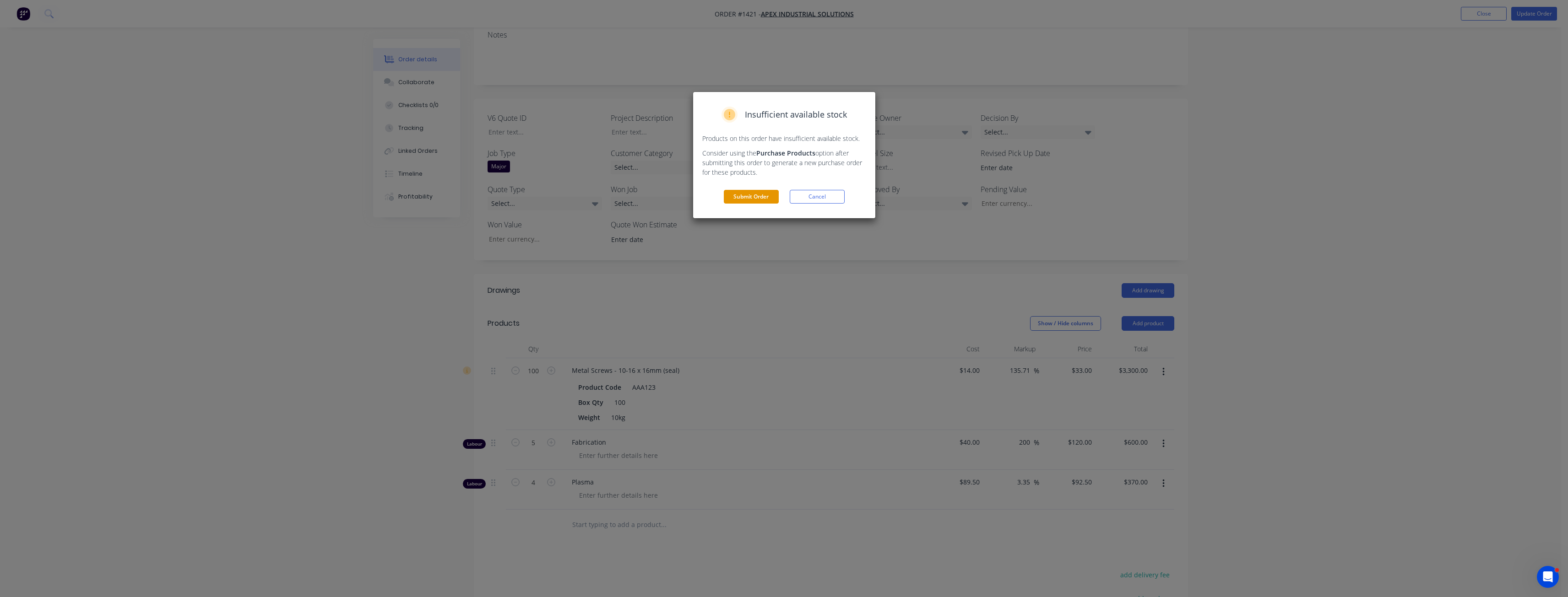
click at [759, 196] on button "Submit Order" at bounding box center [751, 197] width 55 height 13
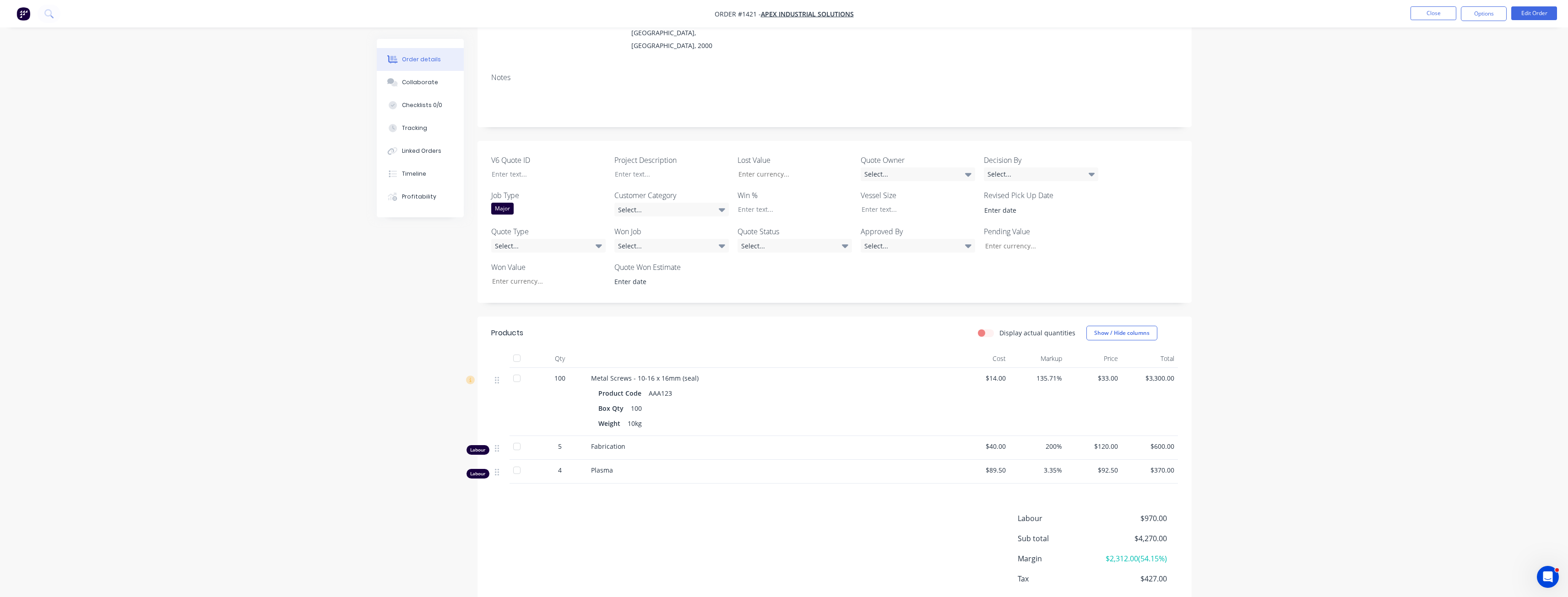
scroll to position [62, 0]
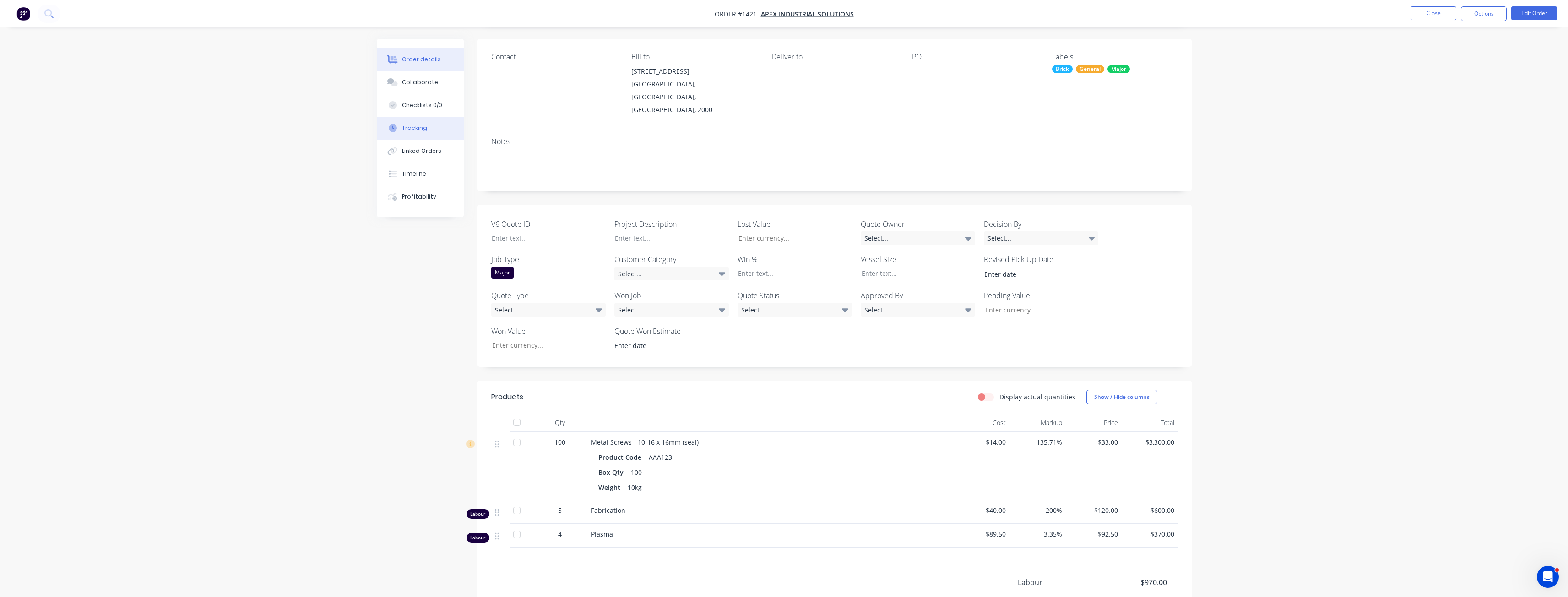
click at [418, 133] on button "Tracking" at bounding box center [420, 128] width 87 height 23
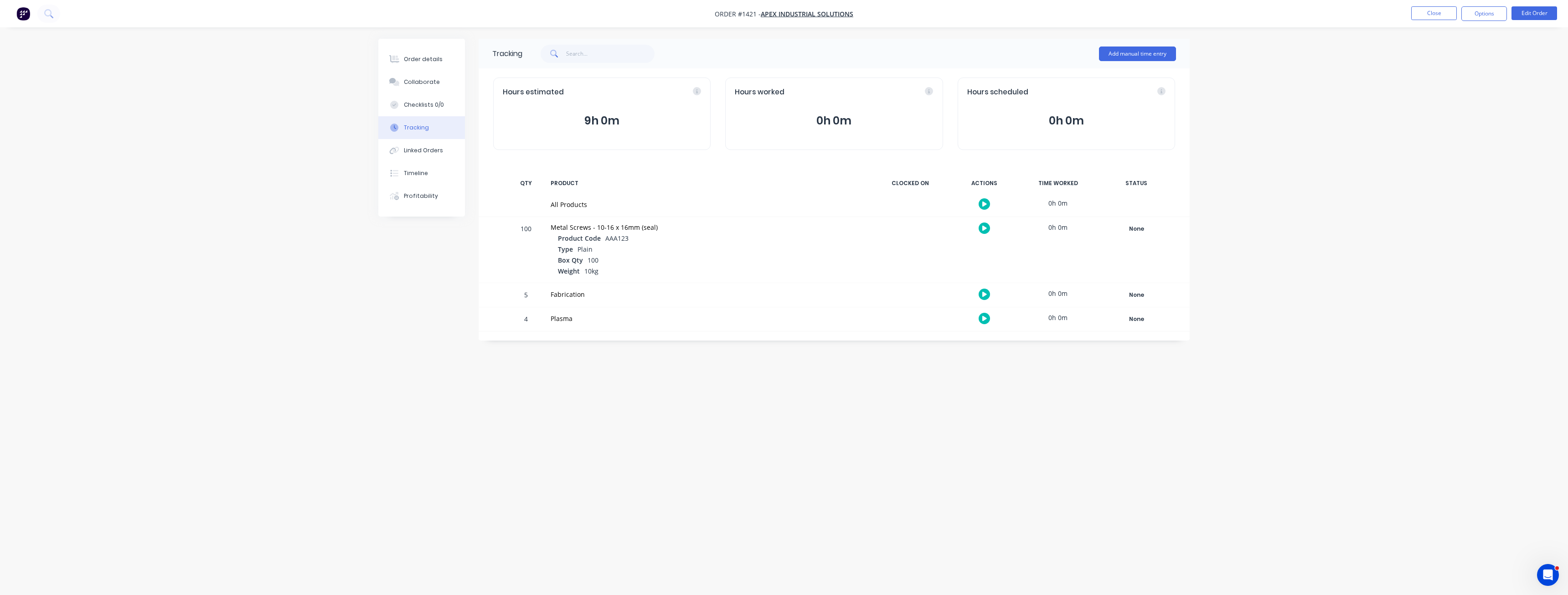
click at [606, 123] on button "9h 0m" at bounding box center [602, 121] width 198 height 17
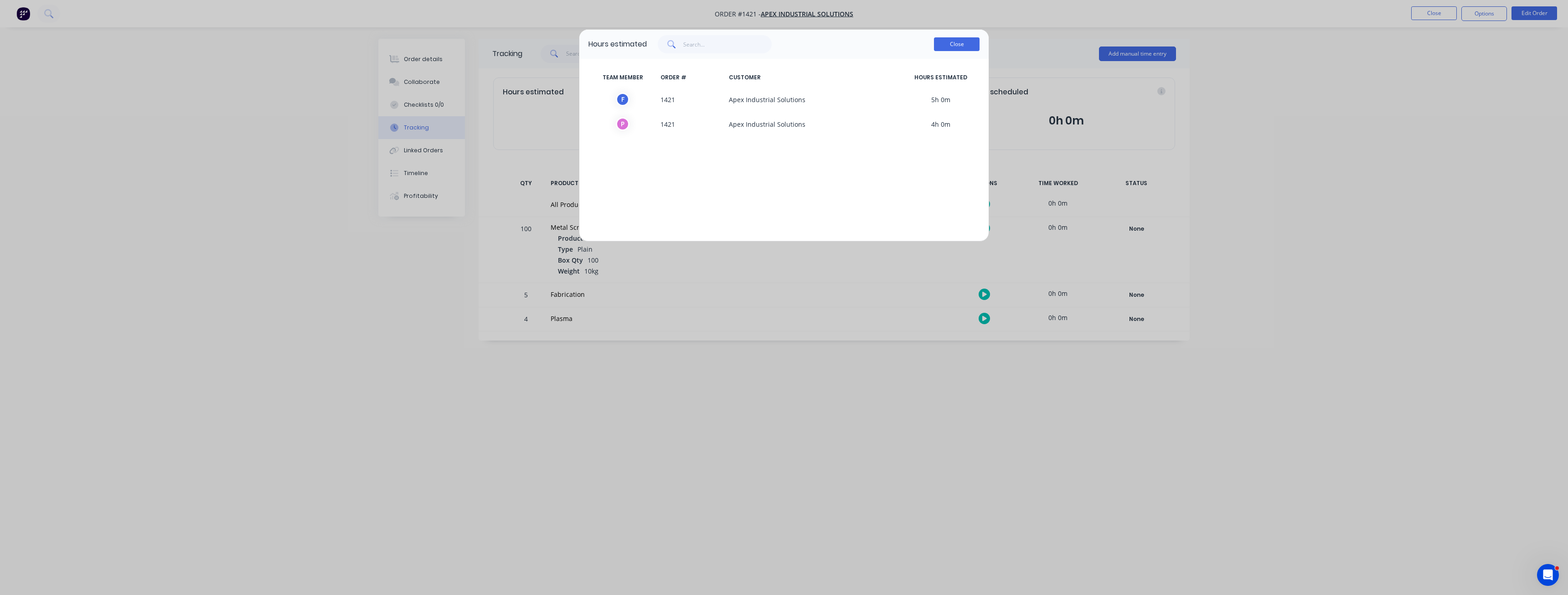
click at [958, 44] on button "Close" at bounding box center [956, 44] width 46 height 13
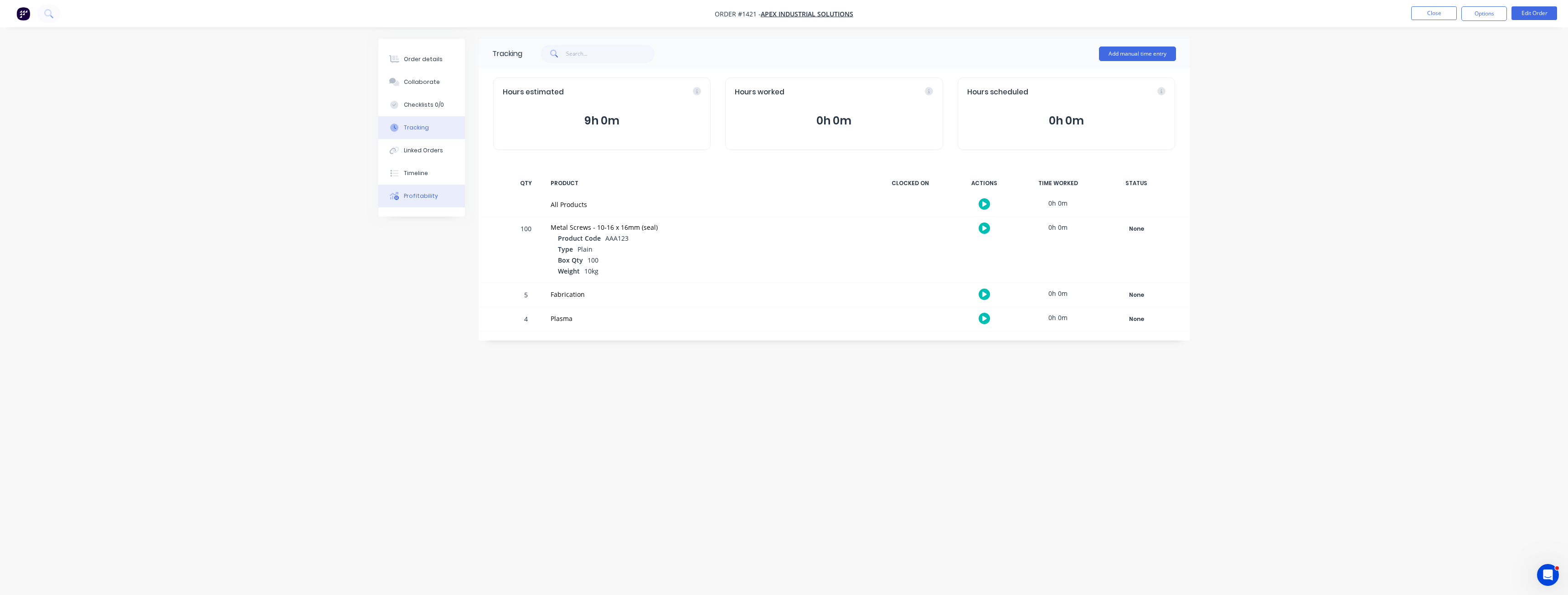
drag, startPoint x: 424, startPoint y: 202, endPoint x: 429, endPoint y: 199, distance: 5.8
click at [425, 201] on button "Profitability" at bounding box center [422, 195] width 86 height 23
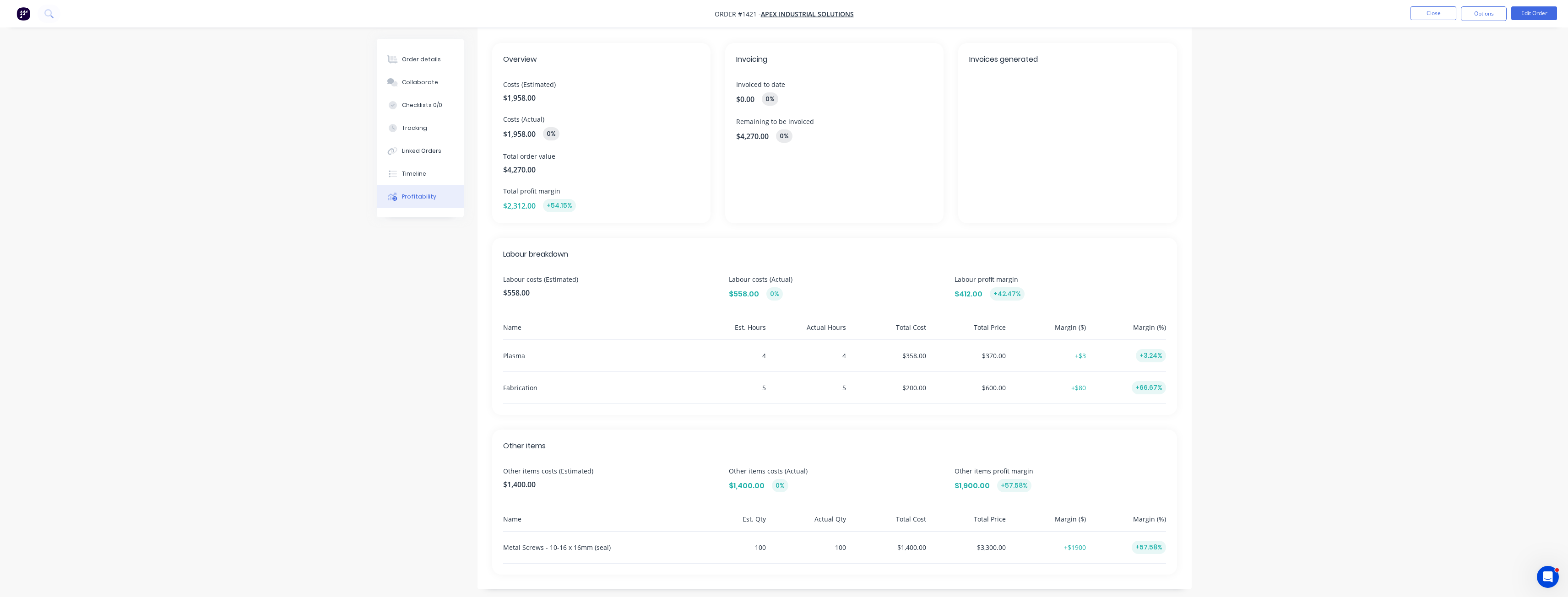
scroll to position [47, 0]
drag, startPoint x: 741, startPoint y: 350, endPoint x: 786, endPoint y: 350, distance: 45.0
click at [786, 350] on div "Plasma 4 4 $358.00 $370.00 +$3 +3.24%" at bounding box center [834, 349] width 663 height 32
click at [918, 355] on div "$358.00" at bounding box center [888, 349] width 76 height 32
drag, startPoint x: 891, startPoint y: 416, endPoint x: 869, endPoint y: 419, distance: 22.2
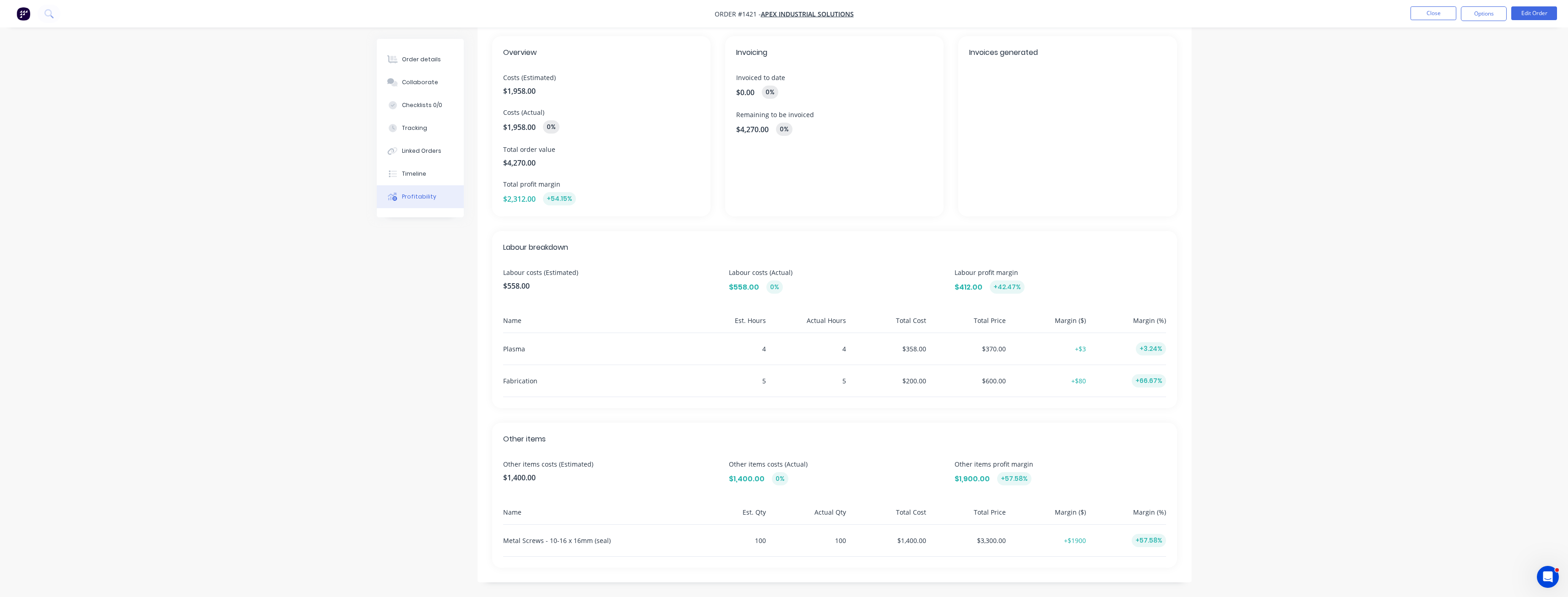
click at [891, 415] on div "Overview Costs (Estimated) $1,958.00 Costs (Actual) $1,958.00 0% Total order va…" at bounding box center [834, 302] width 714 height 561
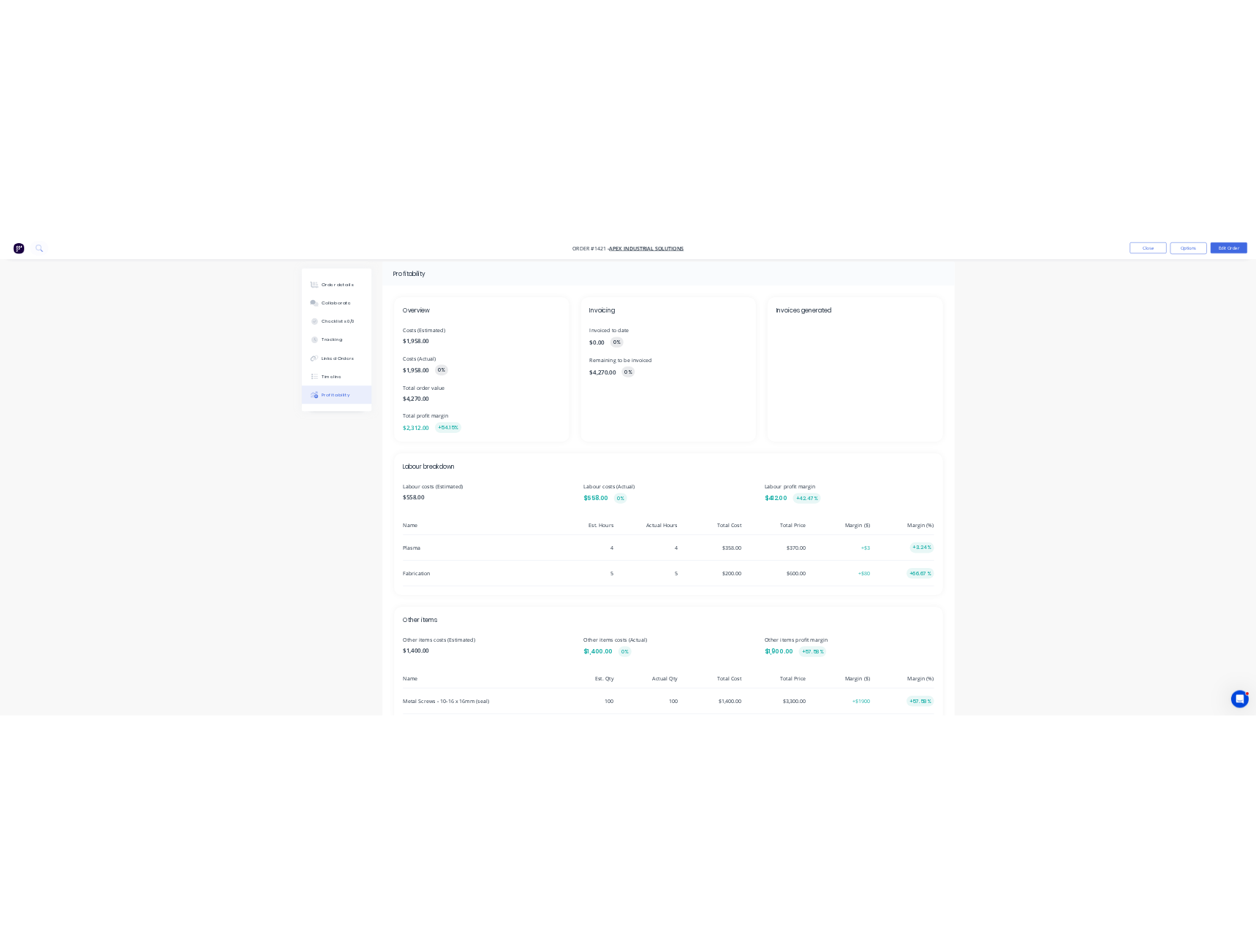
scroll to position [0, 0]
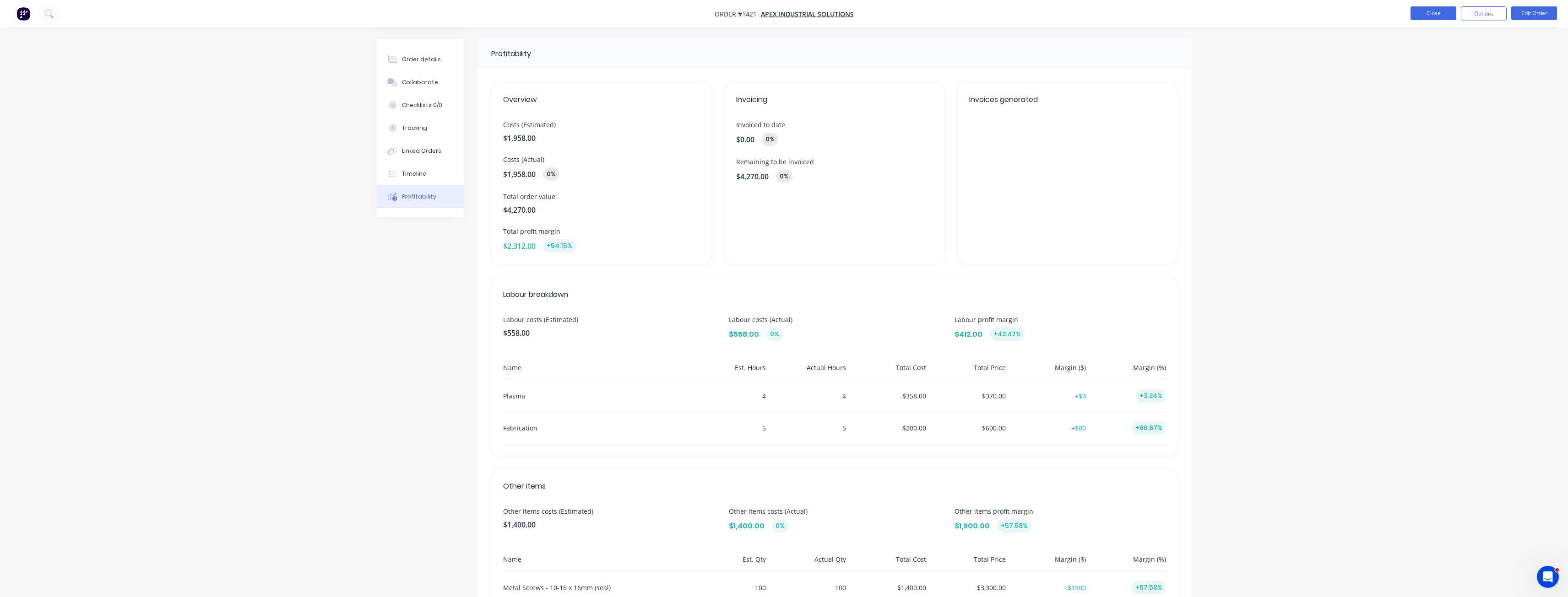
click at [1430, 8] on button "Close" at bounding box center [1433, 13] width 46 height 13
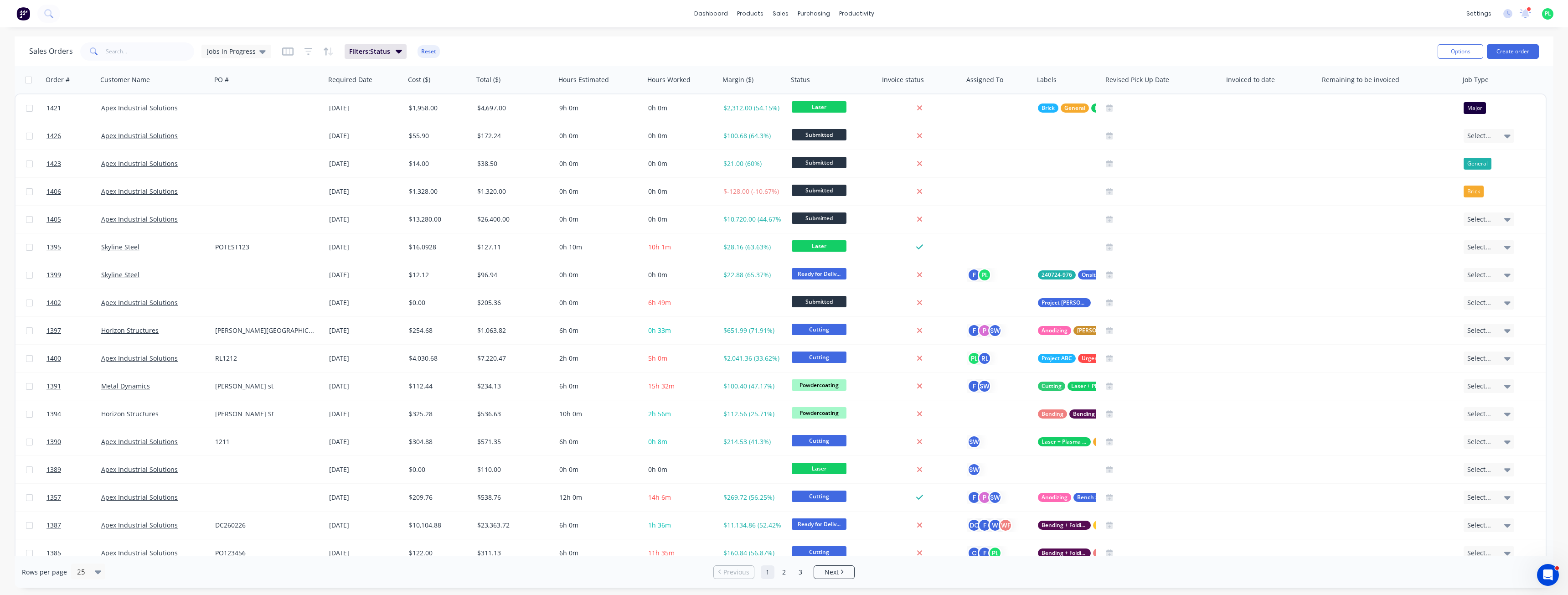
click at [724, 44] on div "Sales Orders Jobs in Progress Filters: Status Reset" at bounding box center [730, 51] width 1401 height 23
click at [780, 46] on div "Sales Orders Jobs in Progress Filters: Status Reset" at bounding box center [730, 51] width 1401 height 23
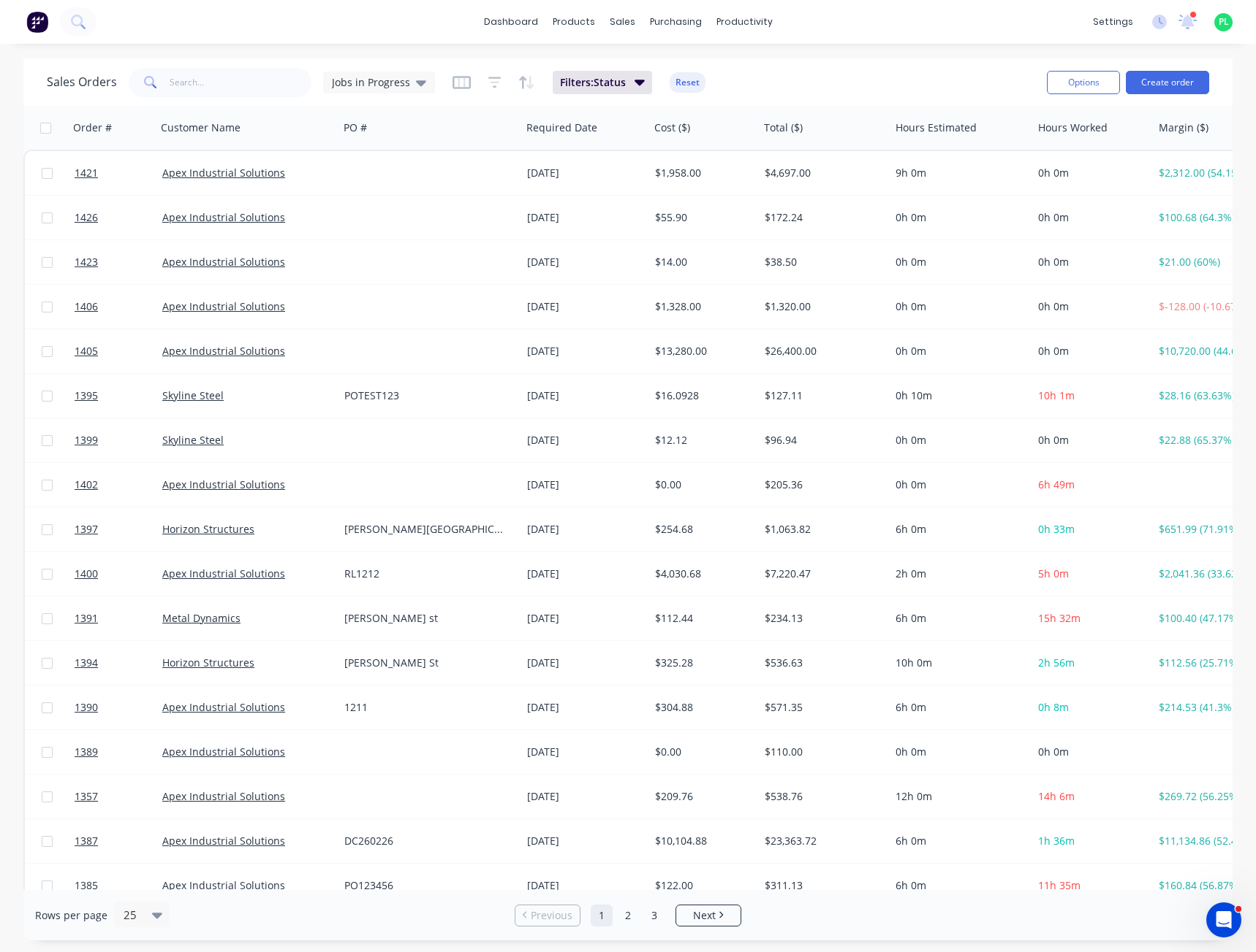
click at [996, 51] on div "dashboard products sales purchasing productivity dashboard products Product Cat…" at bounding box center [628, 476] width 1256 height 952
click at [895, 65] on div "Sales Orders Jobs in Progress Filters: Status Reset" at bounding box center [541, 82] width 988 height 36
click at [606, 48] on div "dashboard products sales purchasing productivity dashboard products Product Cat…" at bounding box center [628, 476] width 1256 height 952
click at [598, 42] on div "dashboard products sales purchasing productivity dashboard products Product Cat…" at bounding box center [628, 21] width 1256 height 44
click at [444, 20] on div "dashboard products sales purchasing productivity dashboard products Product Cat…" at bounding box center [628, 21] width 1256 height 44
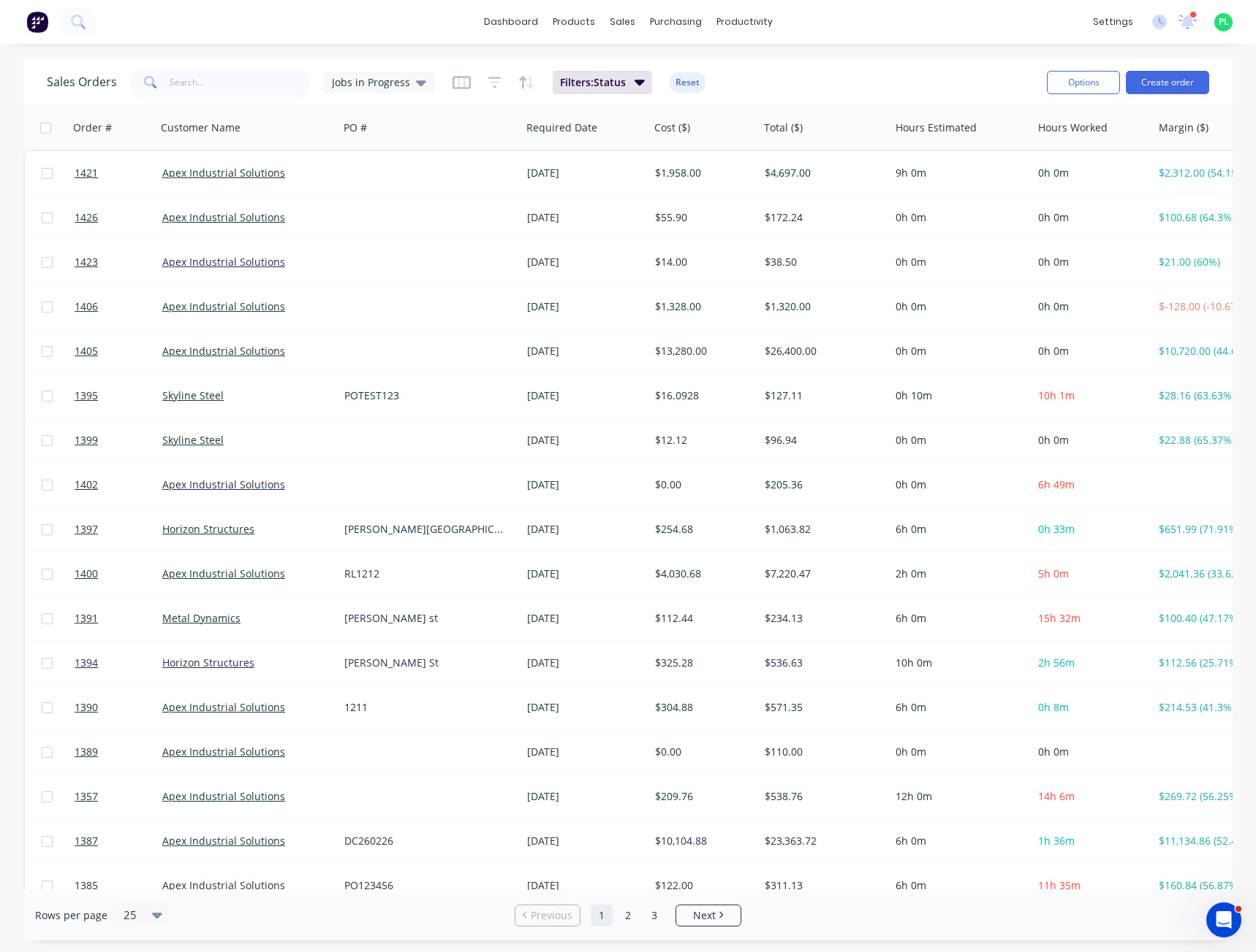
click at [864, 54] on div "dashboard products sales purchasing productivity dashboard products Product Cat…" at bounding box center [628, 476] width 1256 height 952
click at [1160, 25] on icon at bounding box center [1158, 21] width 15 height 15
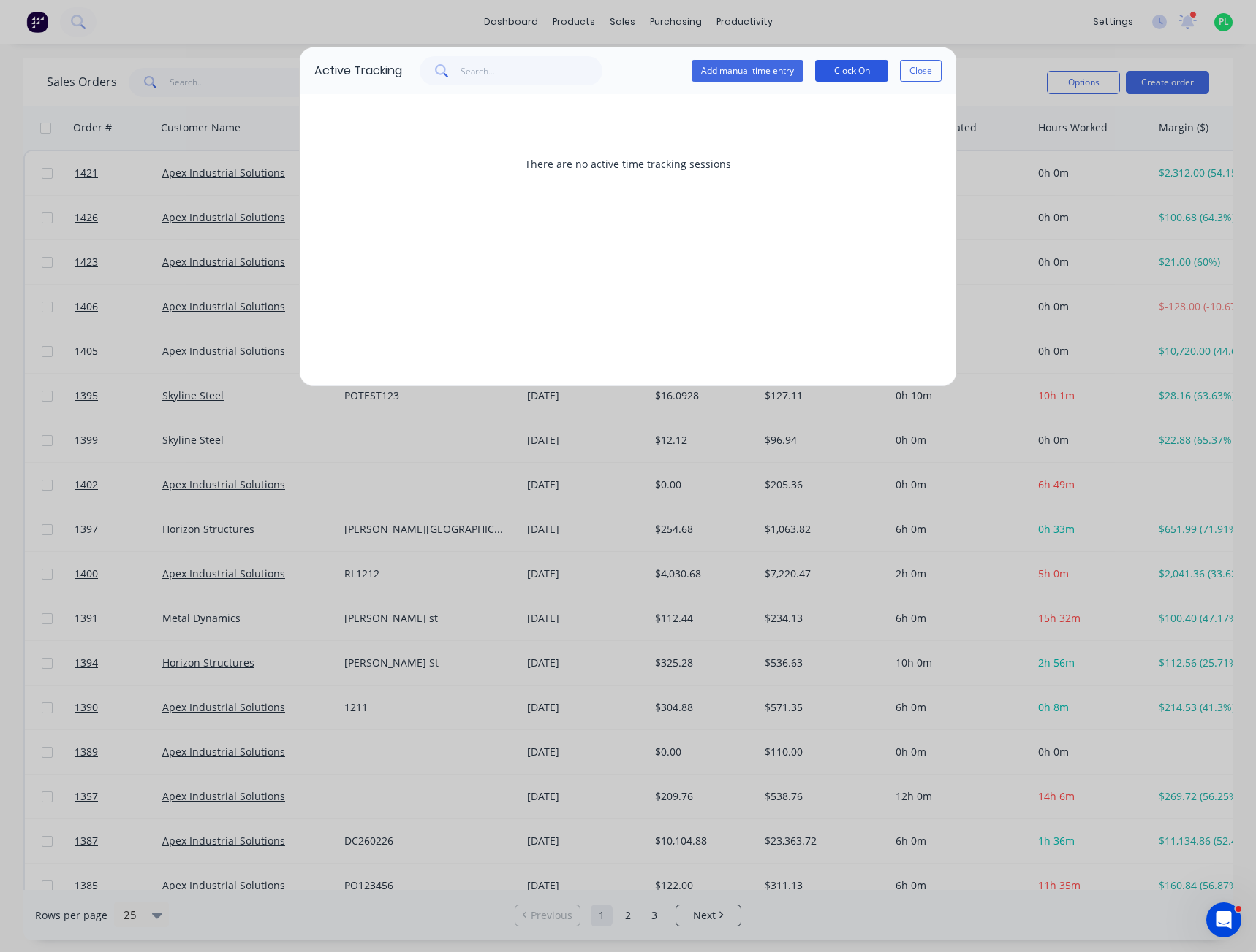
click at [854, 77] on button "Clock On" at bounding box center [851, 70] width 73 height 21
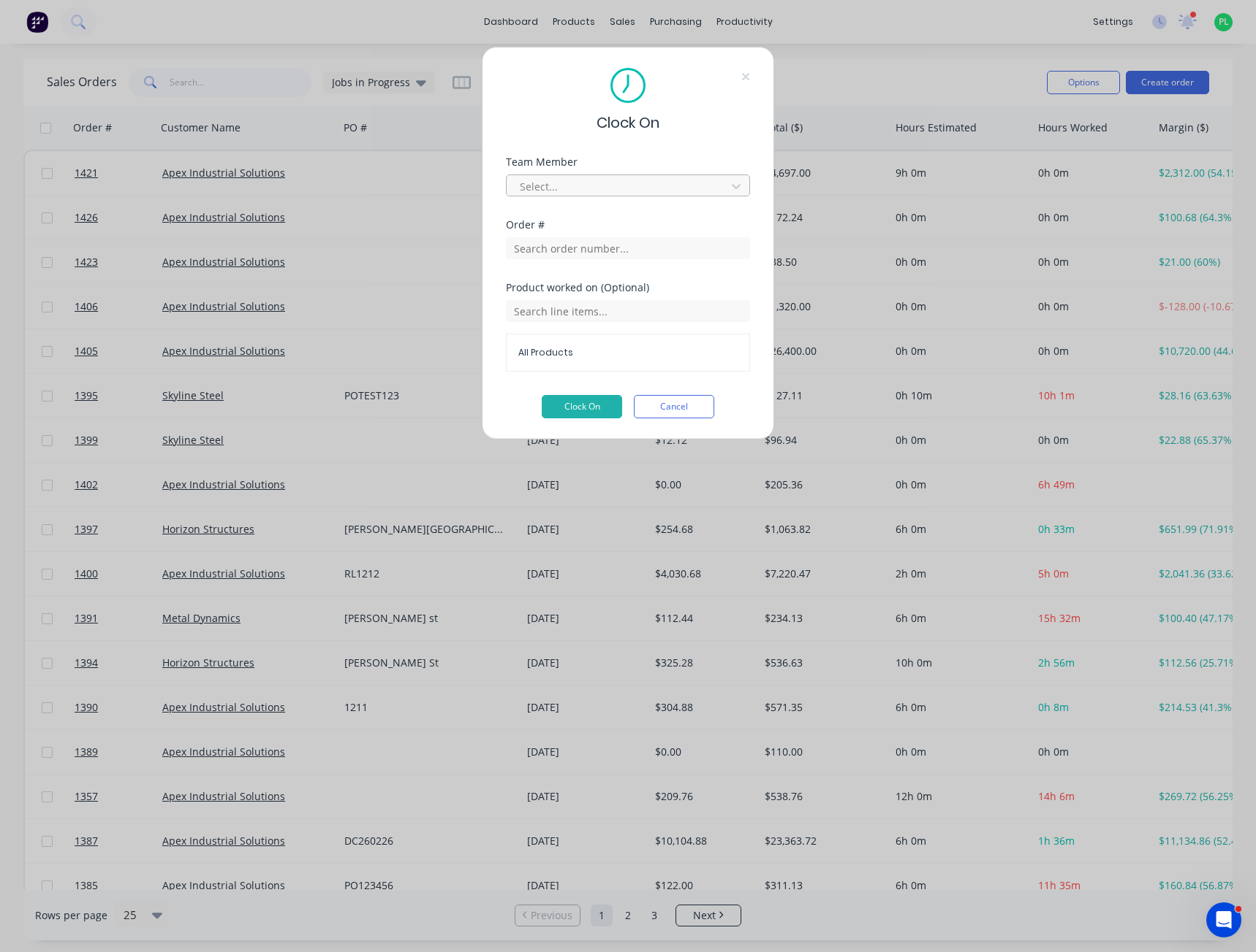
click at [583, 186] on div at bounding box center [618, 186] width 200 height 19
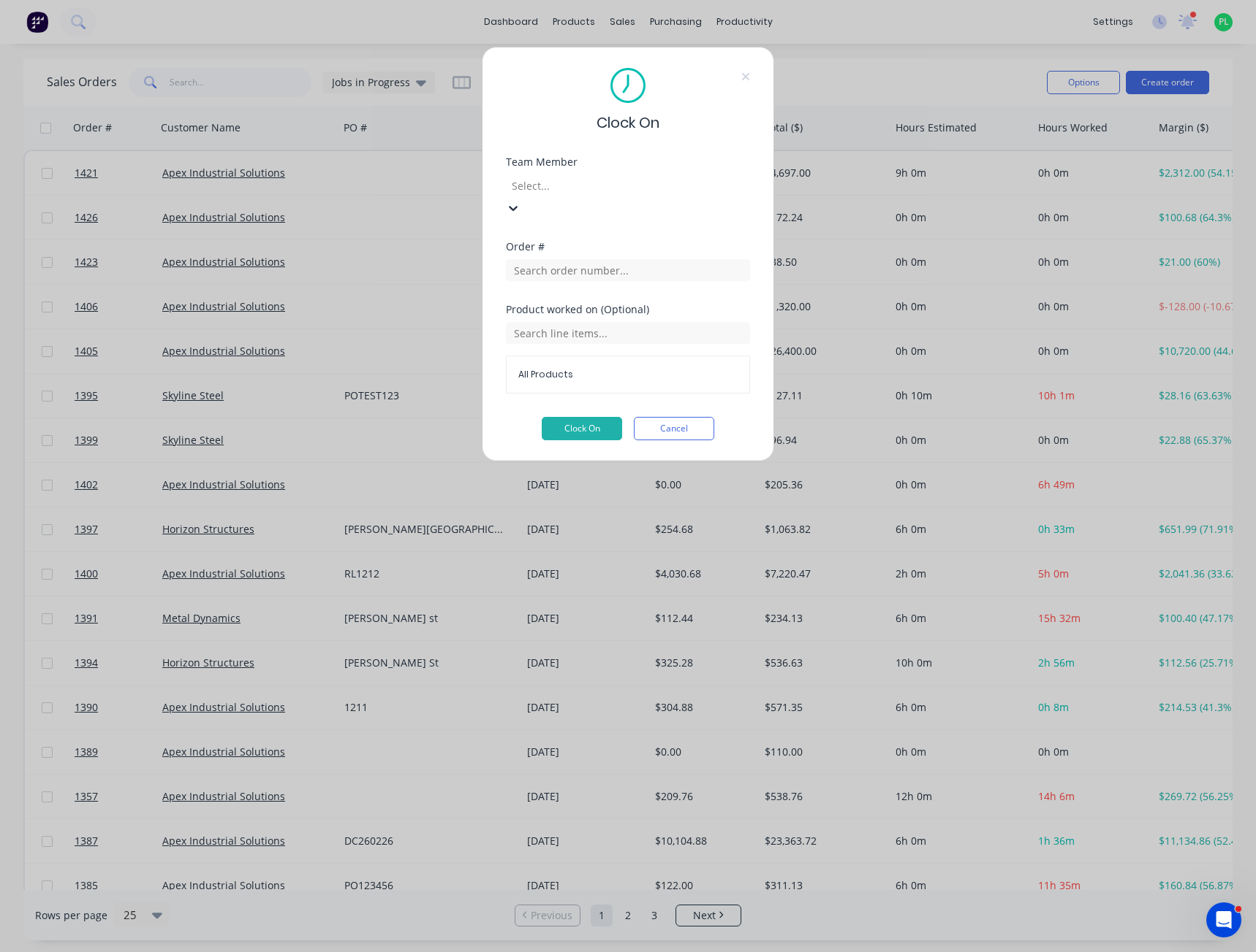
click at [563, 259] on input "text" at bounding box center [628, 270] width 244 height 21
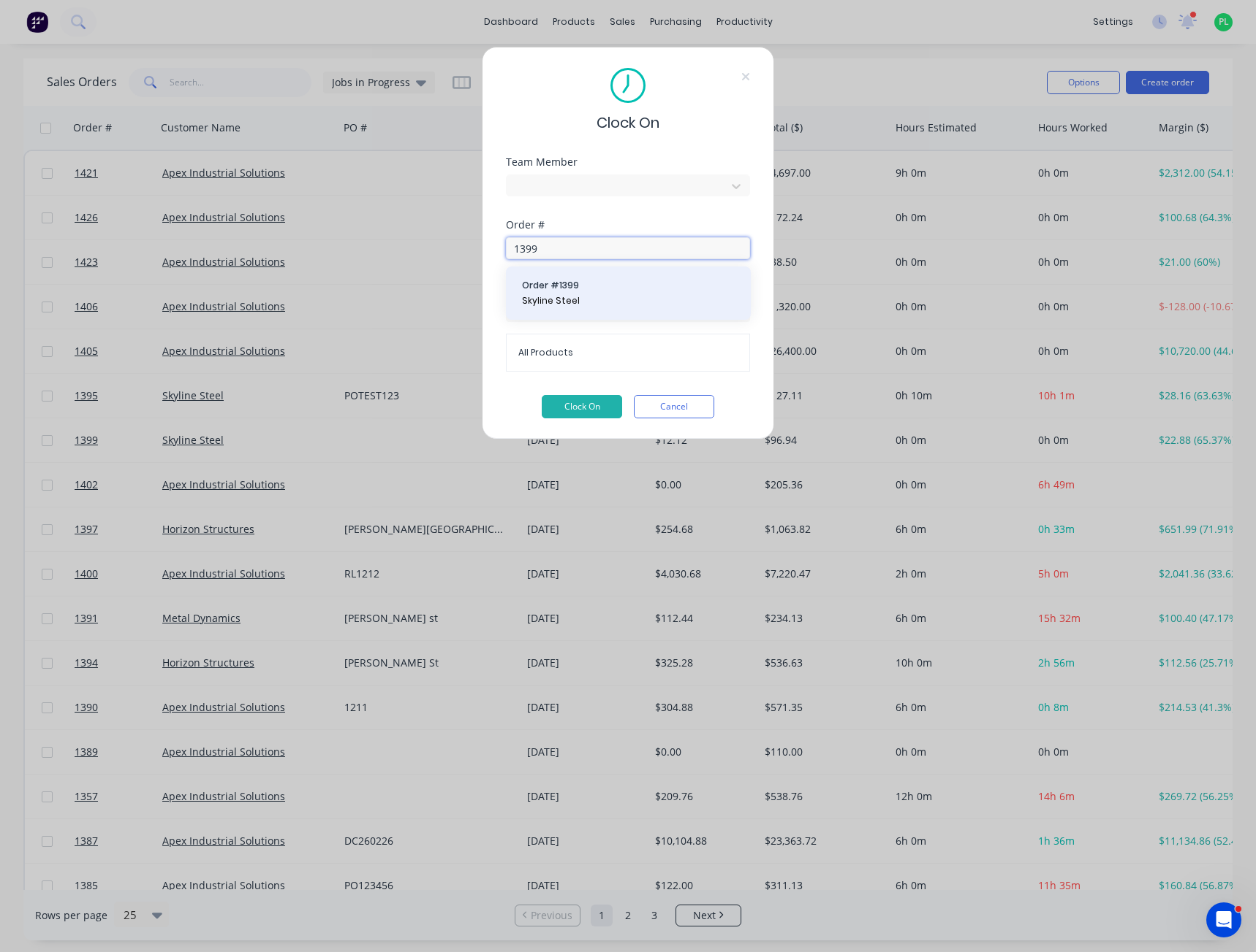
type input "1399"
click at [599, 288] on span "Order # 1399" at bounding box center [628, 285] width 213 height 13
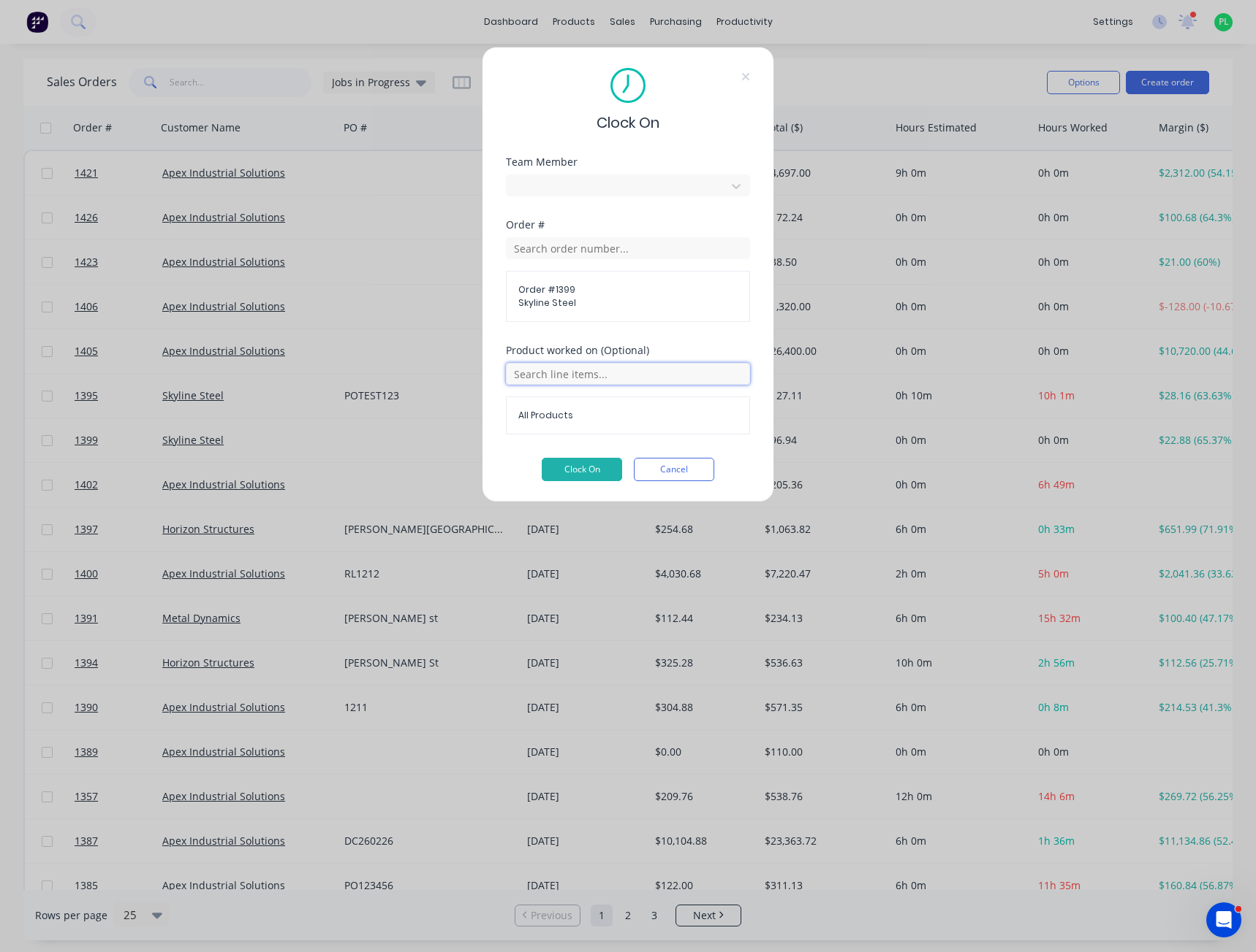
click at [592, 376] on input "text" at bounding box center [628, 374] width 244 height 21
click at [616, 335] on div "Order # Order # 1399 Skyline Steel" at bounding box center [628, 282] width 244 height 126
click at [574, 374] on input "text" at bounding box center [628, 374] width 244 height 21
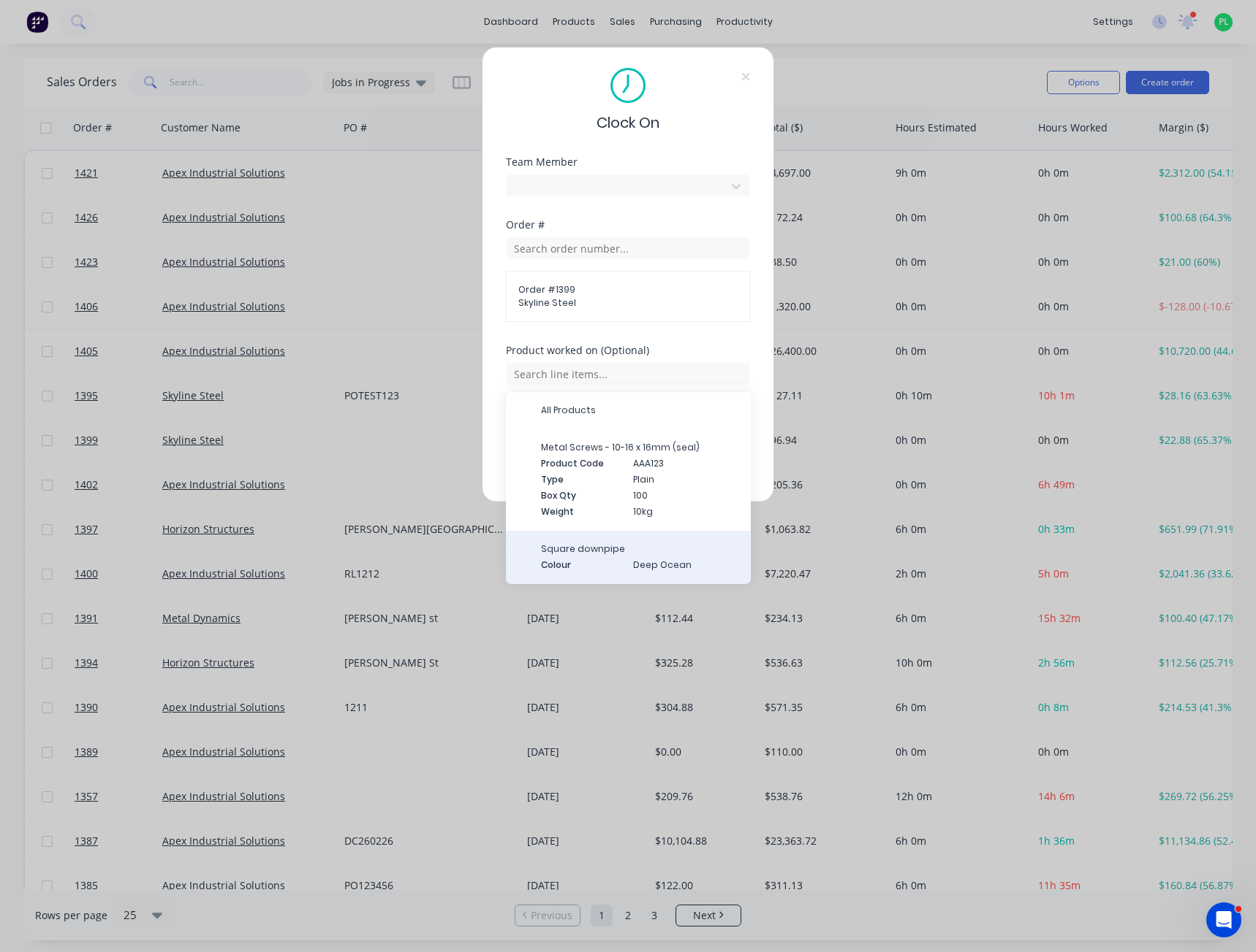
click at [582, 563] on span "Colour" at bounding box center [581, 565] width 80 height 13
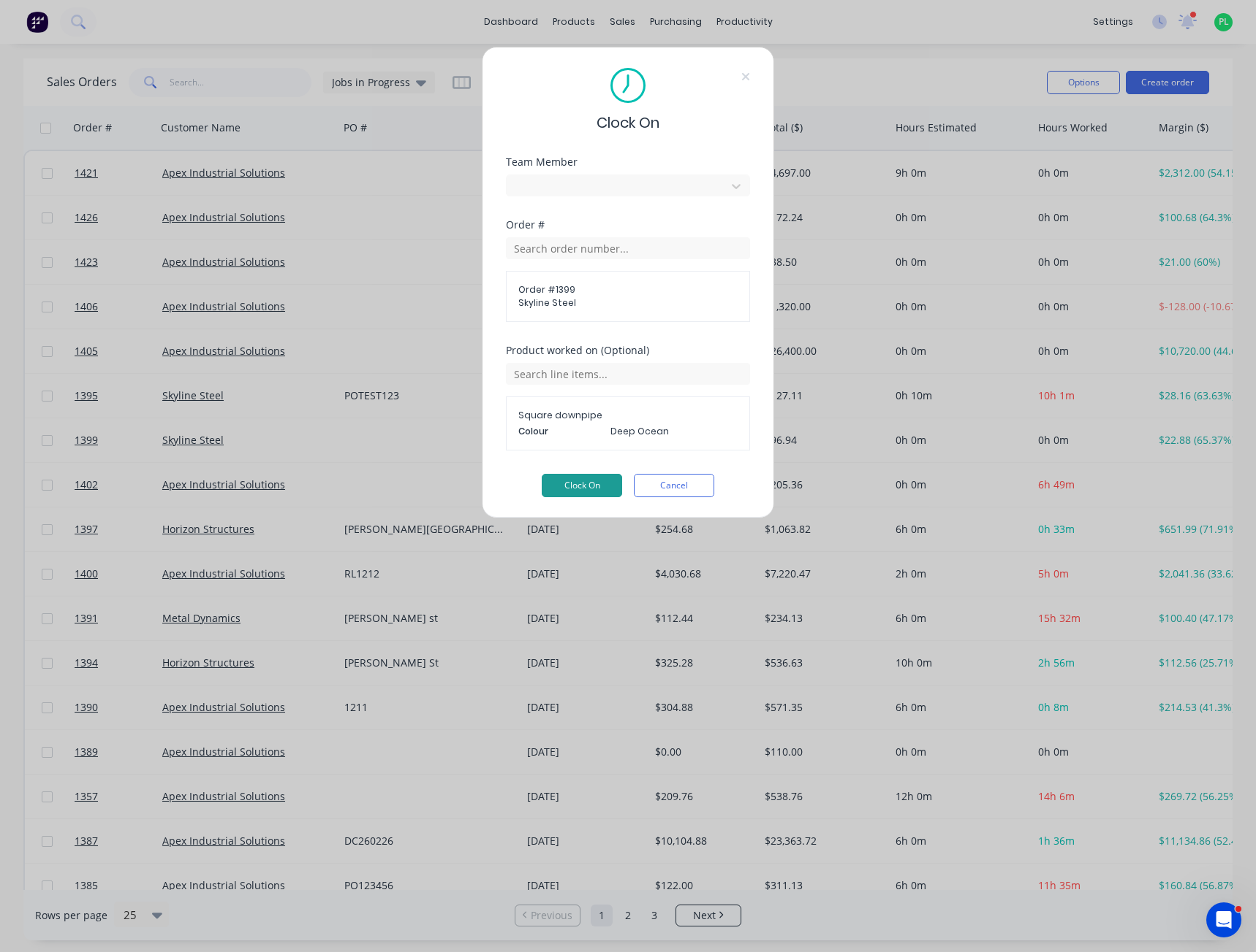
click at [592, 487] on button "Clock On" at bounding box center [582, 486] width 80 height 23
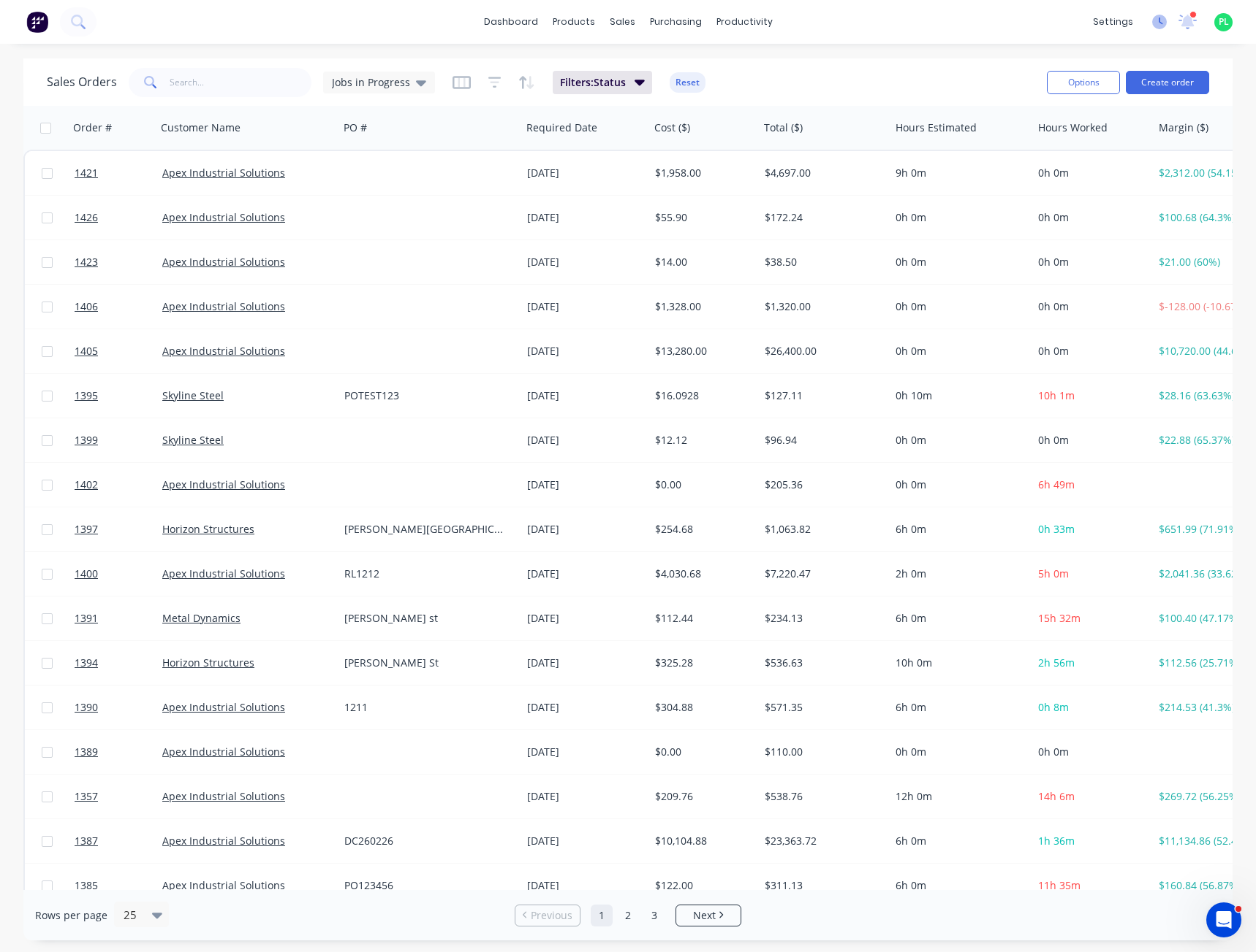
click at [1156, 19] on icon at bounding box center [1158, 21] width 15 height 15
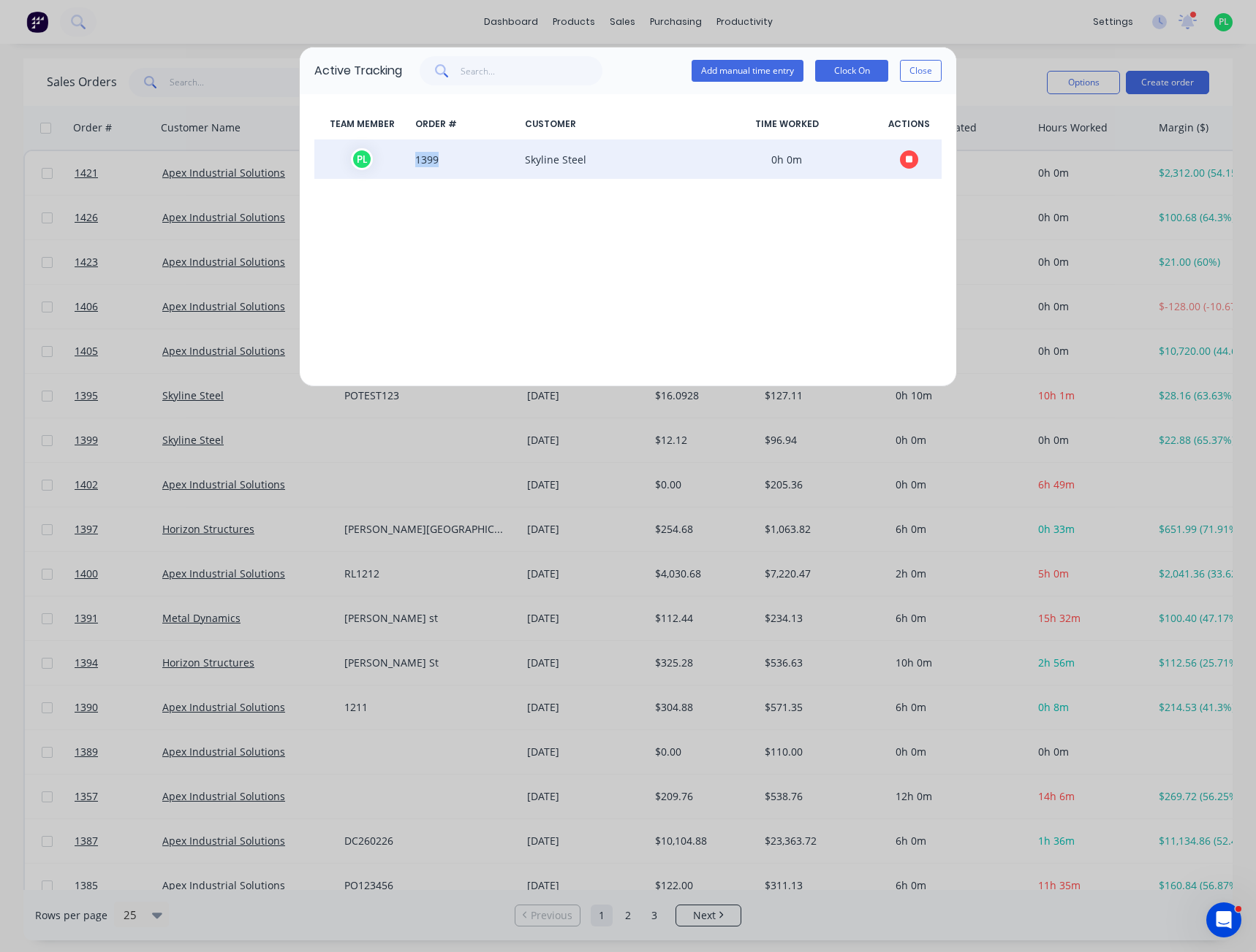
drag, startPoint x: 415, startPoint y: 161, endPoint x: 461, endPoint y: 162, distance: 46.0
click at [461, 162] on span "1399" at bounding box center [464, 159] width 109 height 21
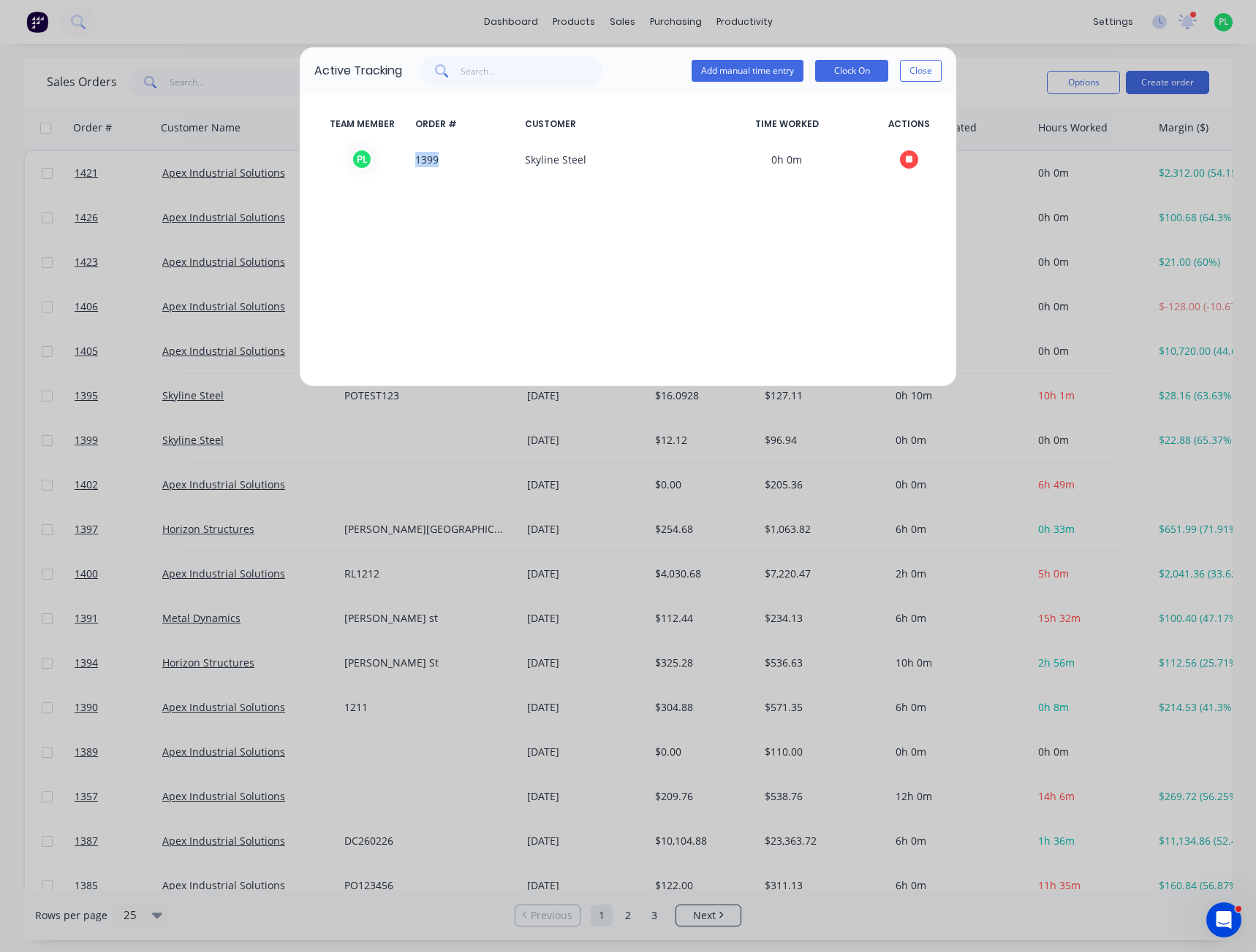
click at [732, 245] on body "dashboard products sales purchasing productivity dashboard products Product Cat…" at bounding box center [628, 476] width 1256 height 952
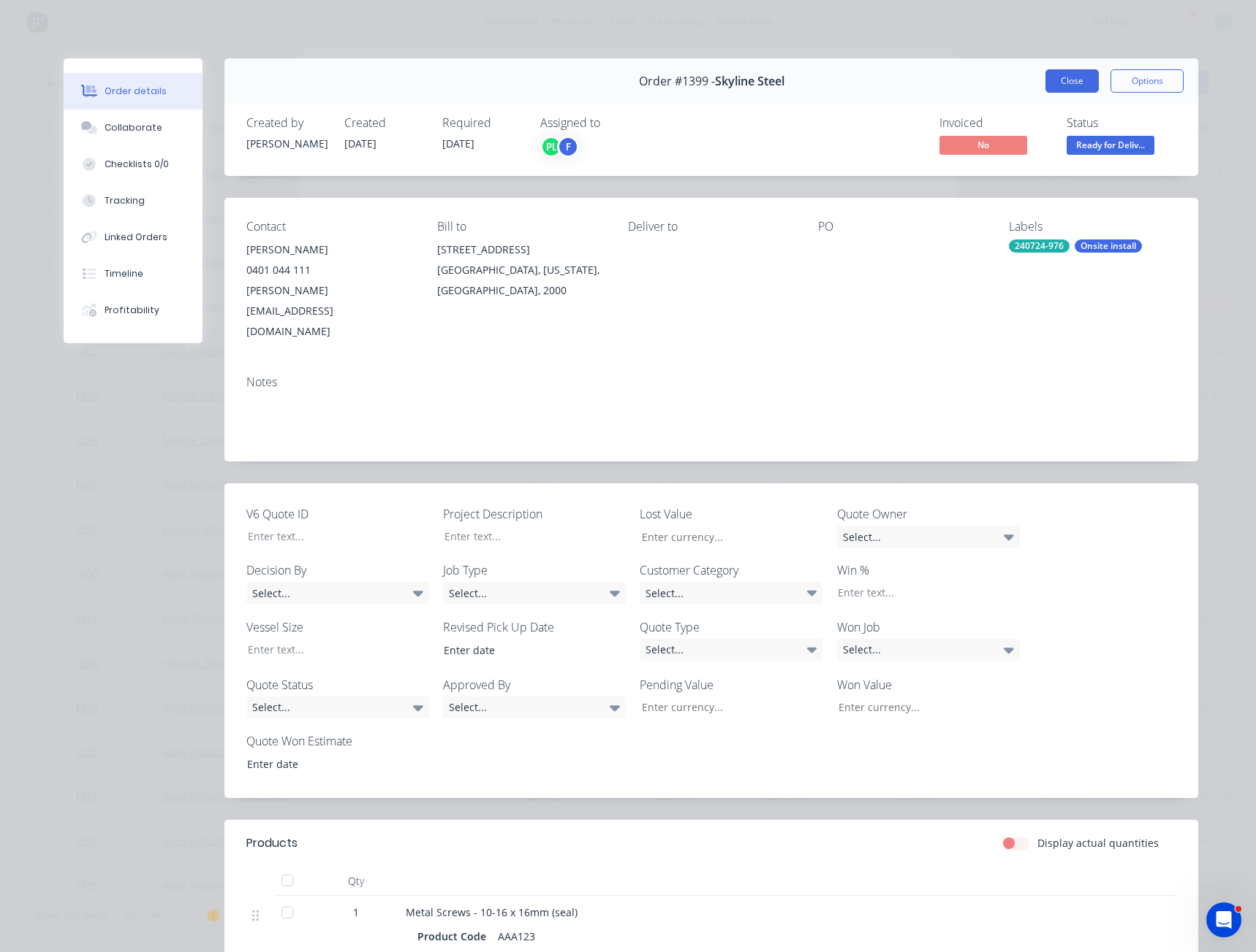
click at [1069, 89] on button "Close" at bounding box center [1072, 81] width 54 height 23
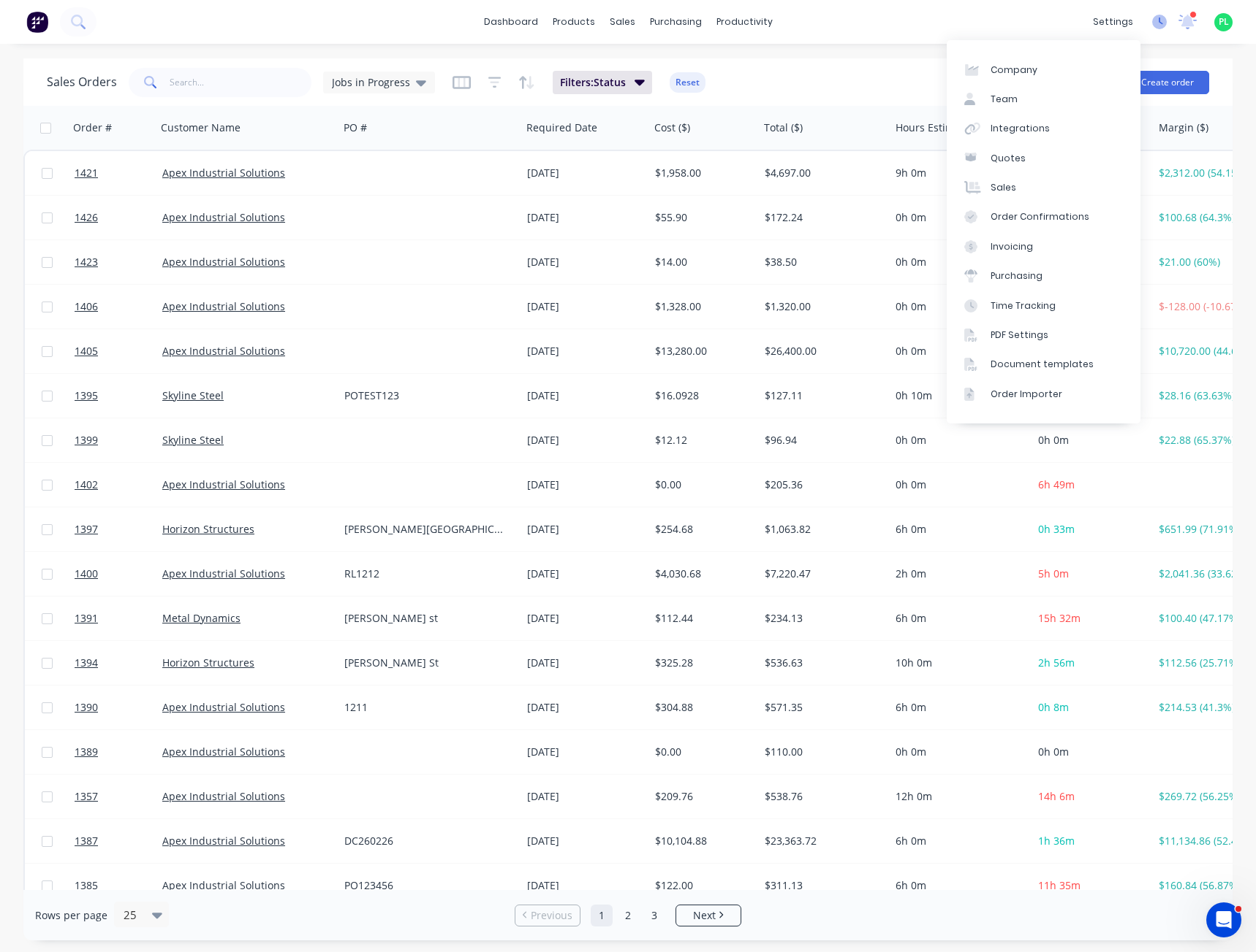
click at [1160, 26] on icon at bounding box center [1158, 21] width 15 height 15
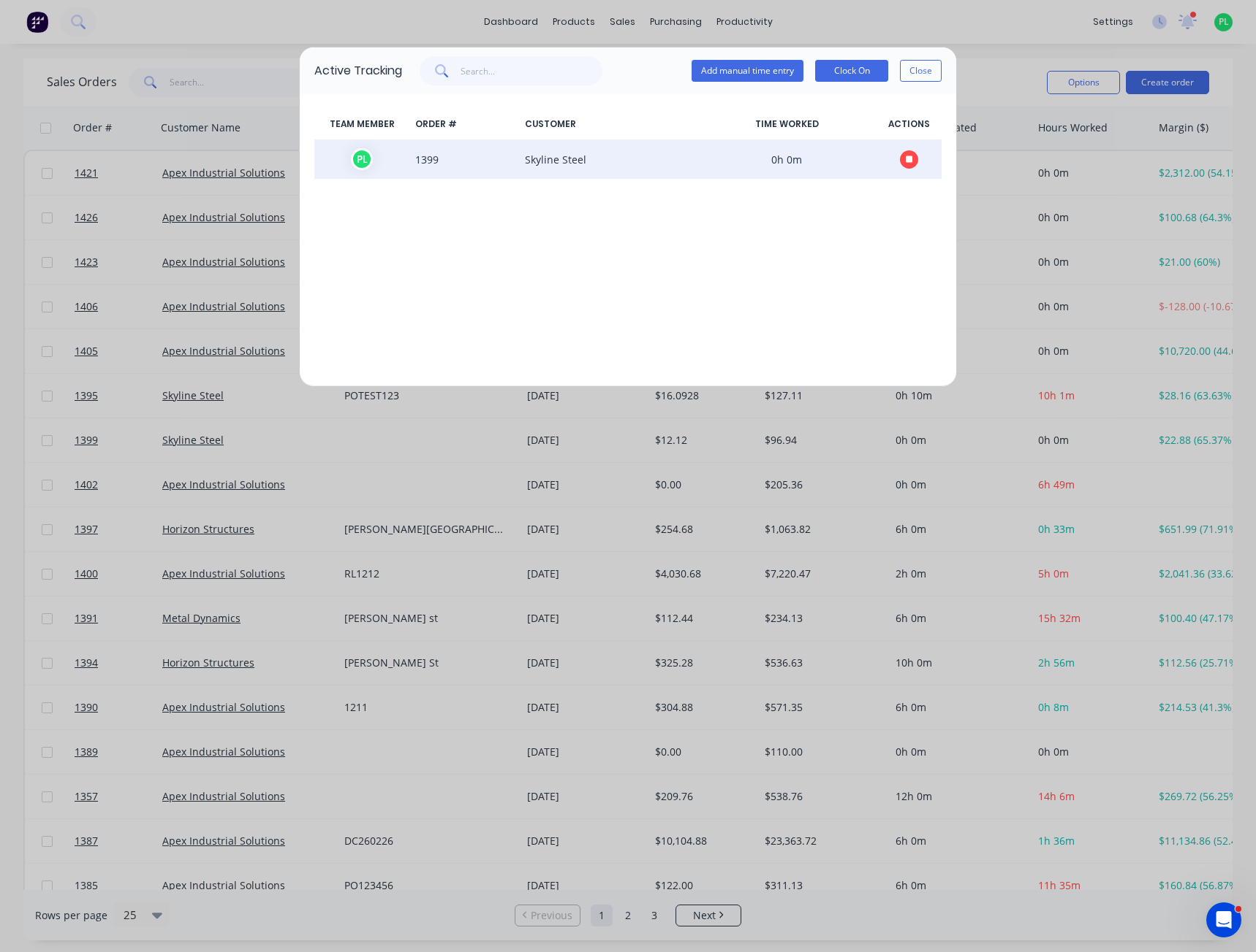
click at [911, 161] on icon "button" at bounding box center [909, 159] width 7 height 7
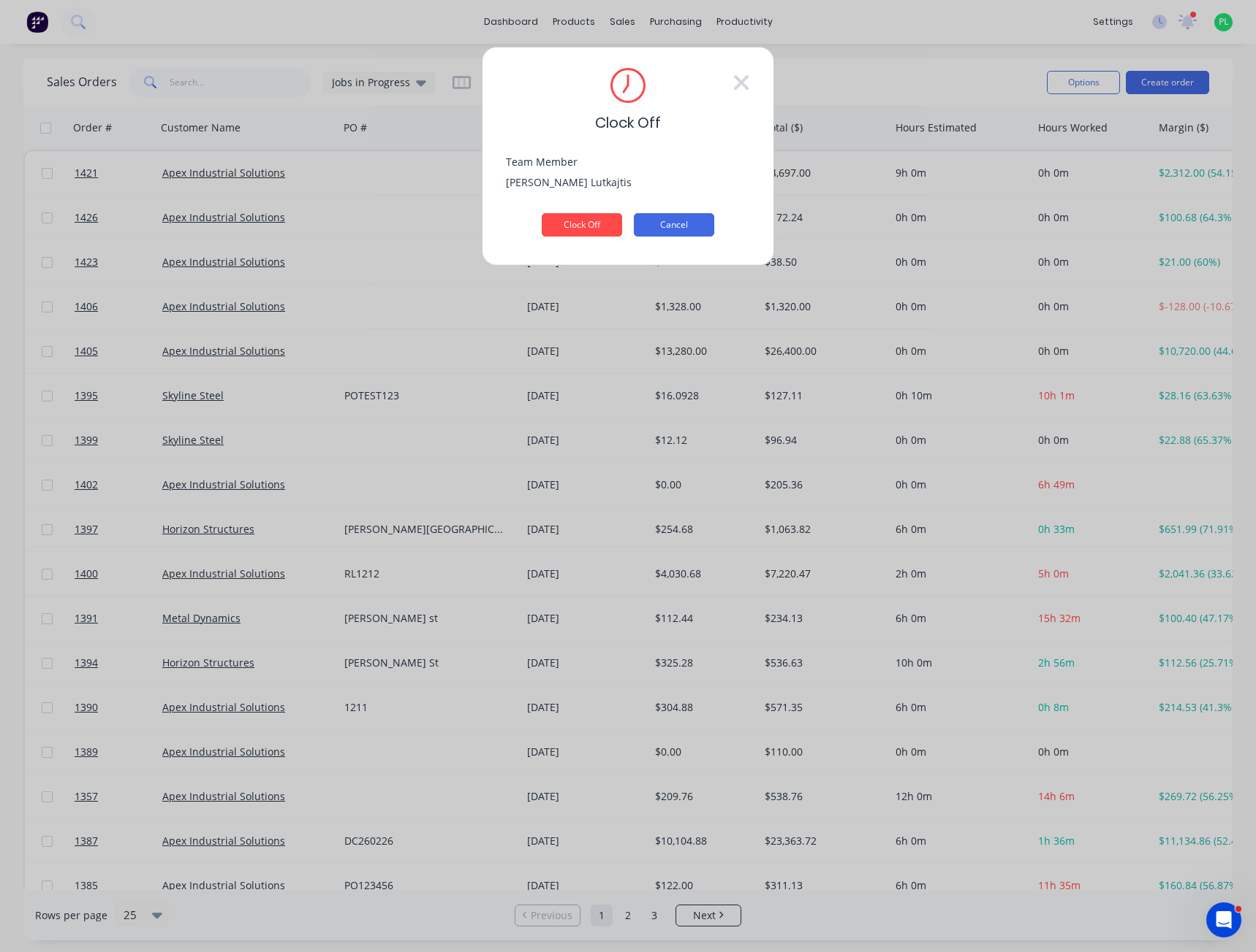
click at [659, 223] on button "Cancel" at bounding box center [673, 225] width 80 height 23
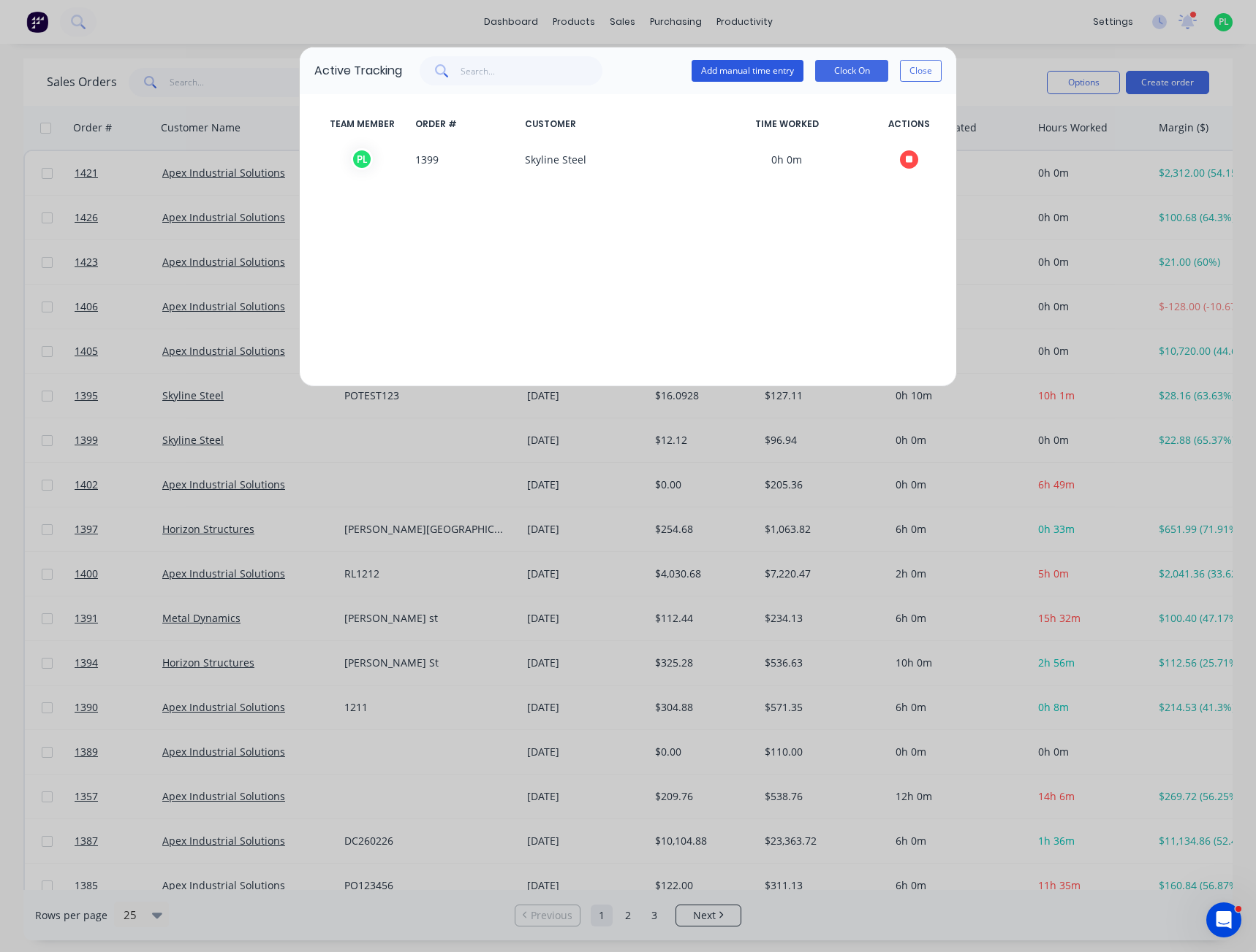
click at [750, 76] on button "Add manual time entry" at bounding box center [747, 70] width 112 height 21
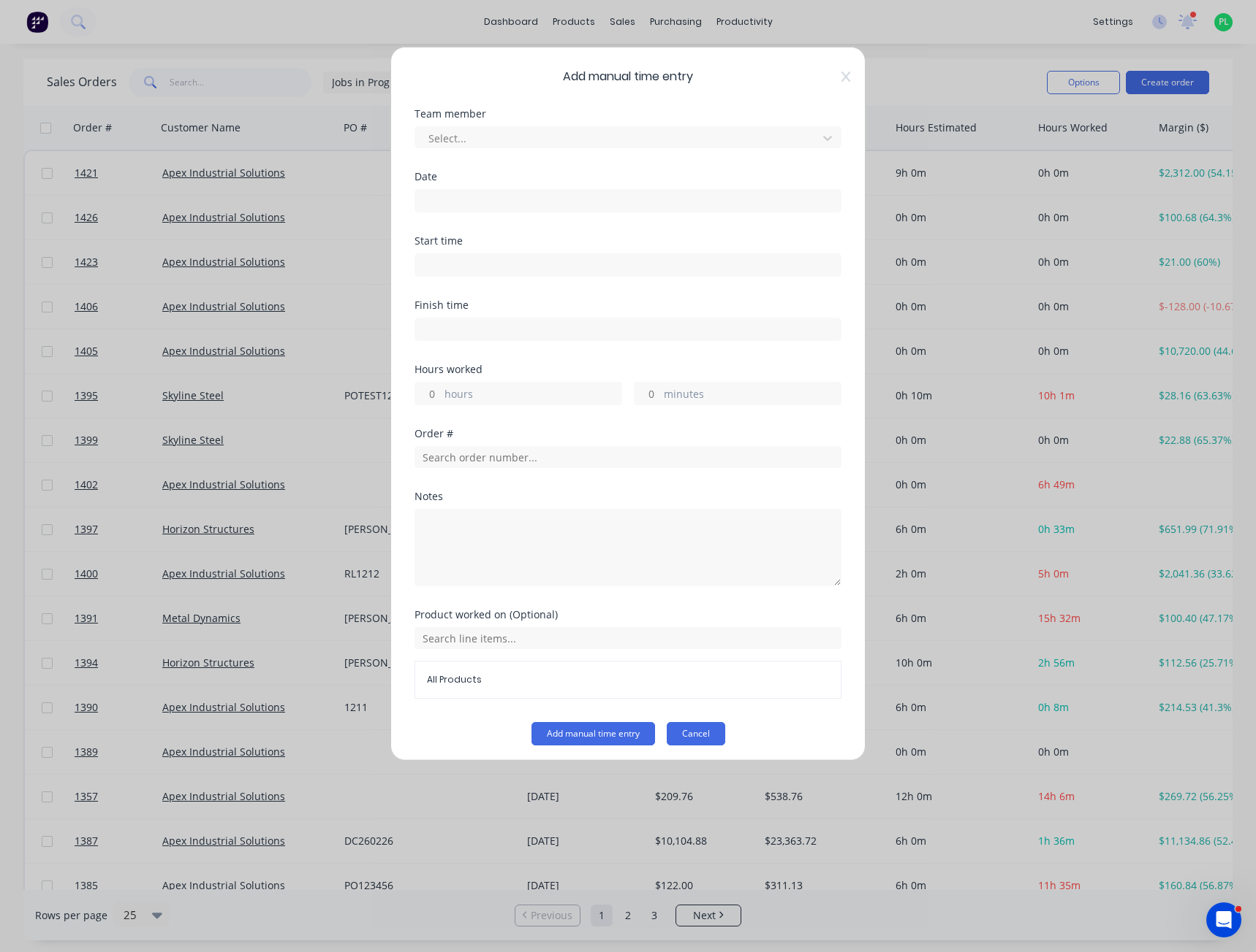
click at [691, 740] on button "Cancel" at bounding box center [696, 734] width 59 height 23
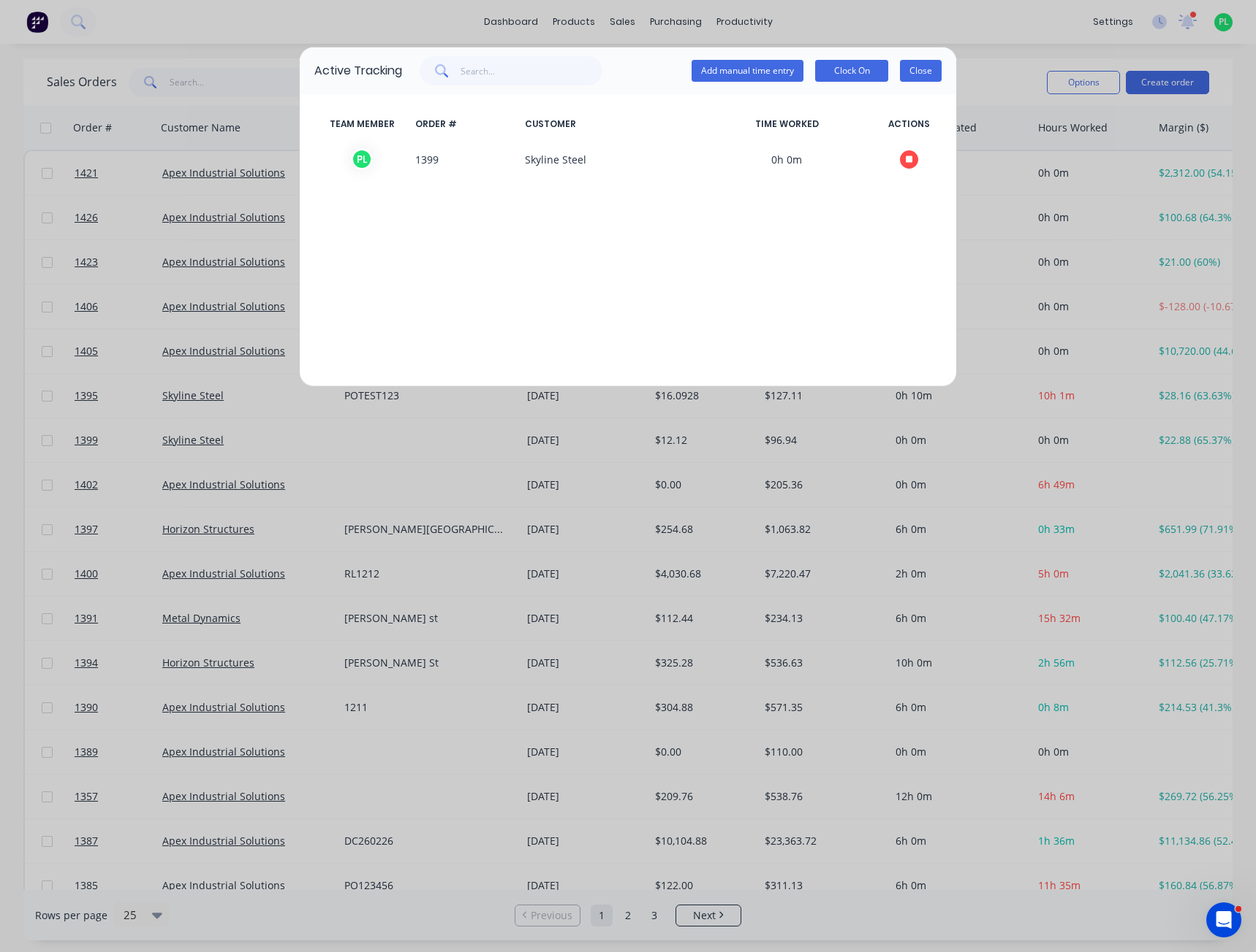
click at [915, 71] on button "Close" at bounding box center [920, 70] width 42 height 21
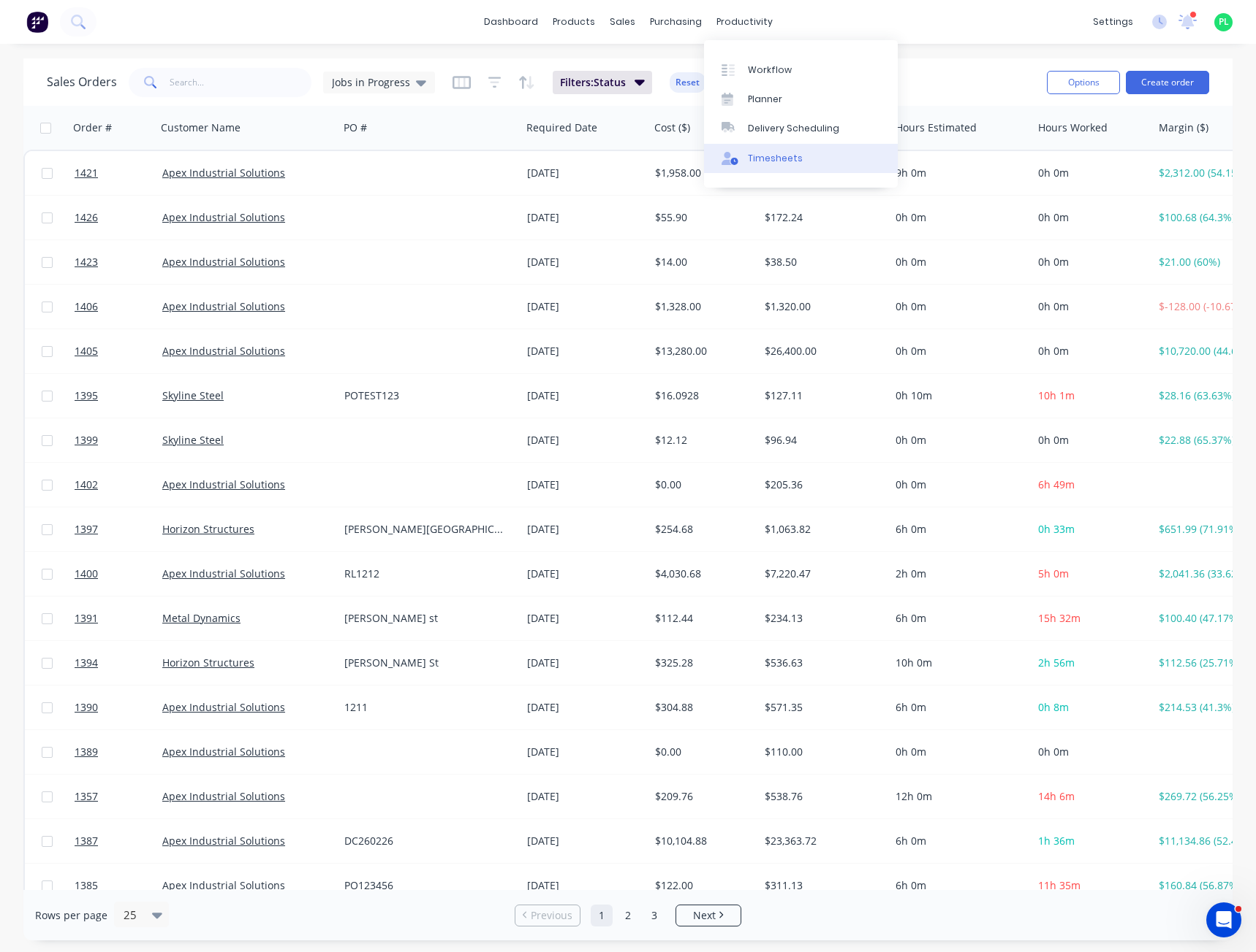
click at [801, 161] on link "Timesheets" at bounding box center [800, 159] width 193 height 29
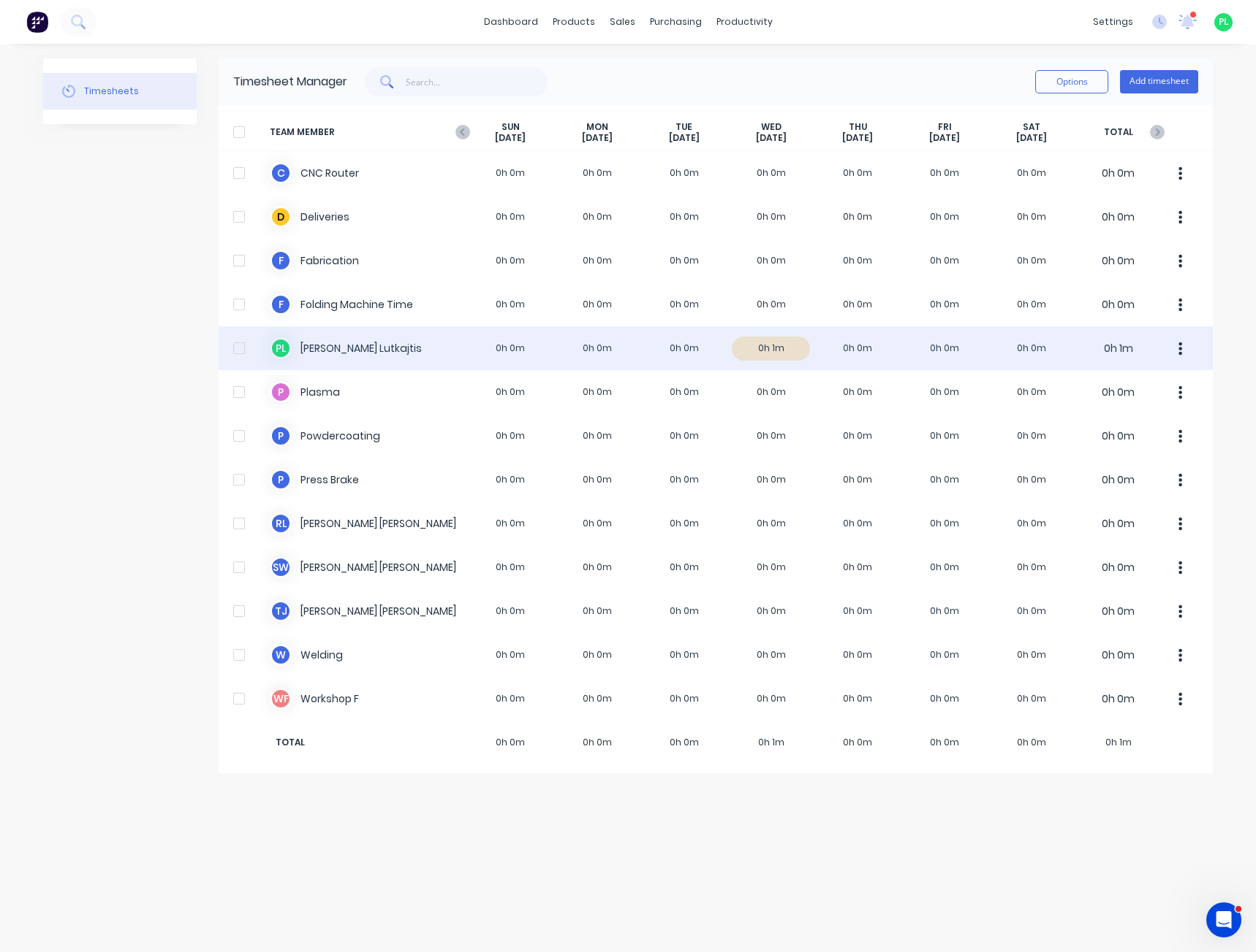
click at [413, 353] on div "[PERSON_NAME] 0h 0m 0h 0m 0h 0m 0h 1m 0h 0m 0h 0m 0h 0m 0h 1m" at bounding box center [715, 348] width 993 height 44
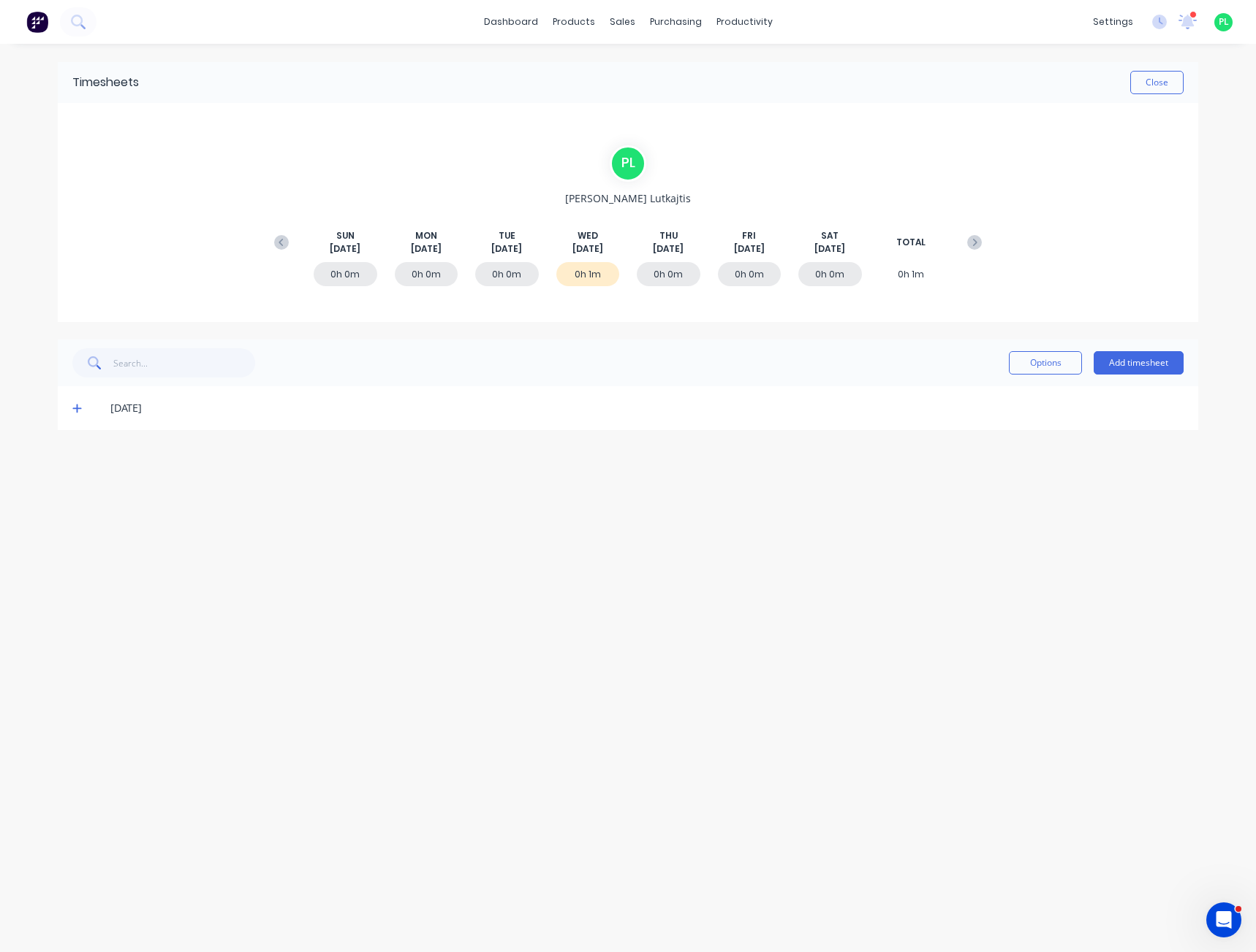
click at [77, 413] on icon at bounding box center [76, 409] width 9 height 9
click at [547, 647] on div "Timesheets Close [PERSON_NAME] [DATE] [DATE] [DATE] [DATE] [DATE] [DATE] [DATE]…" at bounding box center [628, 484] width 1169 height 880
click at [543, 646] on div "Timesheets Close [PERSON_NAME] [DATE] [DATE] [DATE] [DATE] [DATE] [DATE] [DATE]…" at bounding box center [628, 484] width 1169 height 880
click at [75, 411] on icon at bounding box center [77, 408] width 10 height 10
click at [176, 510] on div "Timesheets Close [PERSON_NAME] [DATE] [DATE] [DATE] [DATE] [DATE] [DATE] [DATE]…" at bounding box center [628, 484] width 1169 height 880
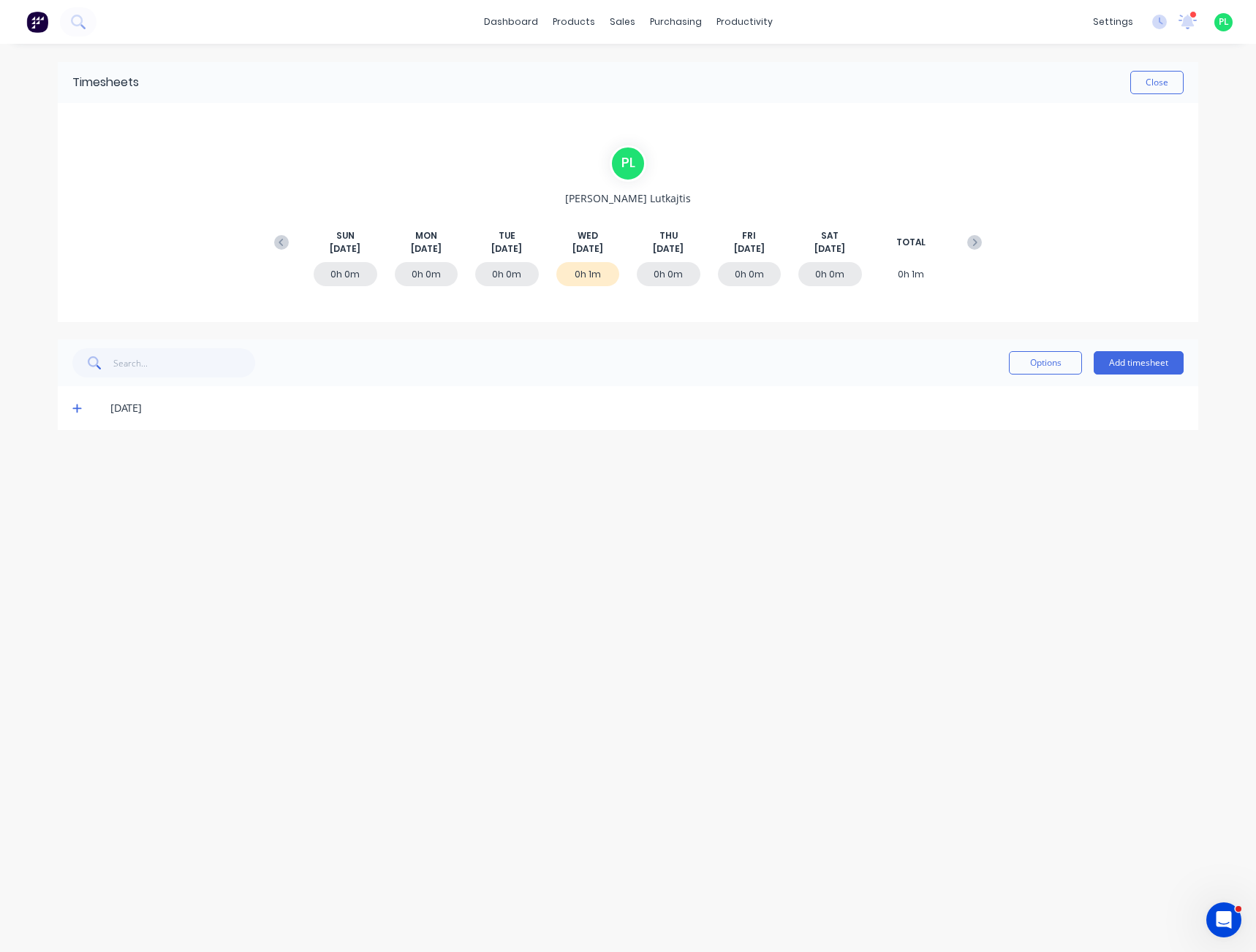
click at [205, 516] on div "Timesheets Close [PERSON_NAME] [DATE] [DATE] [DATE] [DATE] [DATE] [DATE] [DATE]…" at bounding box center [628, 484] width 1169 height 880
click at [507, 464] on div "Timesheets Close [PERSON_NAME] [DATE] [DATE] [DATE] [DATE] [DATE] [DATE] [DATE]…" at bounding box center [628, 484] width 1169 height 880
click at [621, 305] on div "[PERSON_NAME] [DATE] [DATE] [DATE] [DATE] [DATE] [DATE] [DATE] TOTAL 0h 0m 0h 0…" at bounding box center [628, 213] width 1140 height 219
click at [629, 298] on div "0h 0m 0h 0m 0h 0m 0h 1m 0h 0m 0h 0m 0h 0m 0h 1m" at bounding box center [628, 277] width 722 height 44
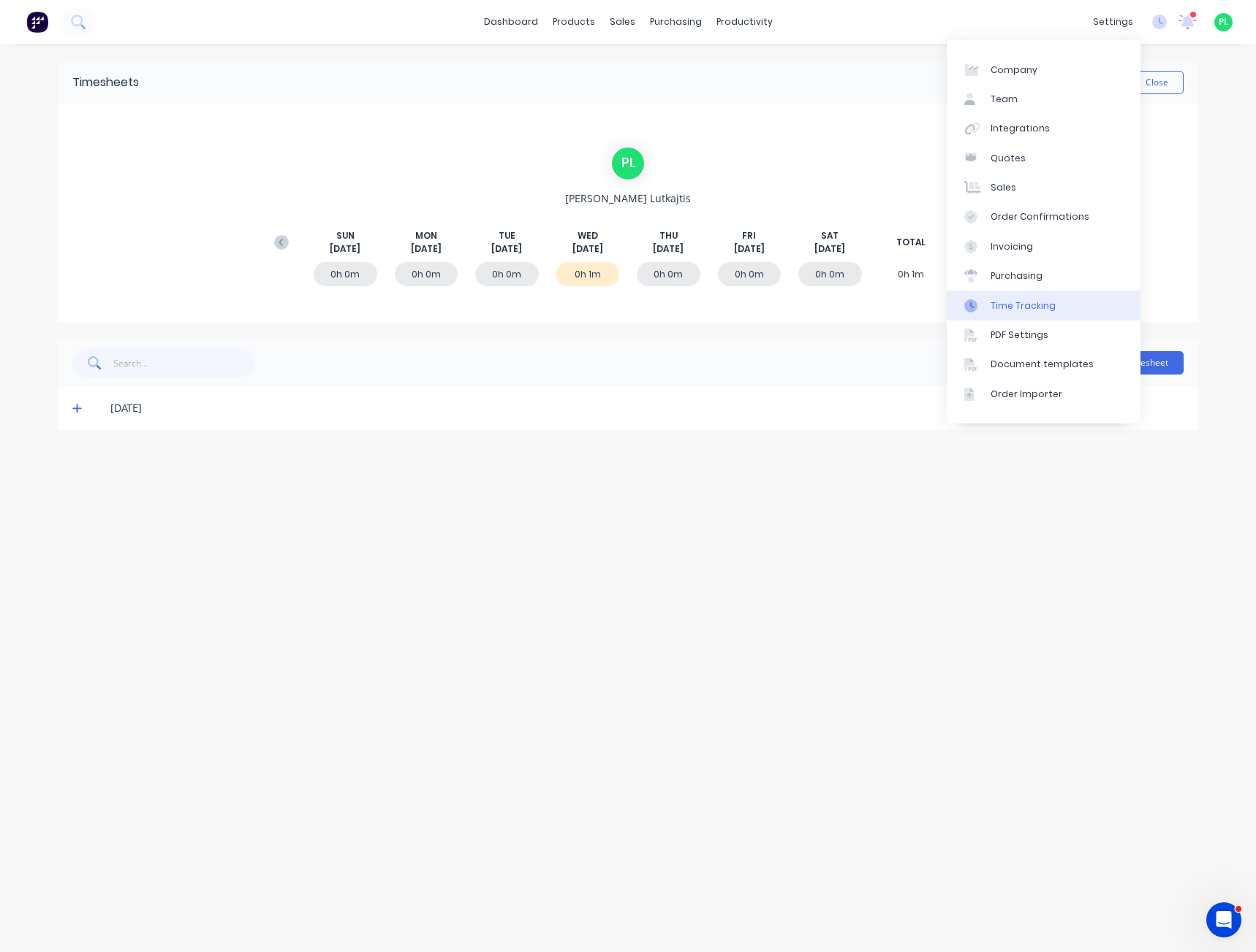
click at [1062, 313] on link "Time Tracking" at bounding box center [1043, 305] width 193 height 29
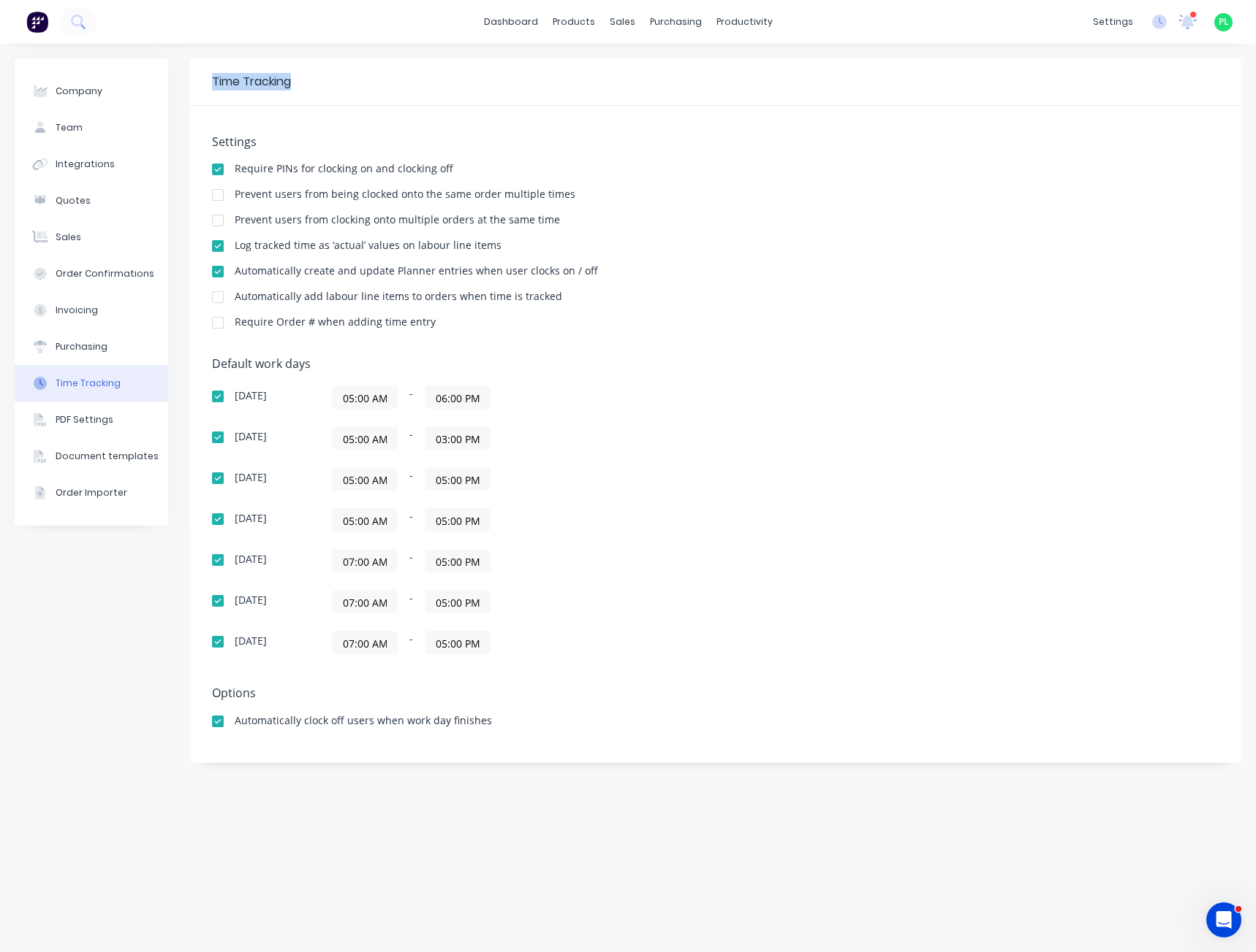
drag, startPoint x: 300, startPoint y: 80, endPoint x: 209, endPoint y: 77, distance: 91.0
click at [209, 77] on div "Time Tracking" at bounding box center [715, 82] width 1051 height 48
click at [534, 320] on div "Require Order # when adding time entry" at bounding box center [715, 324] width 1007 height 14
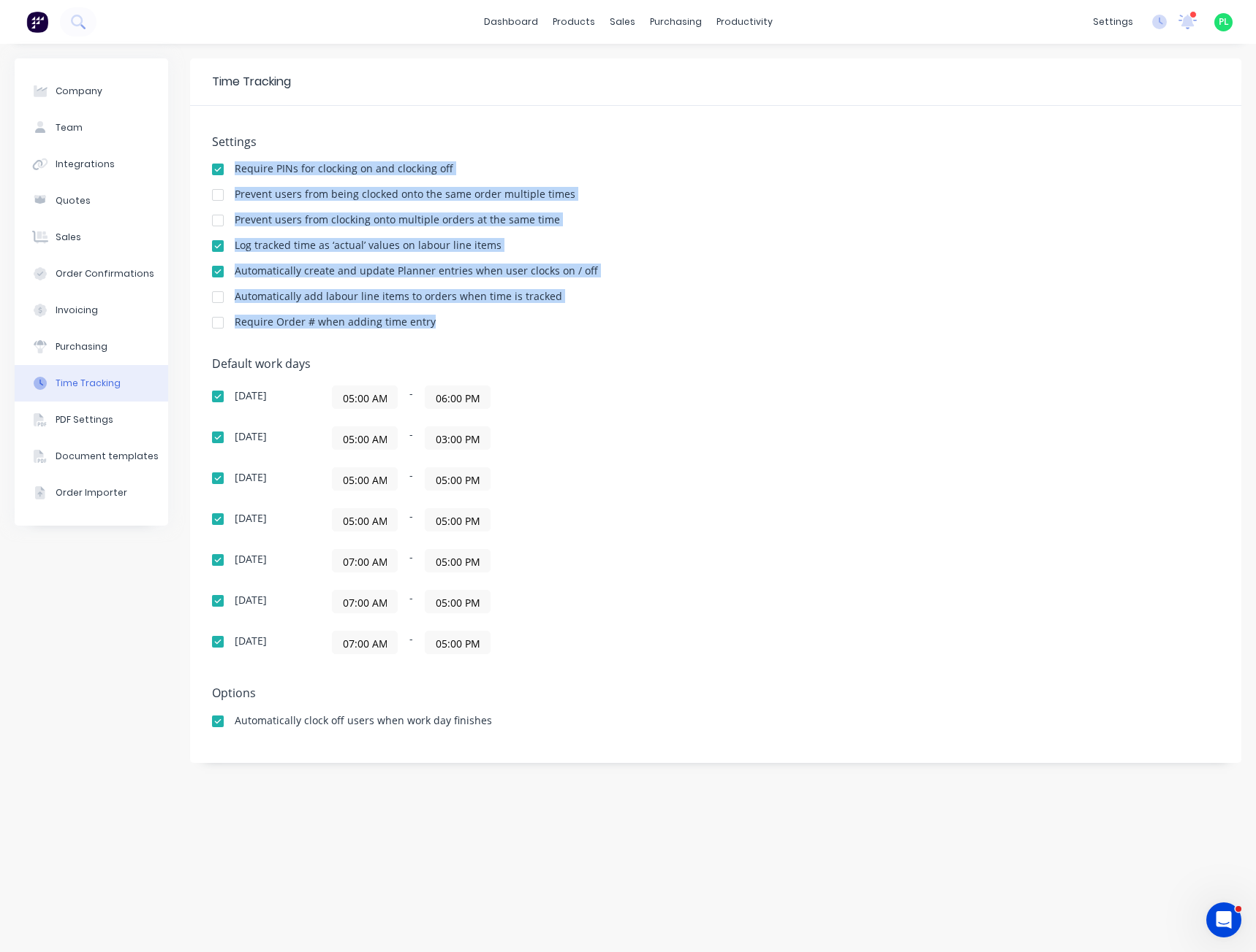
drag, startPoint x: 529, startPoint y: 332, endPoint x: 219, endPoint y: 163, distance: 353.1
click at [219, 163] on div "Settings Require PINs for clocking on and clocking off Prevent users from being…" at bounding box center [715, 239] width 1007 height 208
click at [531, 316] on div "Settings Require PINs for clocking on and clocking off Prevent users from being…" at bounding box center [715, 239] width 1007 height 208
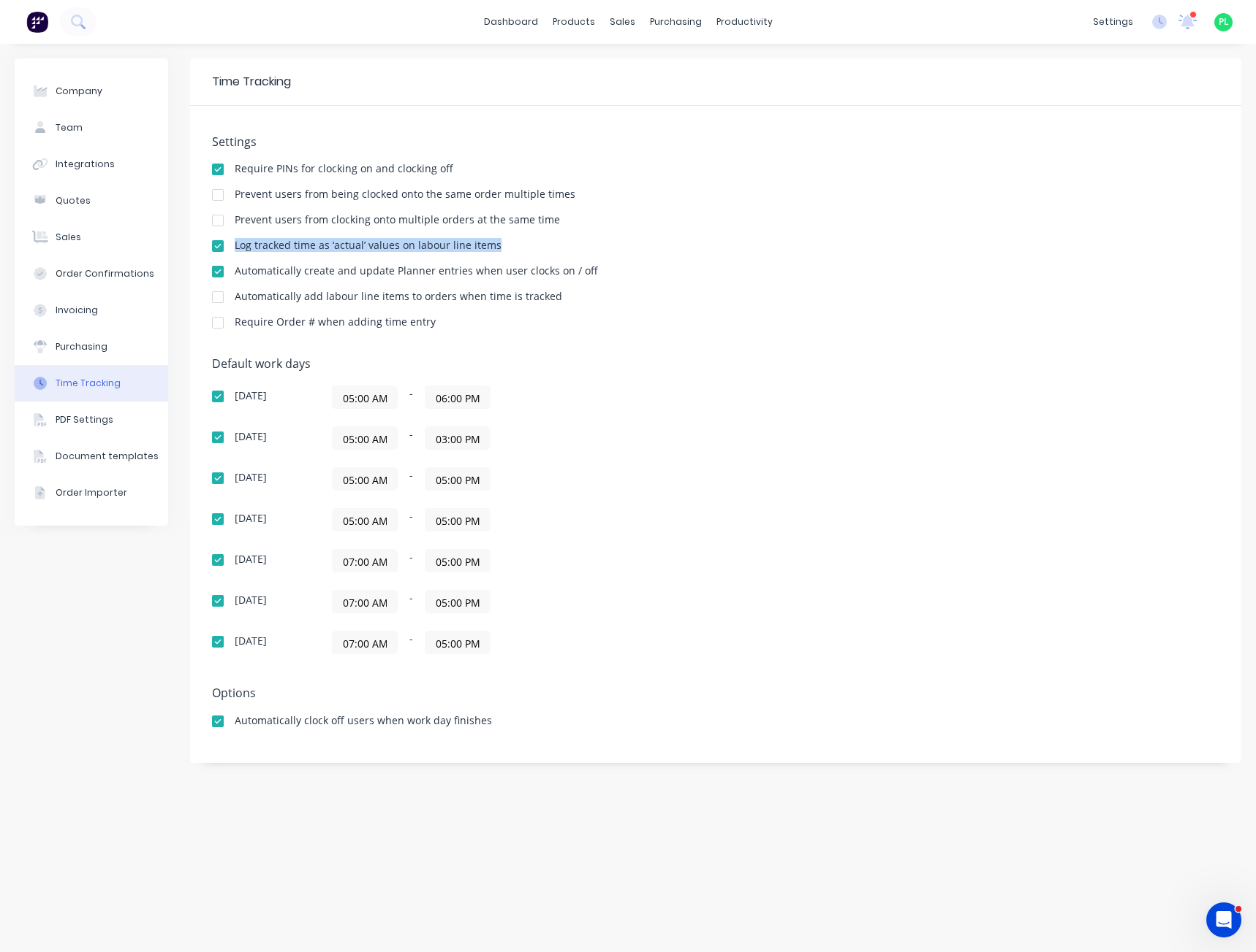
drag, startPoint x: 435, startPoint y: 237, endPoint x: 228, endPoint y: 247, distance: 207.2
click at [228, 247] on div "Log tracked time as ‘actual’ values on labour line items" at bounding box center [715, 247] width 1007 height 14
click at [470, 262] on div "Settings Require PINs for clocking on and clocking off Prevent users from being…" at bounding box center [715, 239] width 1007 height 208
click at [478, 263] on div "Settings Require PINs for clocking on and clocking off Prevent users from being…" at bounding box center [715, 239] width 1007 height 208
click at [1222, 914] on icon "Open Intercom Messenger" at bounding box center [1221, 918] width 10 height 12
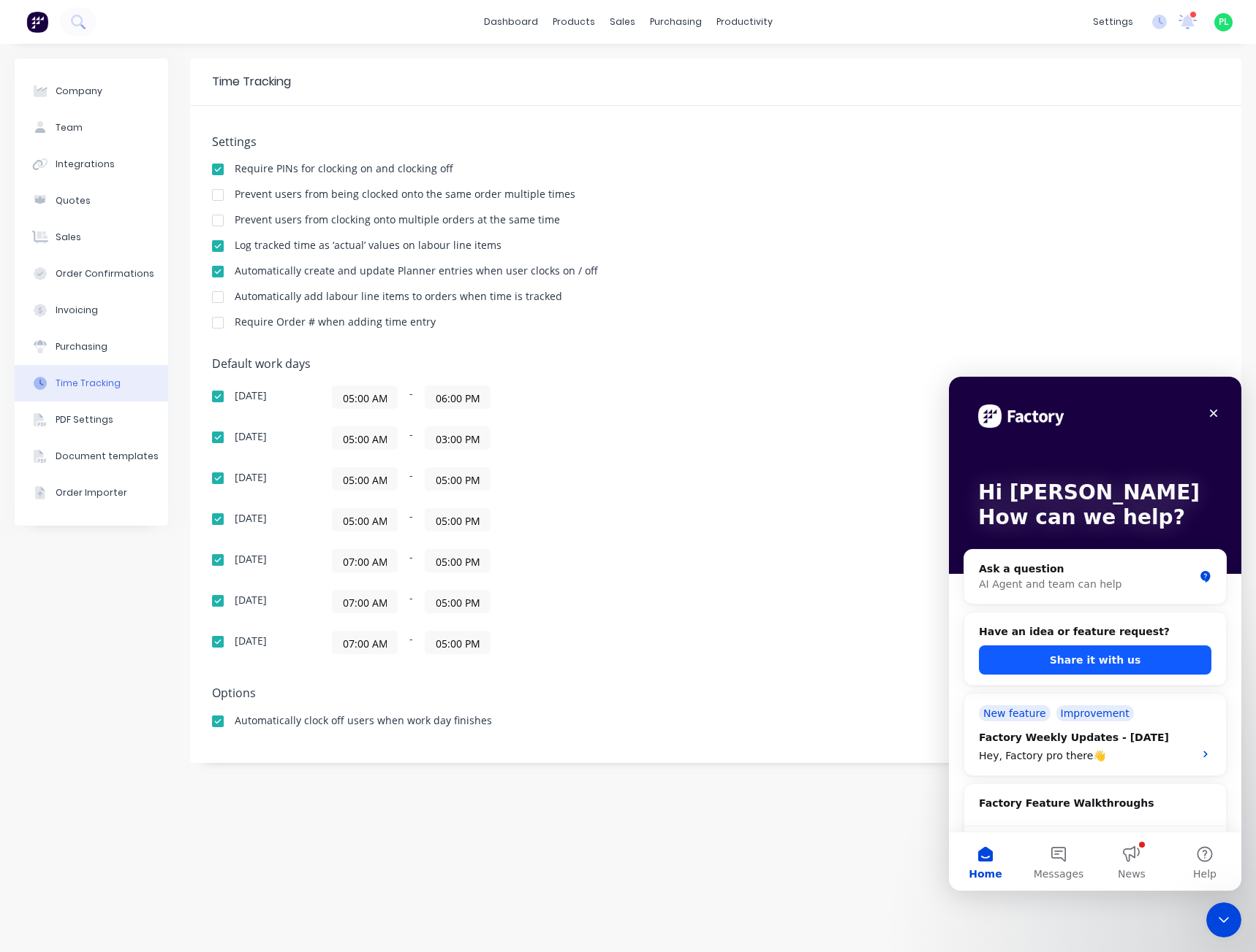
click at [1090, 664] on button "Share it with us" at bounding box center [1095, 660] width 232 height 29
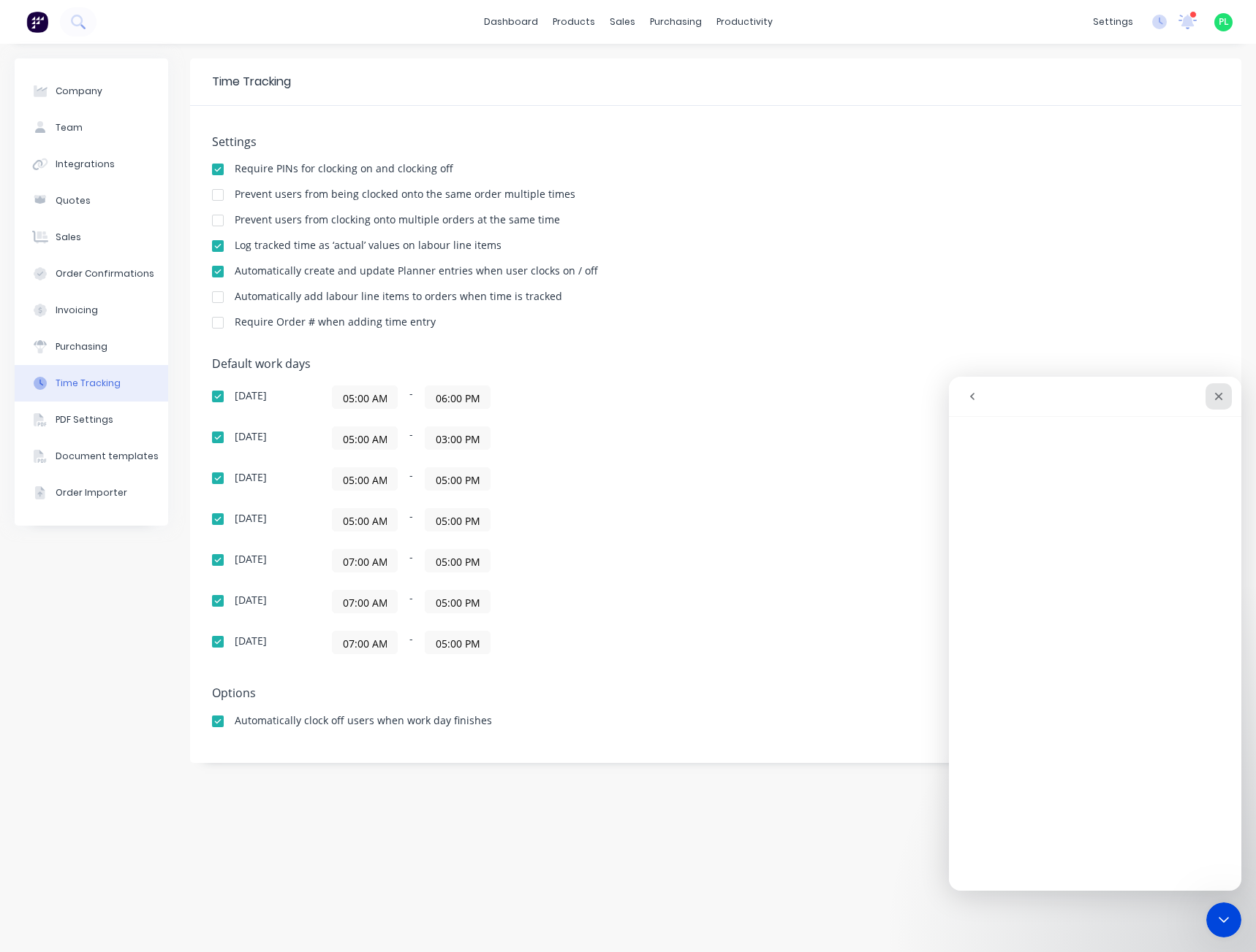
click at [1221, 400] on icon "Close" at bounding box center [1218, 397] width 12 height 12
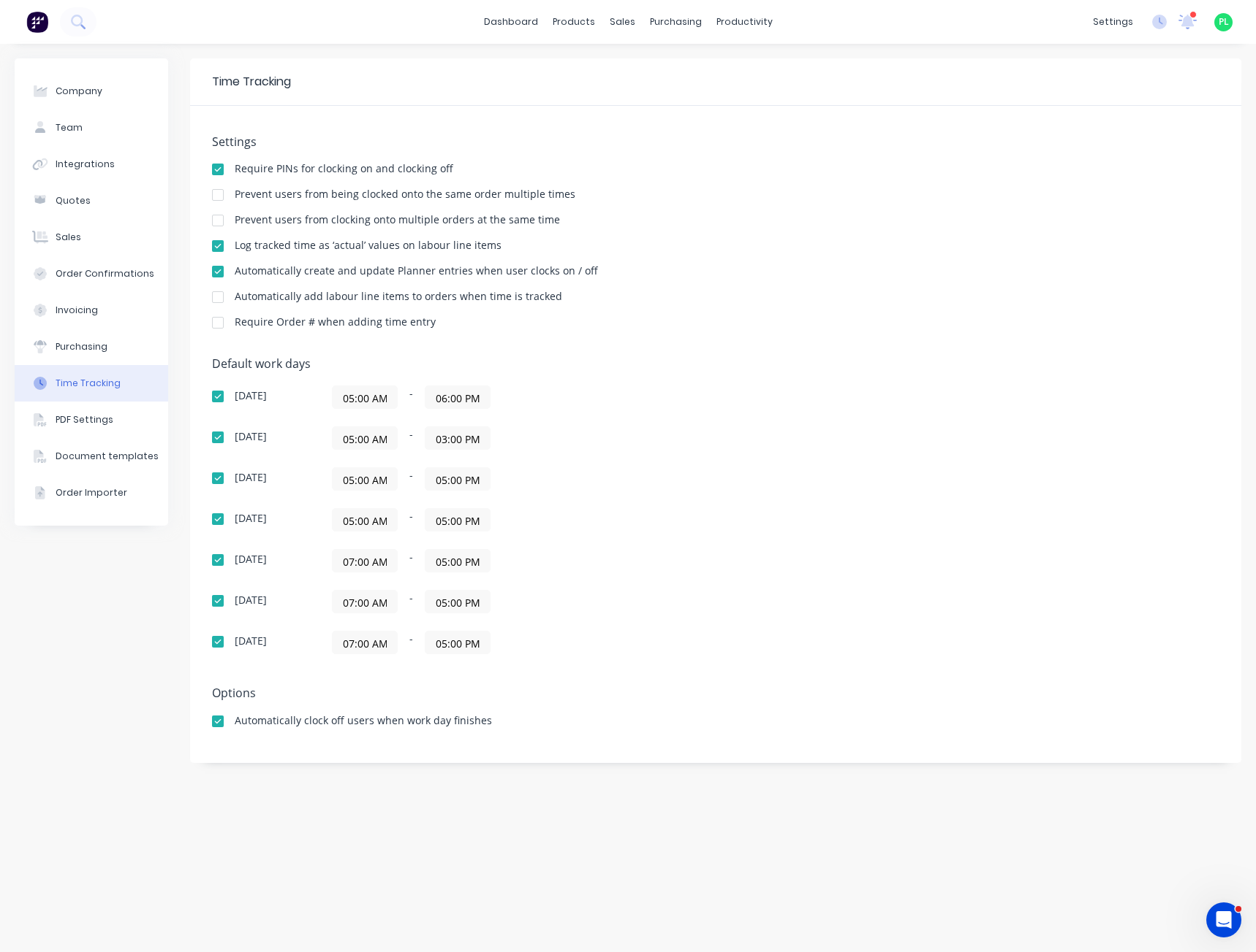
click at [635, 801] on div "Time Tracking Settings Require PINs for clocking on and clocking off Prevent us…" at bounding box center [715, 498] width 1051 height 880
click at [467, 45] on div "Company Team Integrations Quotes Sales Order Confirmations Invoicing Purchasing…" at bounding box center [628, 498] width 1256 height 909
